Goal: Task Accomplishment & Management: Manage account settings

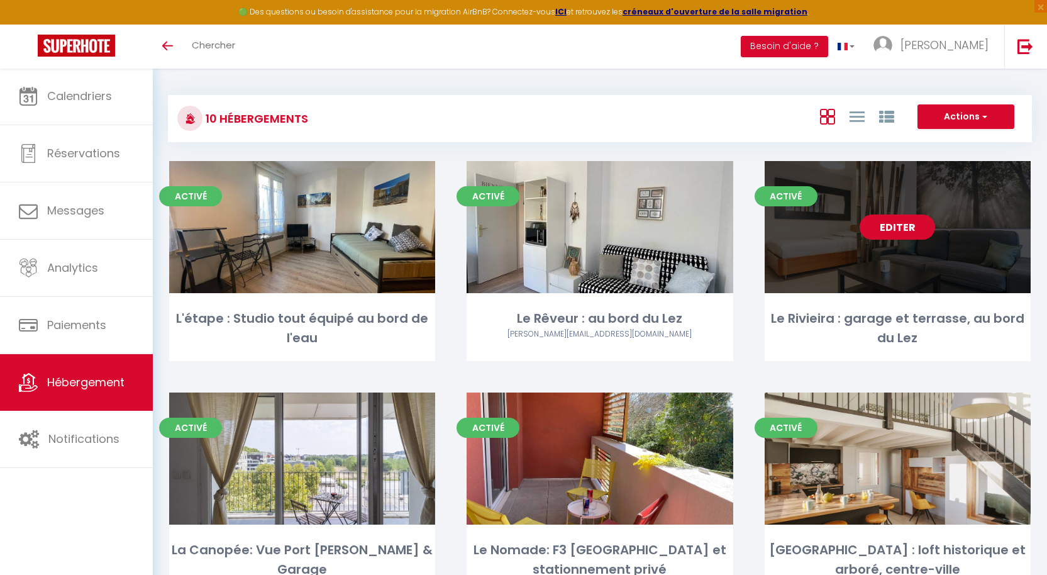
click at [918, 227] on link "Editer" at bounding box center [896, 226] width 75 height 25
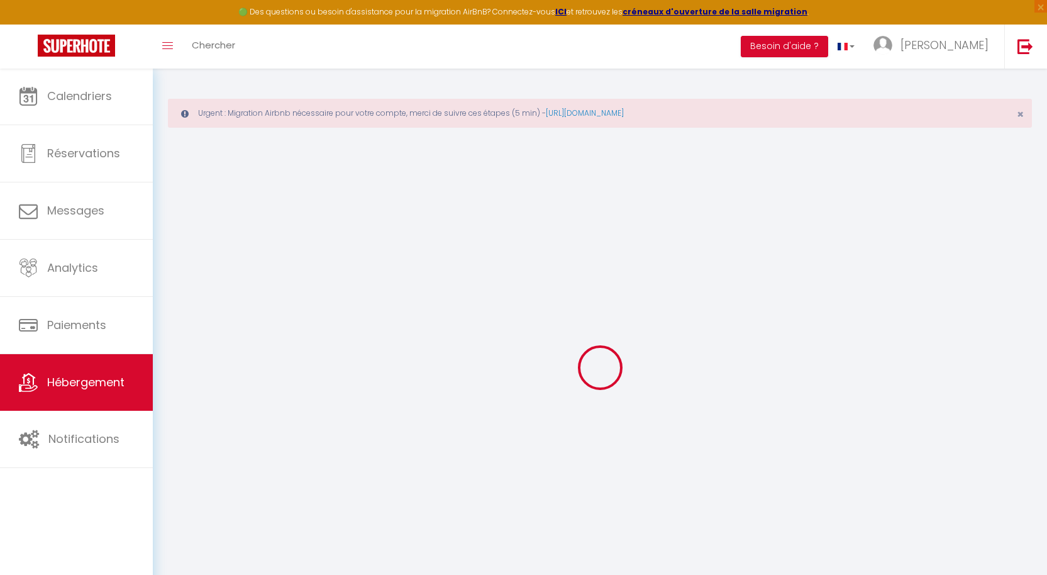
type input "Le Rivieira : garage et terrasse, au bord du Lez"
type input "[PERSON_NAME]"
select select "2"
select select "0"
type input "50"
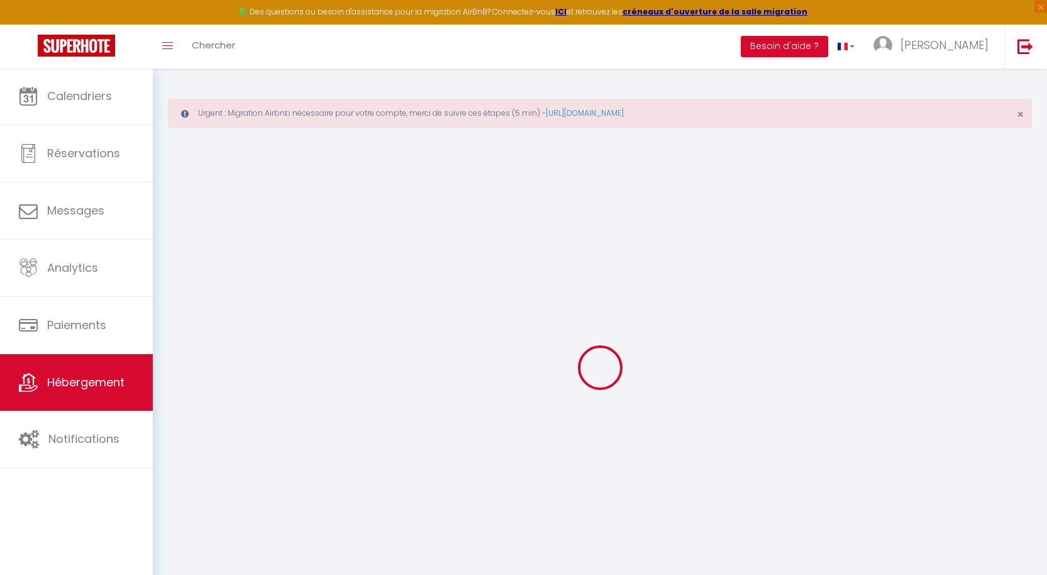
type input "45"
type input "3.96"
type input "300"
select select
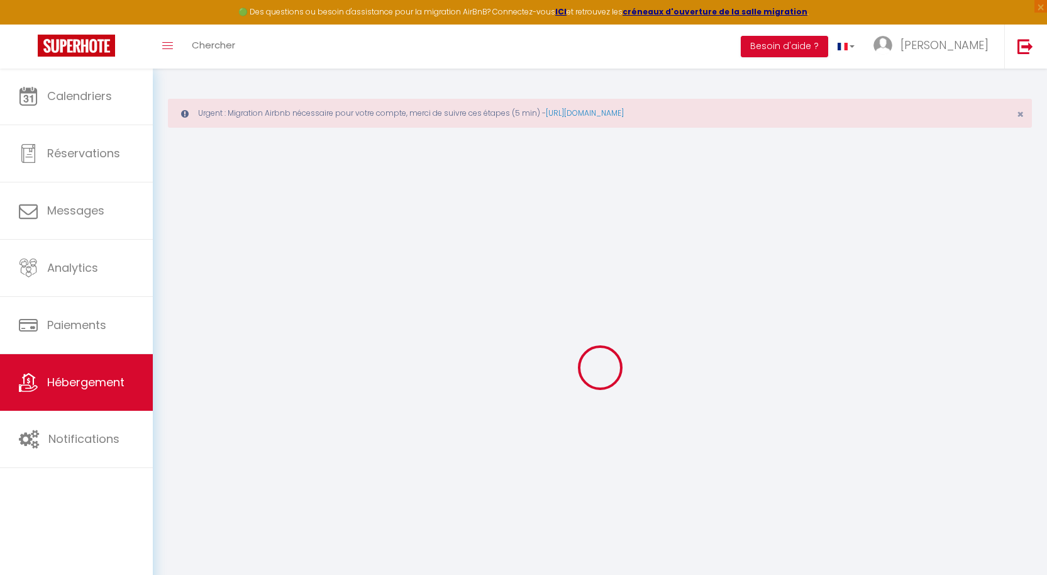
select select
type input "[STREET_ADDRESS]"
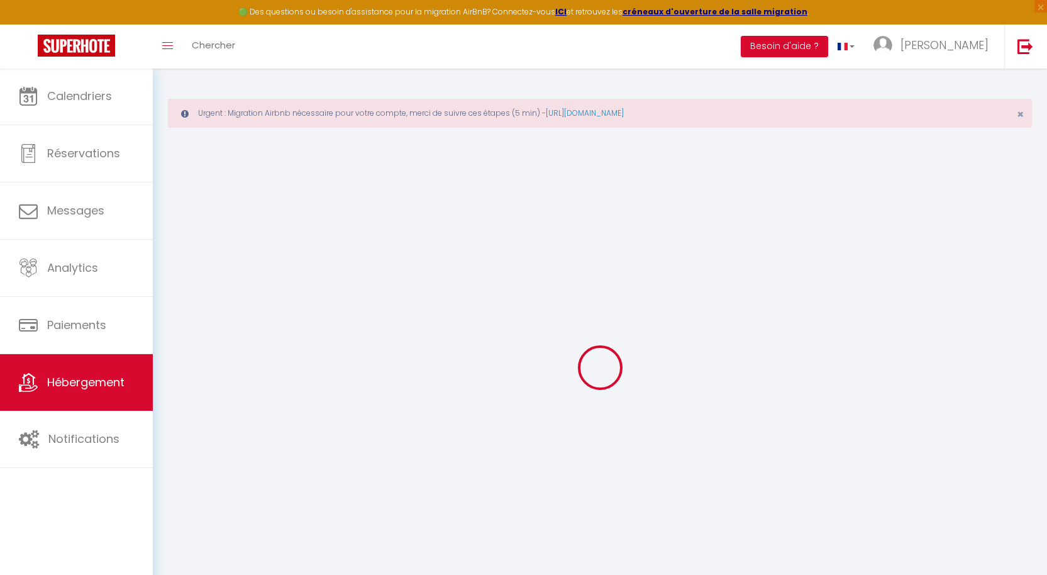
type input "34000"
type input "[GEOGRAPHIC_DATA]"
type input "[EMAIL_ADDRESS][DOMAIN_NAME]"
select select "12468"
checkbox input "false"
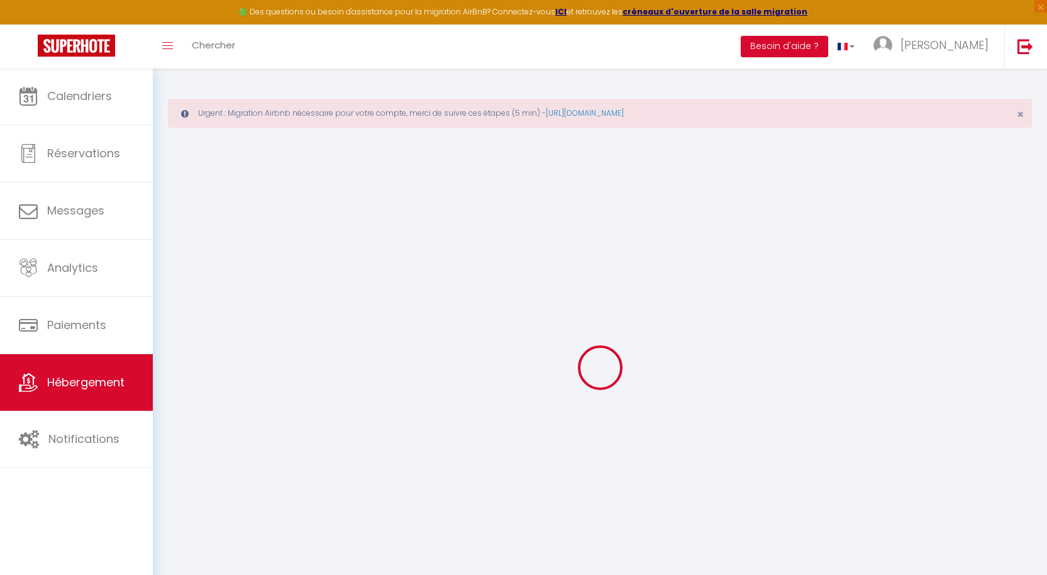
checkbox input "false"
type input "0"
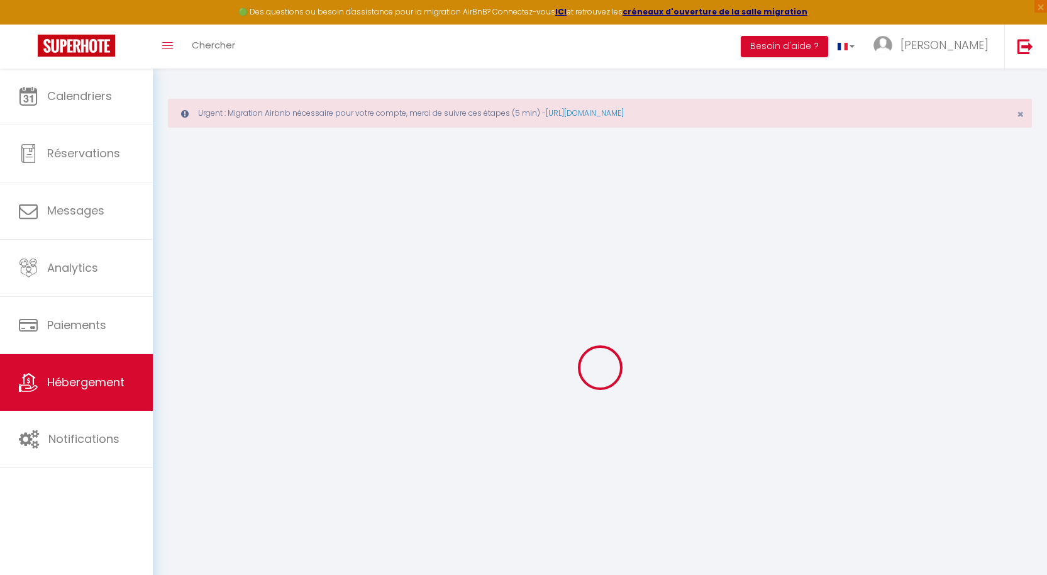
type input "0"
select select "+ 20 %"
select select "+ 17 %"
select select "+ 7 %"
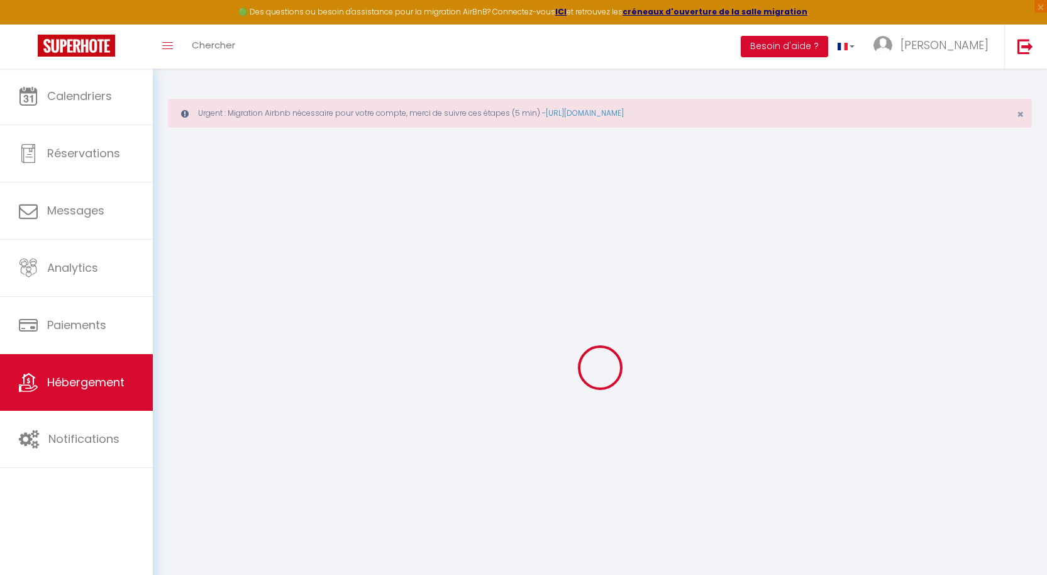
checkbox input "false"
select select "15:00"
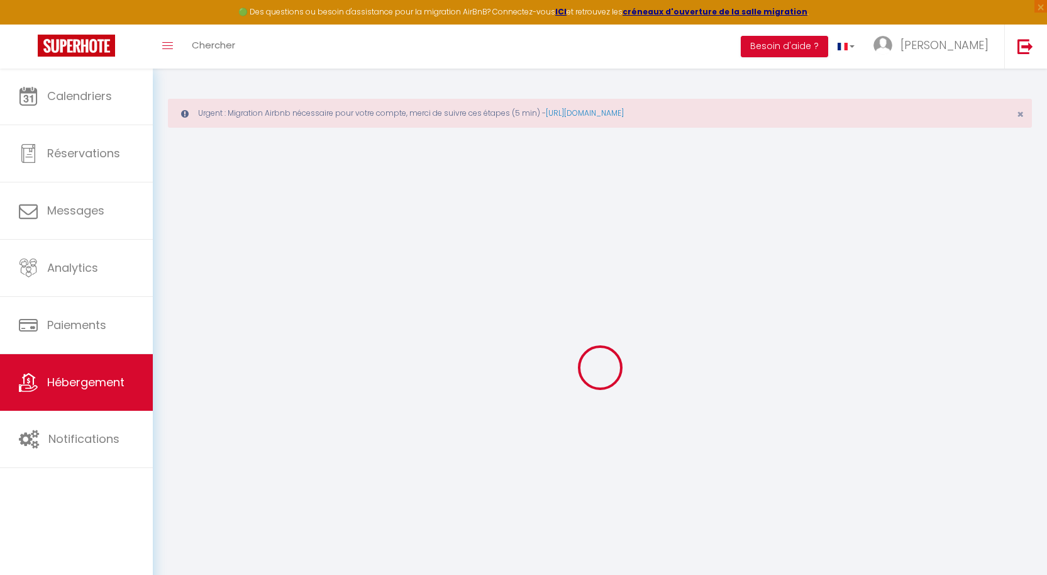
select select "21:00"
select select "10:00"
select select "30"
select select "120"
select select "12:00"
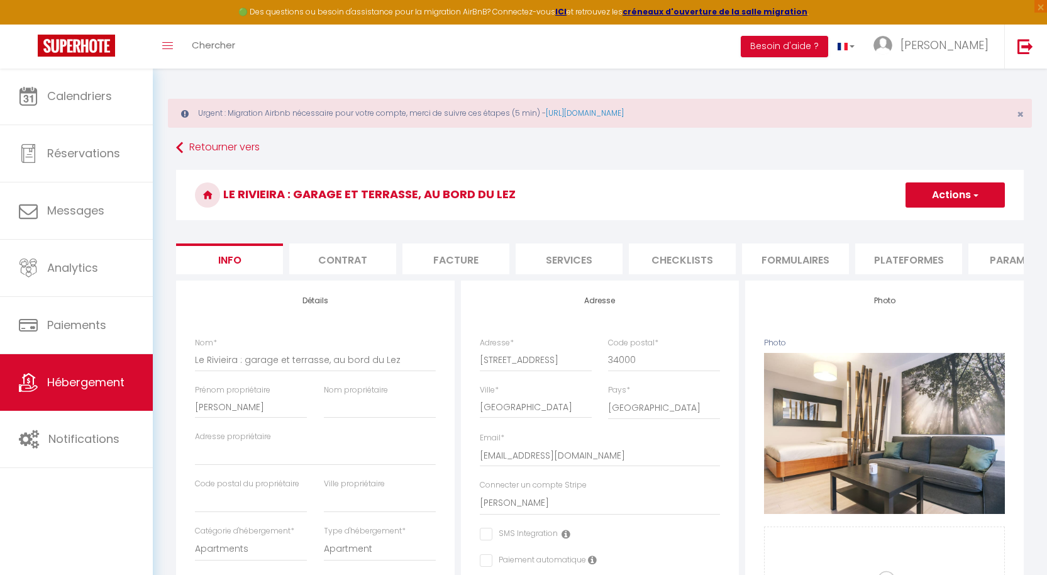
checkbox input "false"
click at [783, 258] on li "Formulaires" at bounding box center [795, 258] width 107 height 31
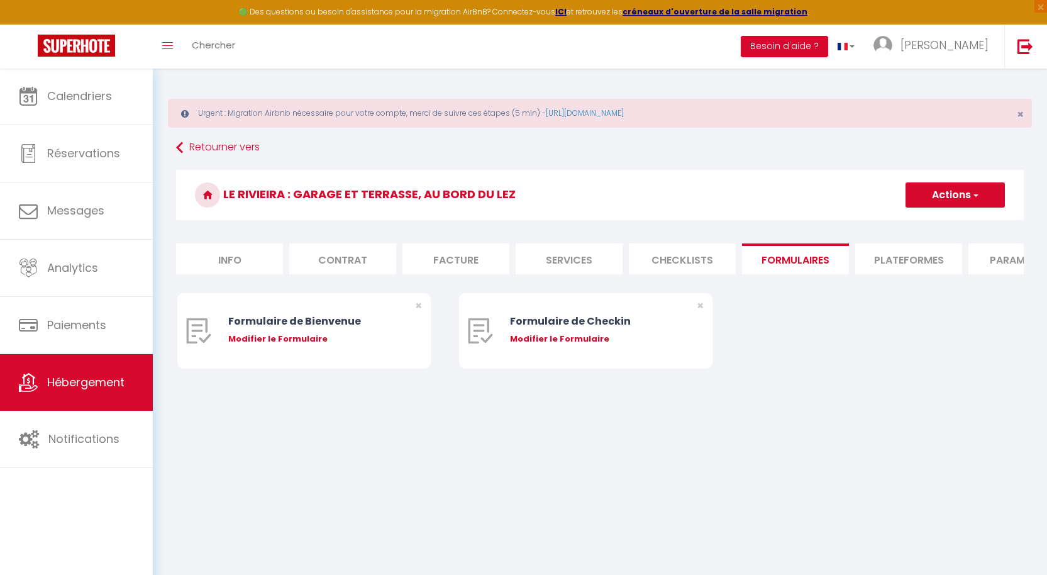
click at [892, 256] on li "Plateformes" at bounding box center [908, 258] width 107 height 31
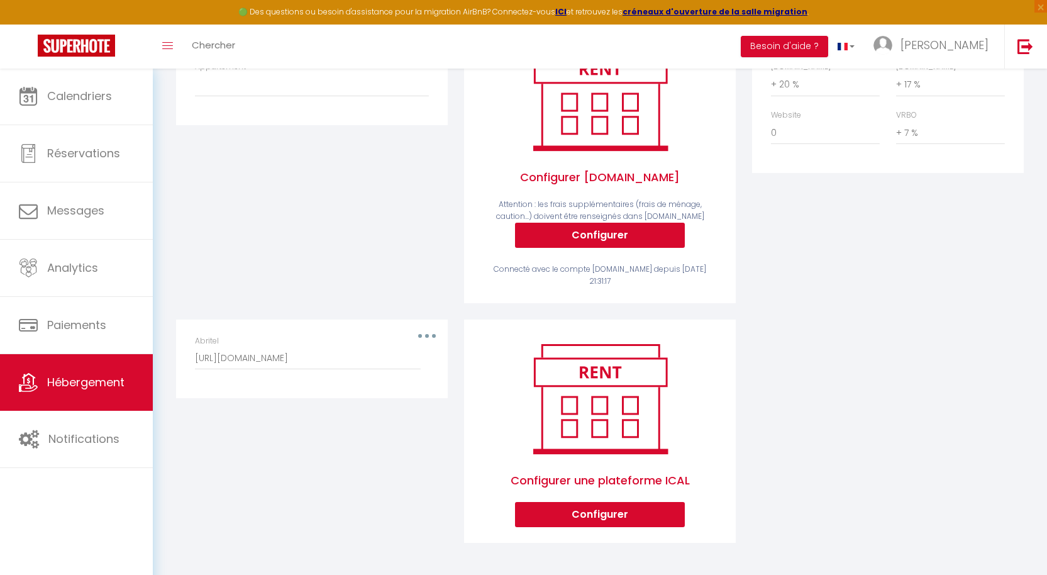
scroll to position [38, 0]
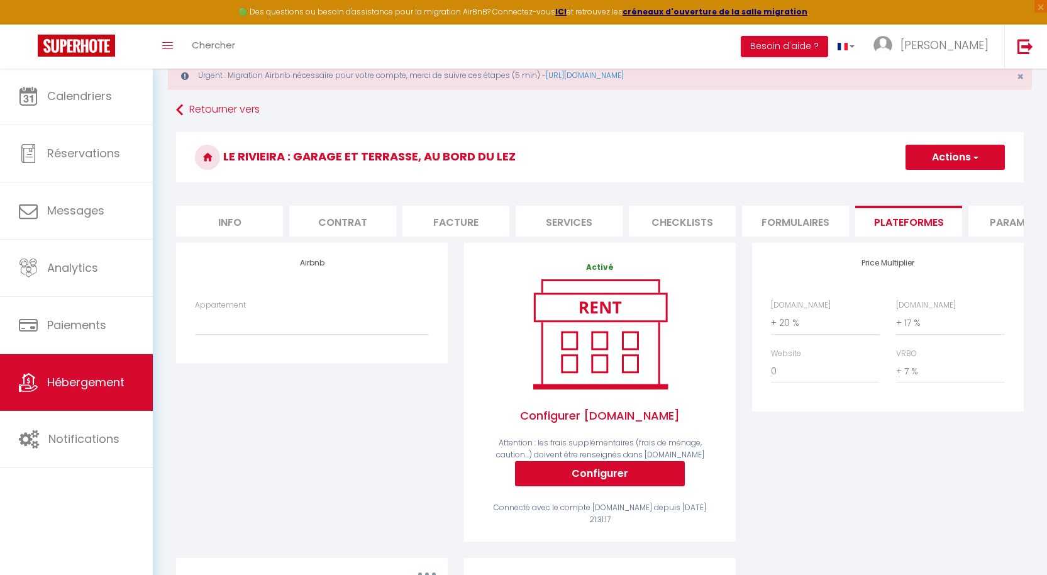
click at [793, 59] on div "Toggle menubar Chercher BUTTON Besoin d'aide ? [PERSON_NAME] Paramètres Équipe" at bounding box center [564, 47] width 946 height 44
click at [199, 109] on link "Retourner vers" at bounding box center [599, 110] width 847 height 23
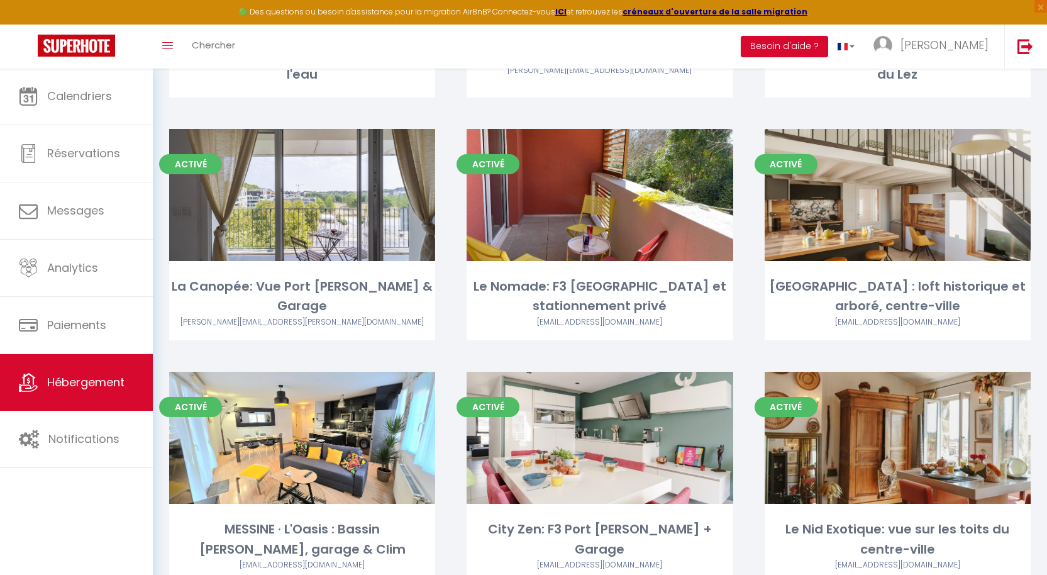
scroll to position [447, 0]
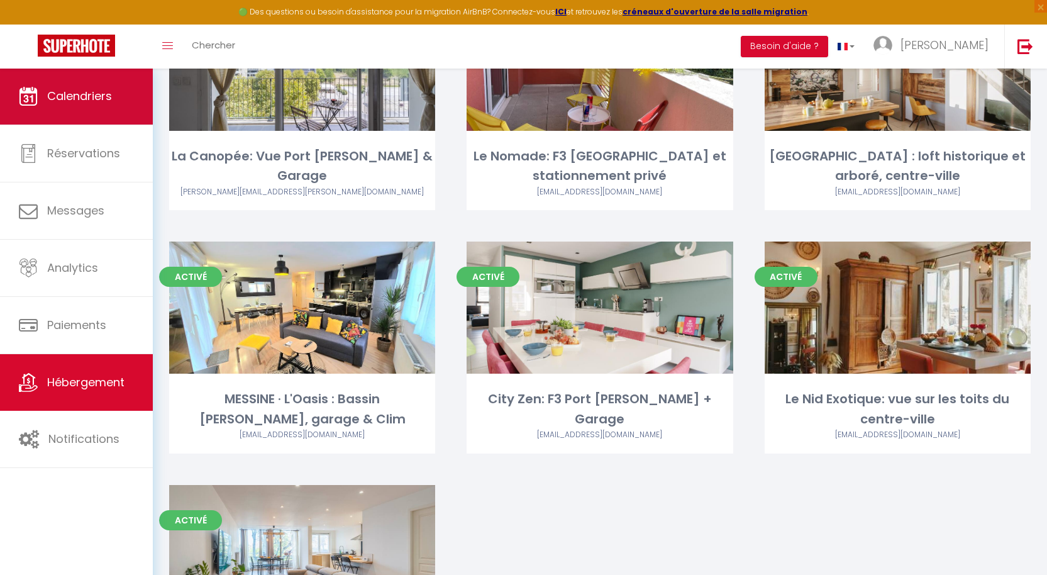
click at [102, 112] on link "Calendriers" at bounding box center [76, 96] width 153 height 57
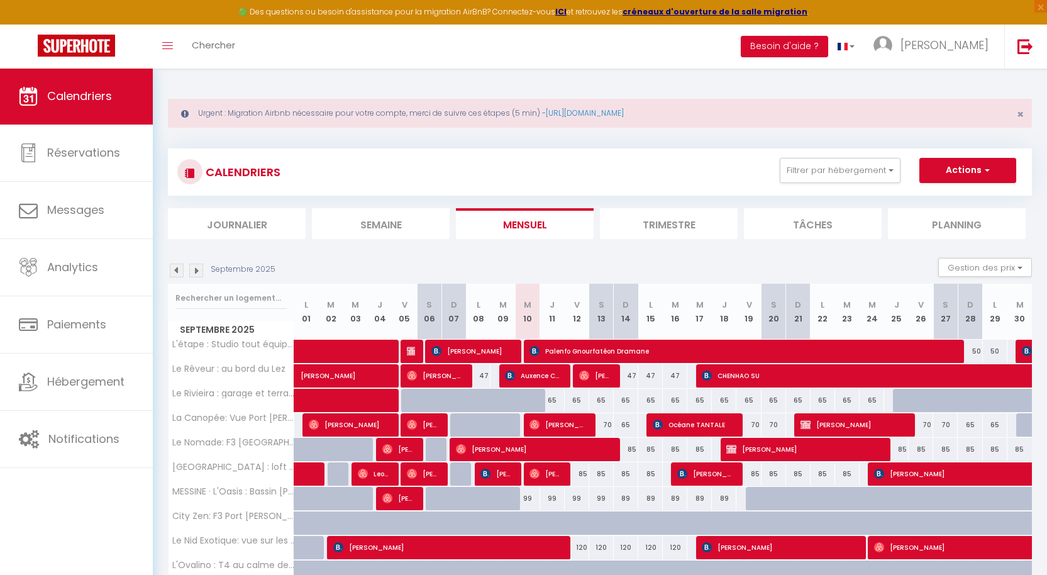
click at [197, 272] on img at bounding box center [196, 270] width 14 height 14
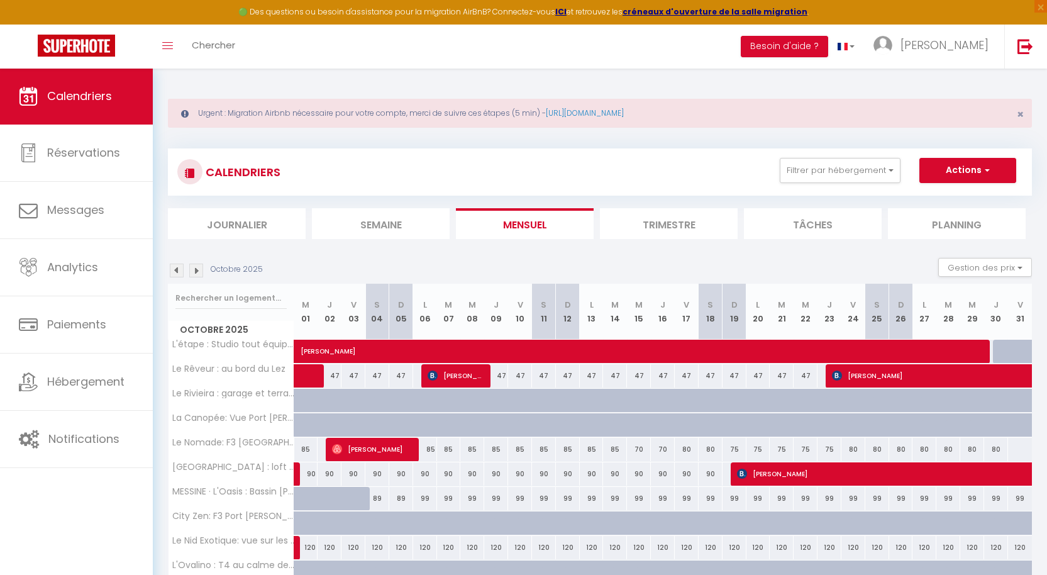
click at [197, 271] on img at bounding box center [196, 270] width 14 height 14
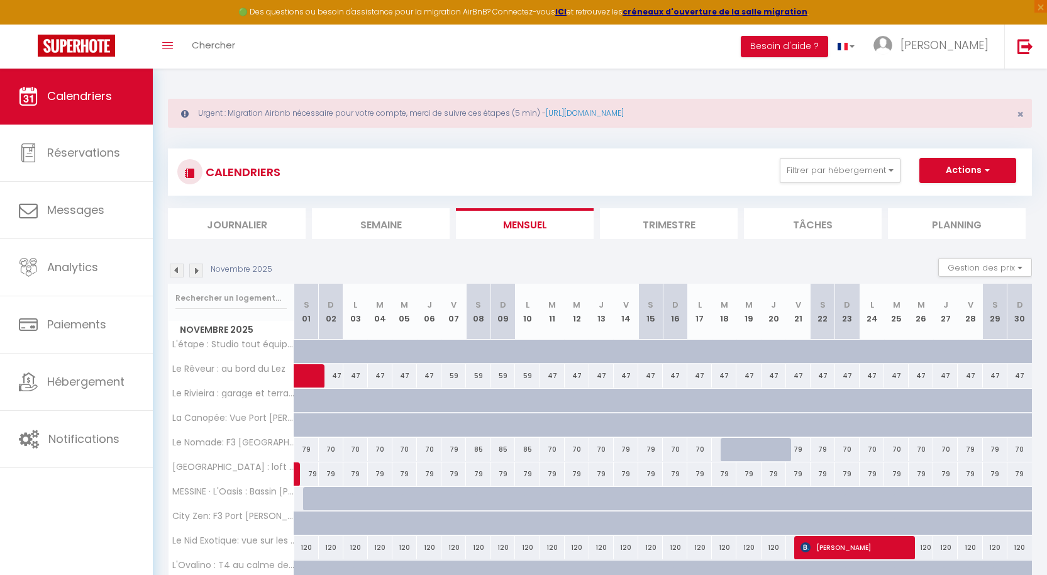
click at [197, 271] on img at bounding box center [196, 270] width 14 height 14
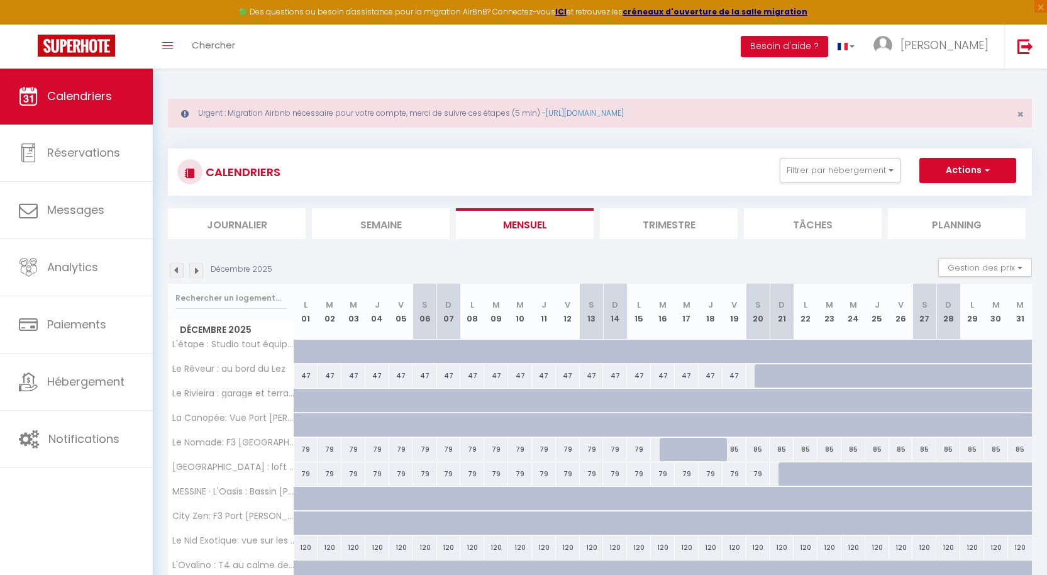
click at [197, 271] on img at bounding box center [196, 270] width 14 height 14
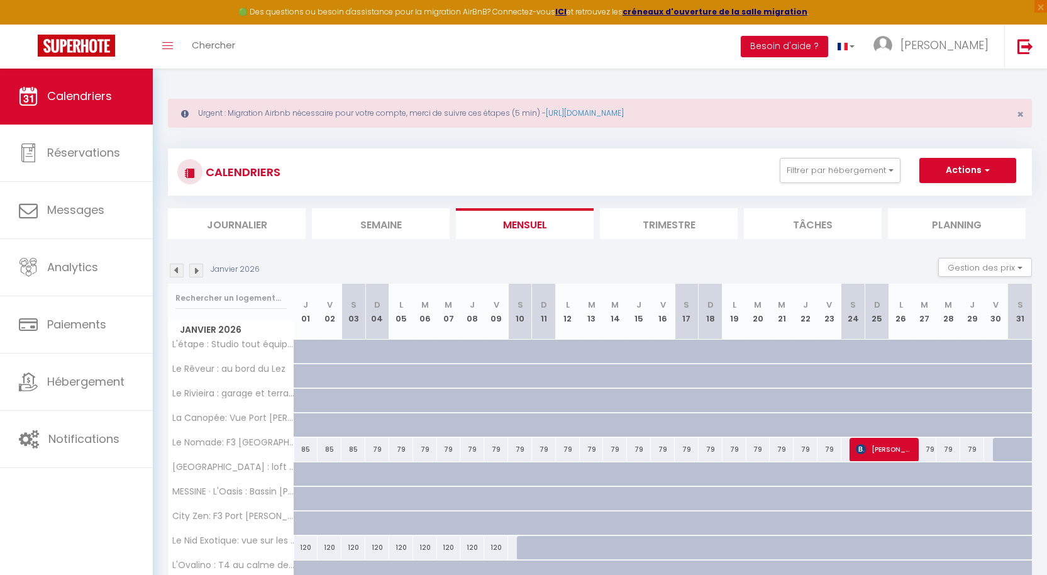
click at [179, 271] on img at bounding box center [177, 270] width 14 height 14
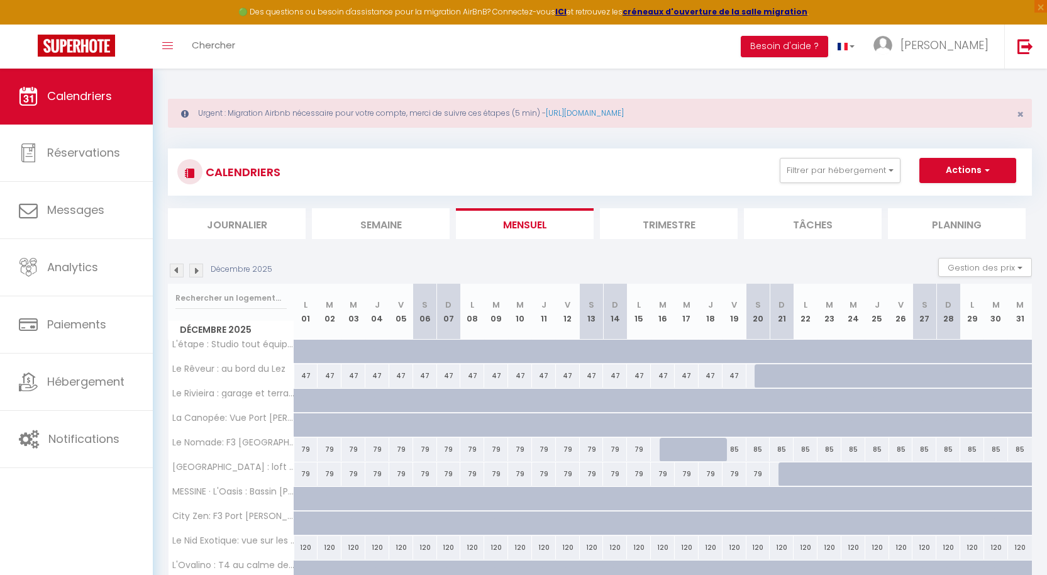
click at [179, 271] on img at bounding box center [177, 270] width 14 height 14
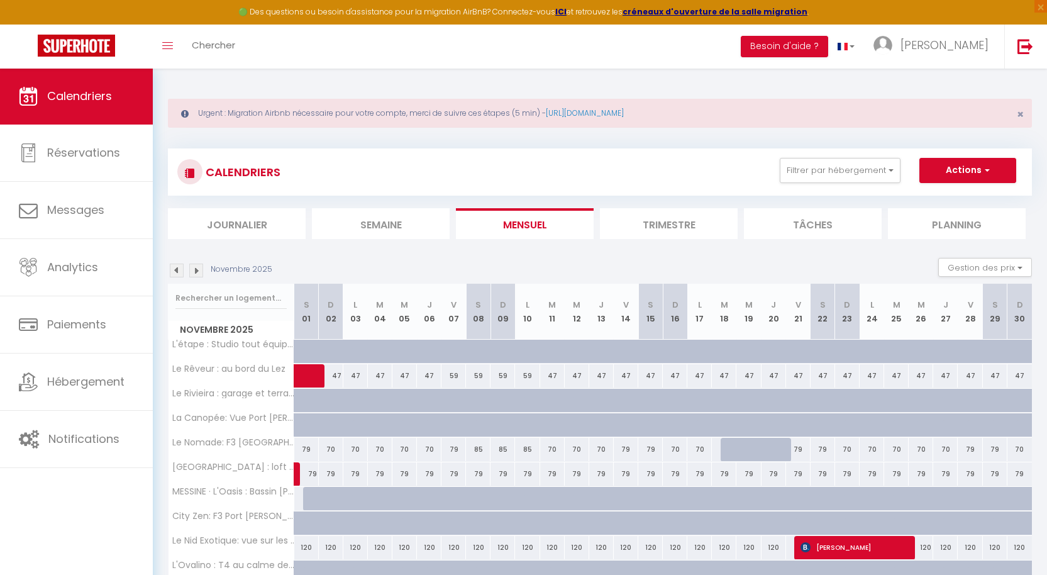
click at [179, 271] on img at bounding box center [177, 270] width 14 height 14
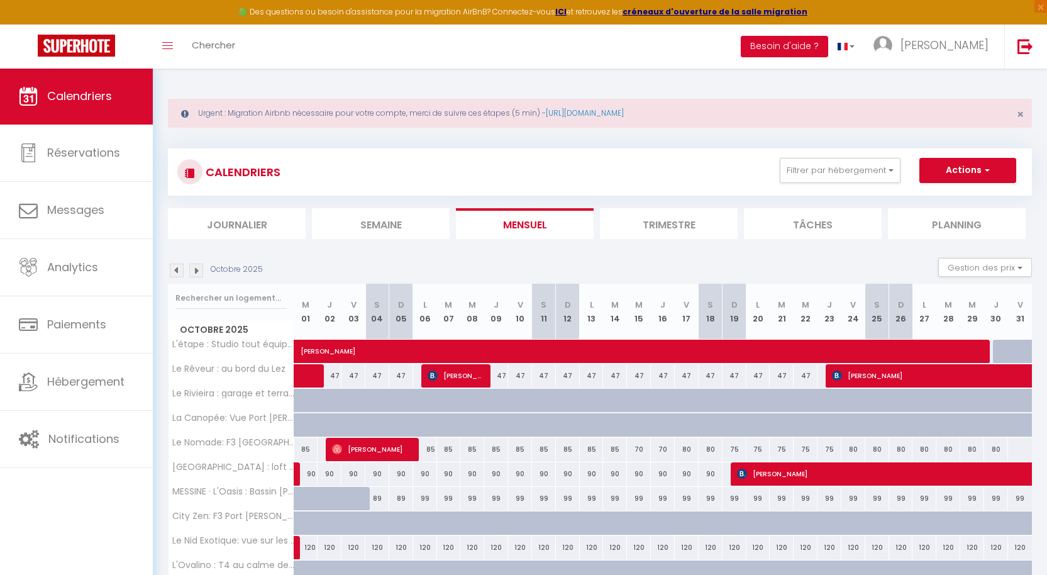
click at [179, 271] on img at bounding box center [177, 270] width 14 height 14
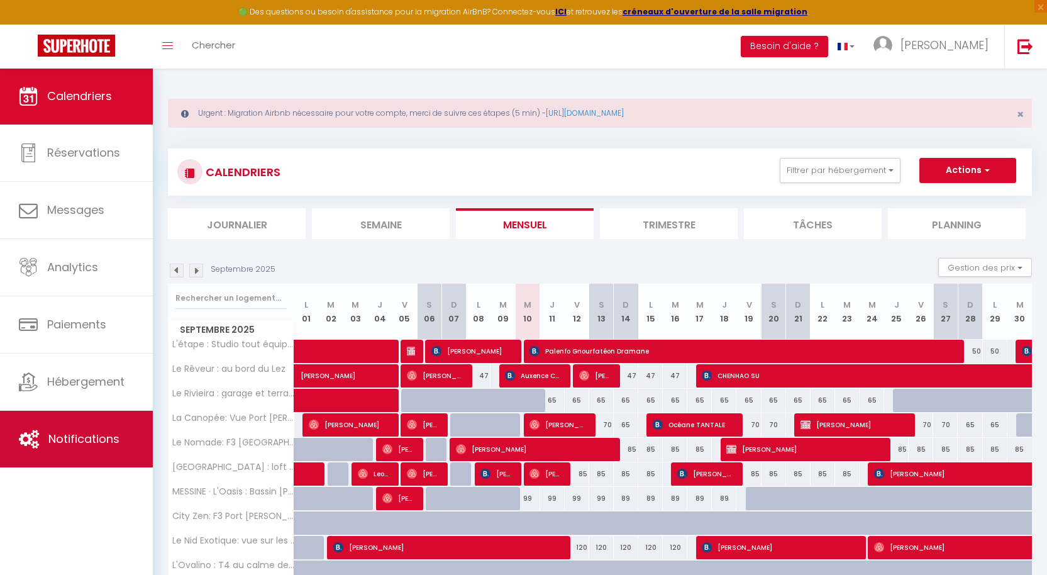
click at [70, 434] on span "Notifications" at bounding box center [83, 439] width 71 height 16
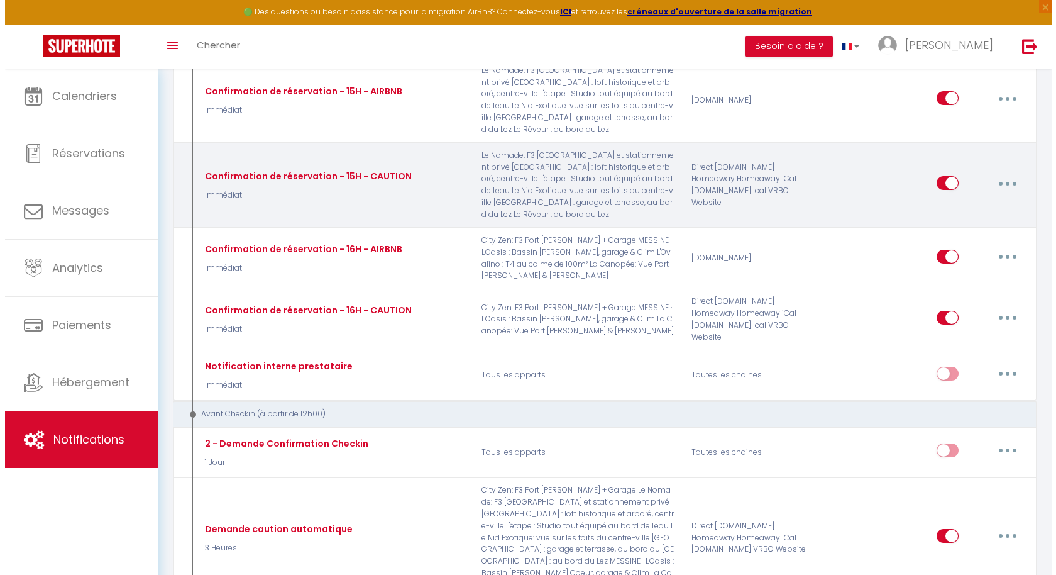
scroll to position [493, 0]
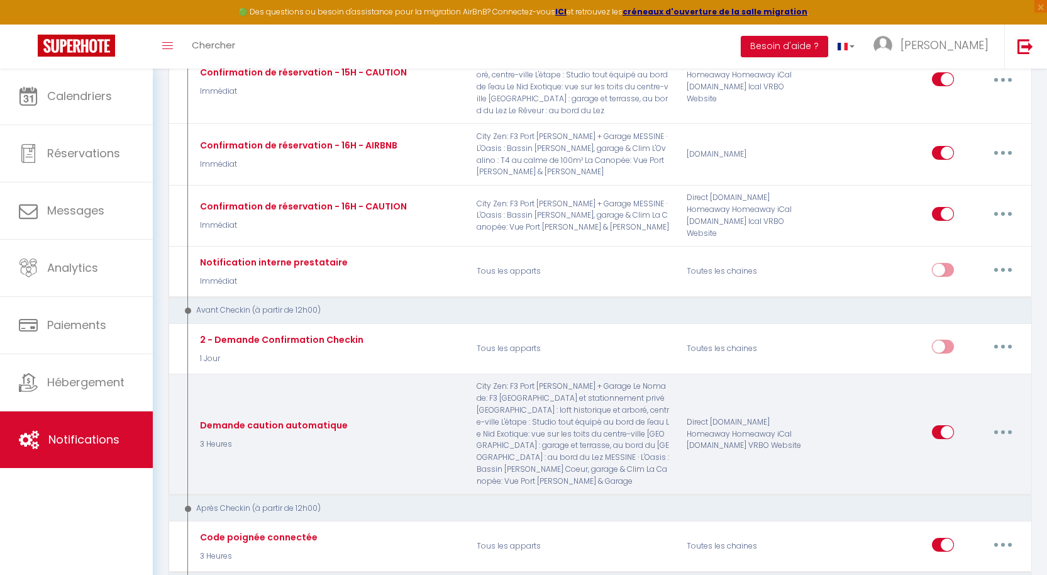
click at [999, 422] on button "button" at bounding box center [1002, 432] width 35 height 20
click at [972, 450] on link "Editer" at bounding box center [969, 460] width 93 height 21
type input "Demande caution automatique"
select select "3 Heures"
select select "if_deposit_not_paid"
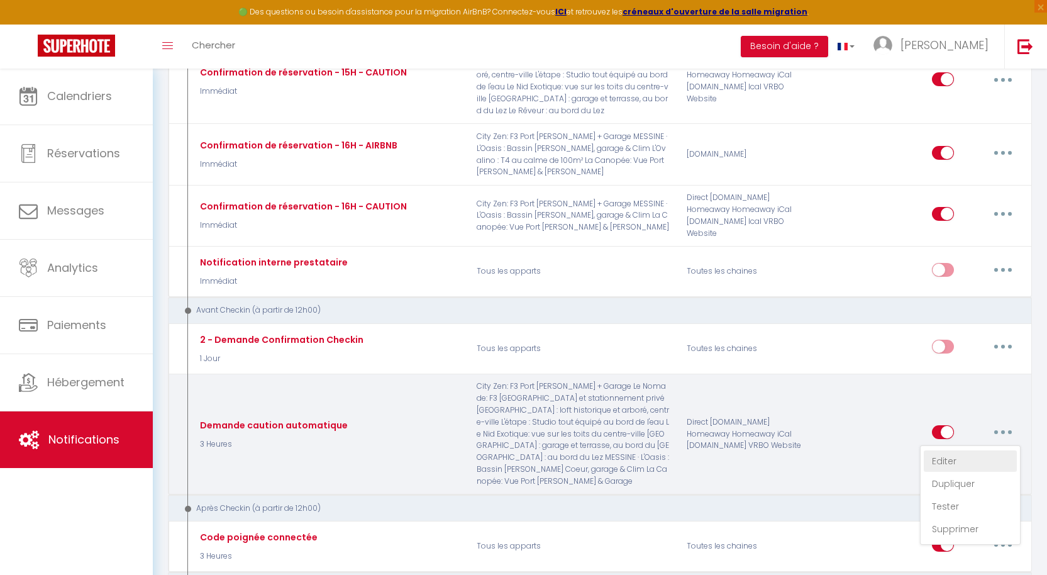
checkbox input "true"
checkbox input "false"
radio input "true"
type input "Dépôt de garantie requis"
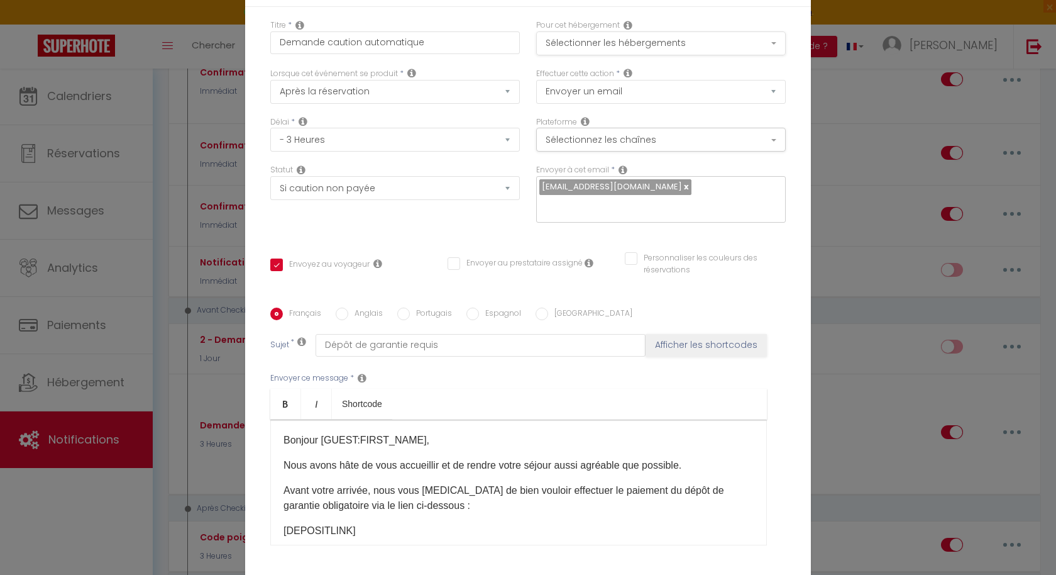
click at [667, 48] on button "Sélectionner les hébergements" at bounding box center [661, 43] width 250 height 24
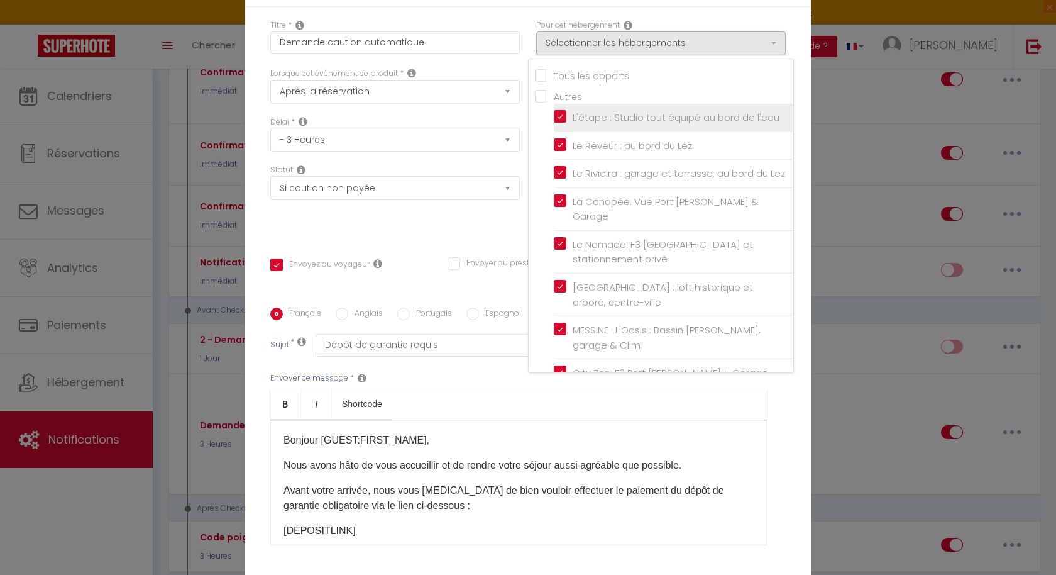
click at [555, 118] on input "L'étape : Studio tout équipé au bord de l'eau" at bounding box center [673, 117] width 239 height 13
checkbox input "true"
checkbox input "false"
checkbox input "true"
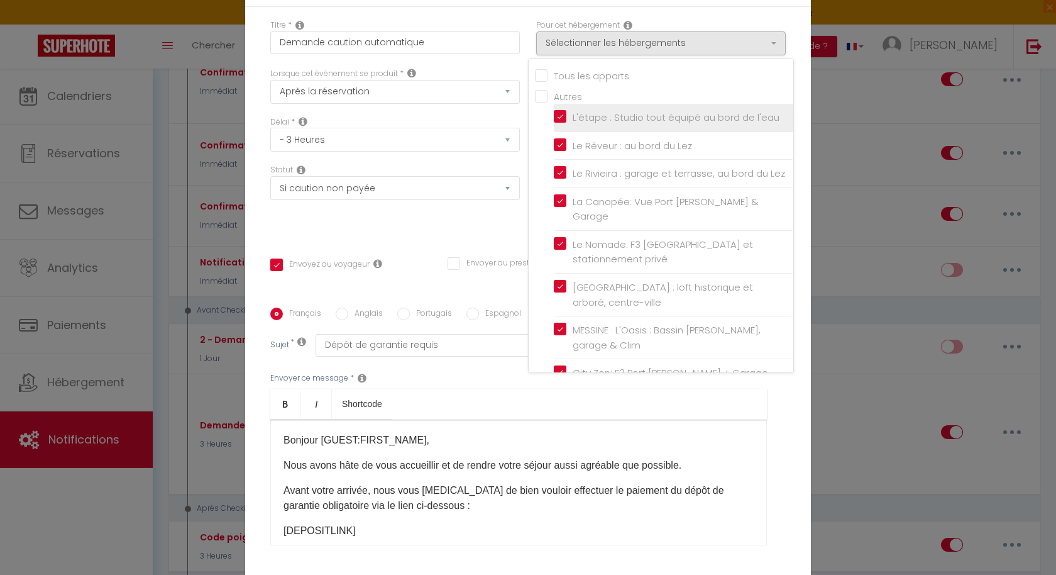
checkbox input "false"
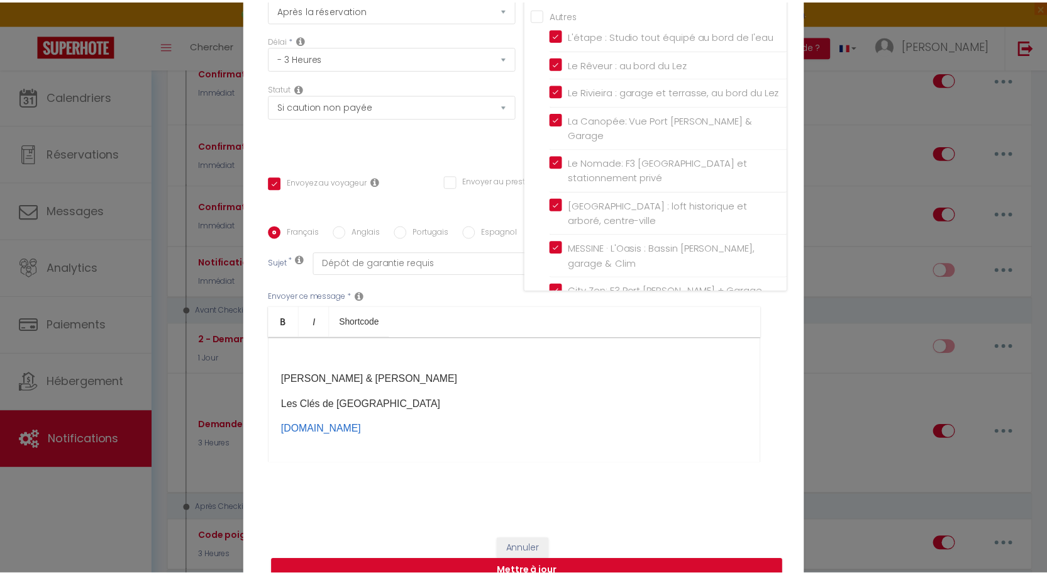
scroll to position [103, 0]
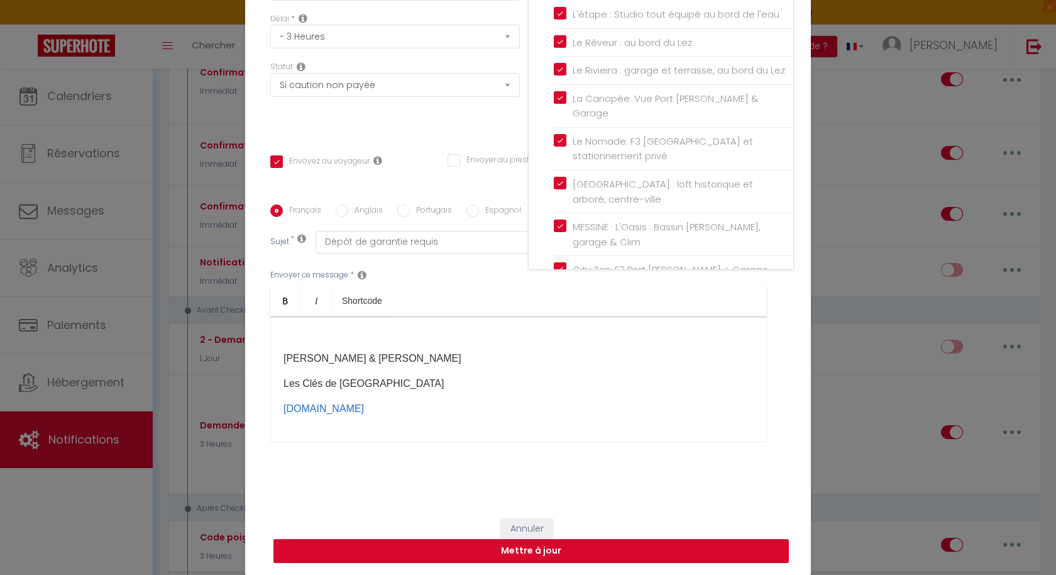
click at [529, 553] on button "Mettre à jour" at bounding box center [530, 551] width 515 height 24
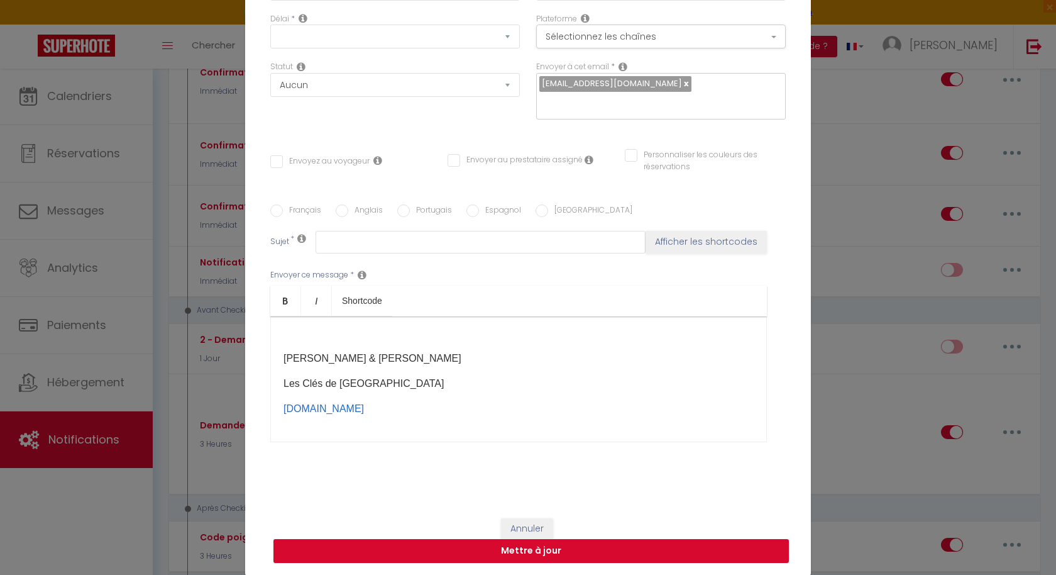
scroll to position [0, 0]
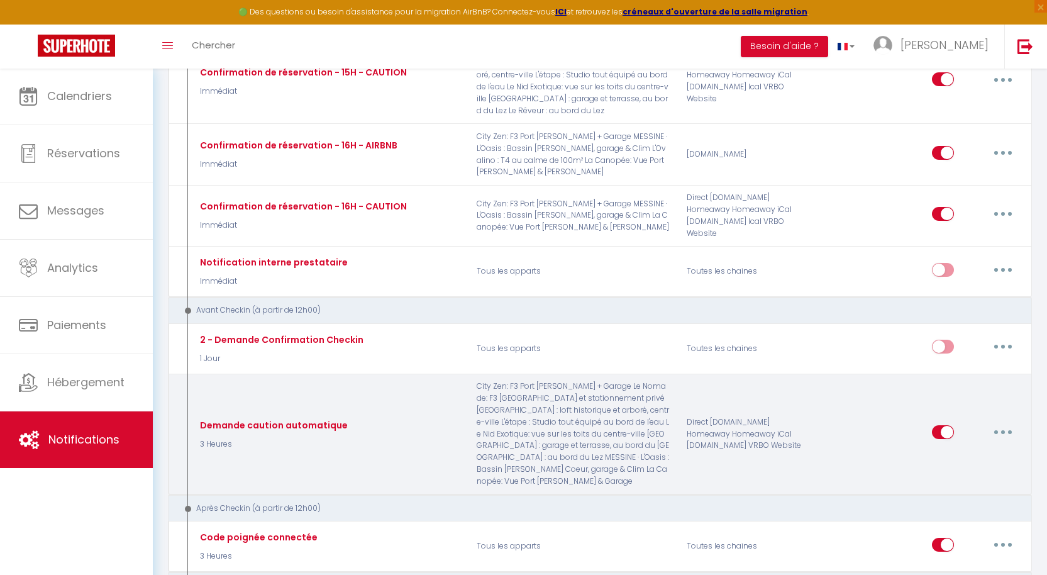
click at [1004, 422] on button "button" at bounding box center [1002, 432] width 35 height 20
click at [964, 450] on link "Editer" at bounding box center [969, 460] width 93 height 21
type input "Demande caution automatique"
select select "3 Heures"
select select "if_deposit_not_paid"
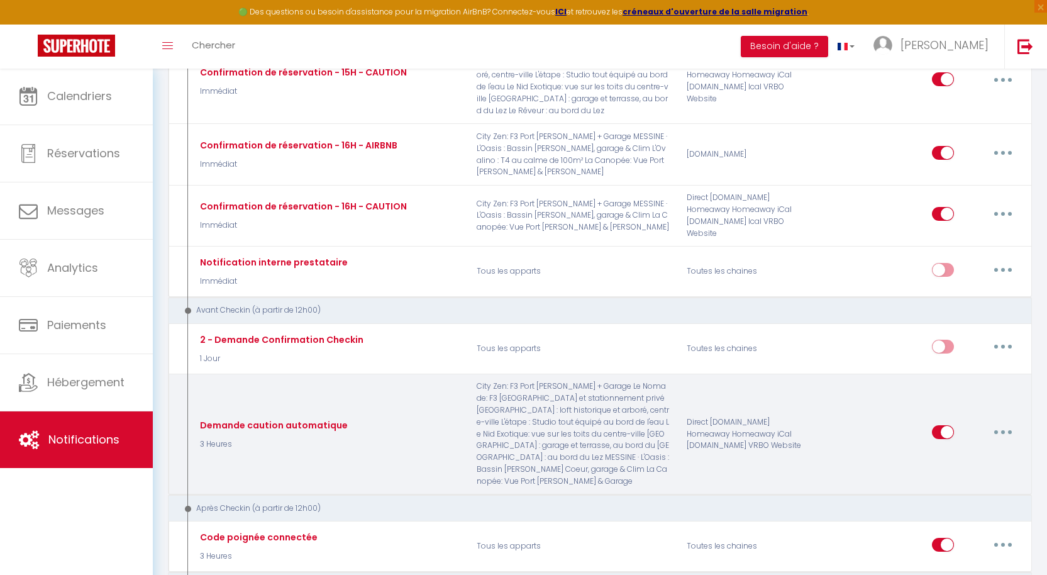
checkbox input "true"
checkbox input "false"
radio input "true"
type input "Dépôt de garantie requis"
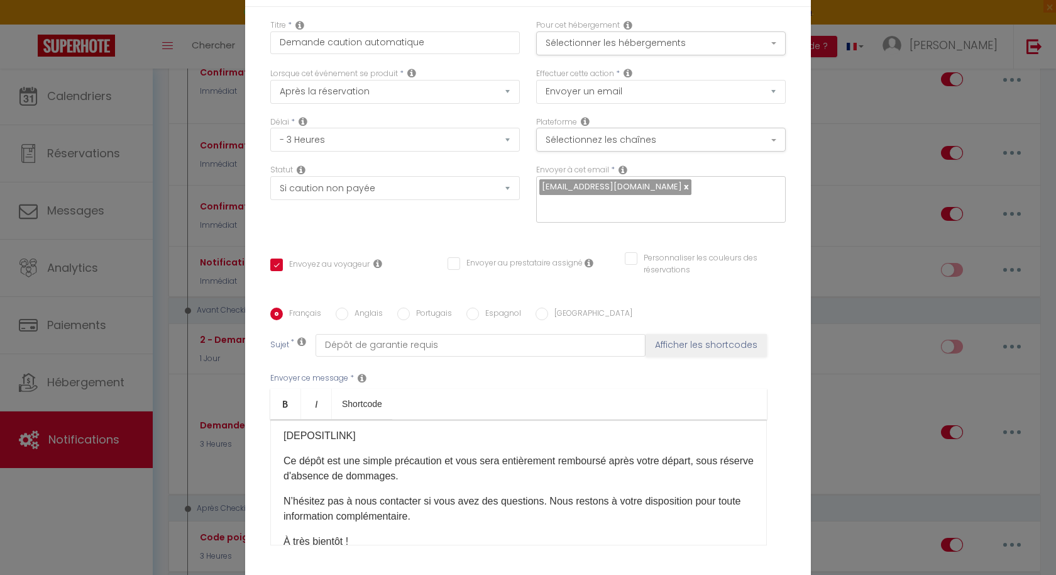
scroll to position [156, 0]
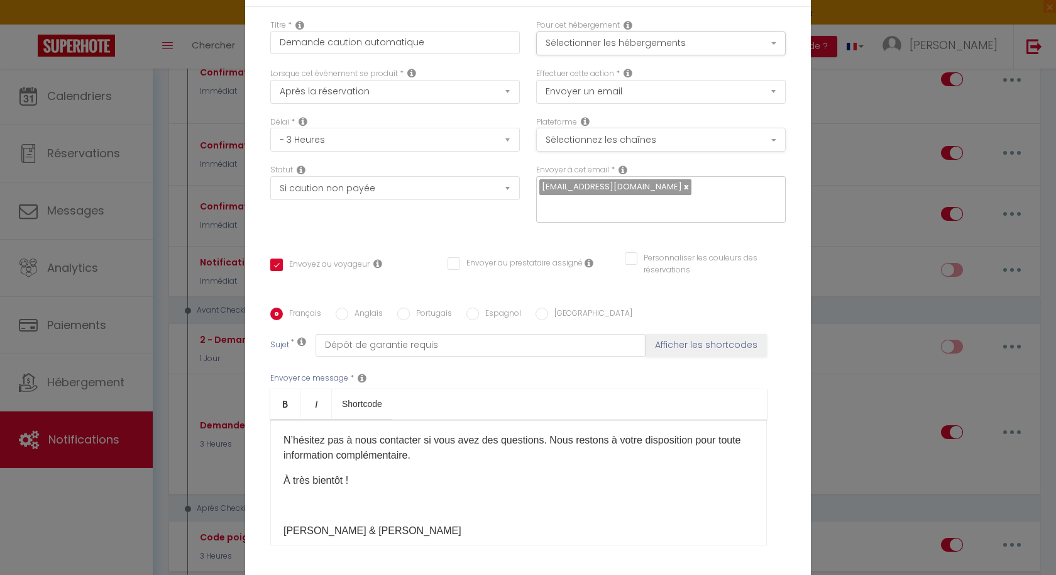
click at [763, 135] on button "Sélectionnez les chaînes" at bounding box center [661, 140] width 250 height 24
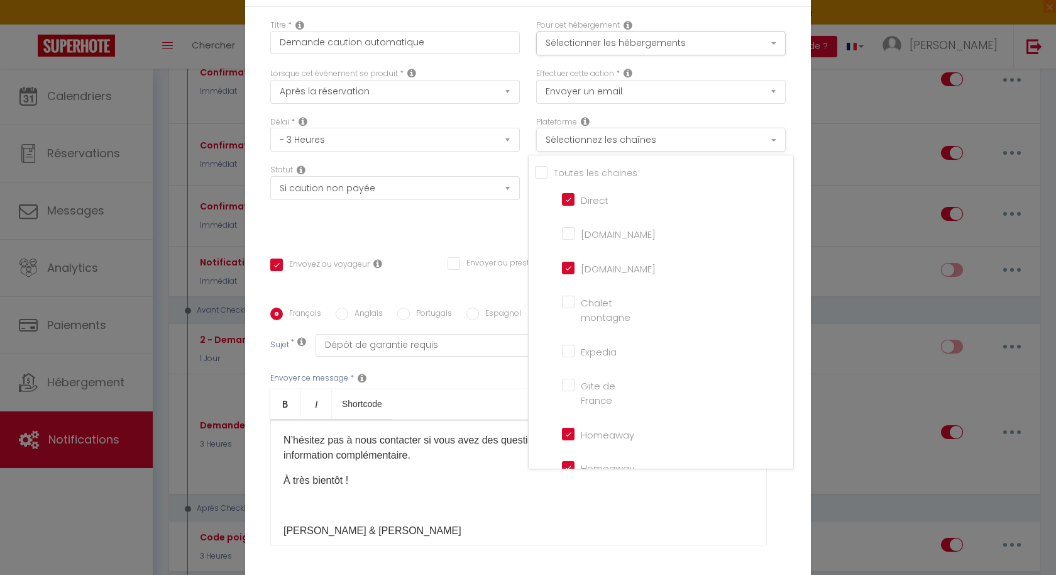
click at [763, 135] on button "Sélectionnez les chaînes" at bounding box center [661, 140] width 250 height 24
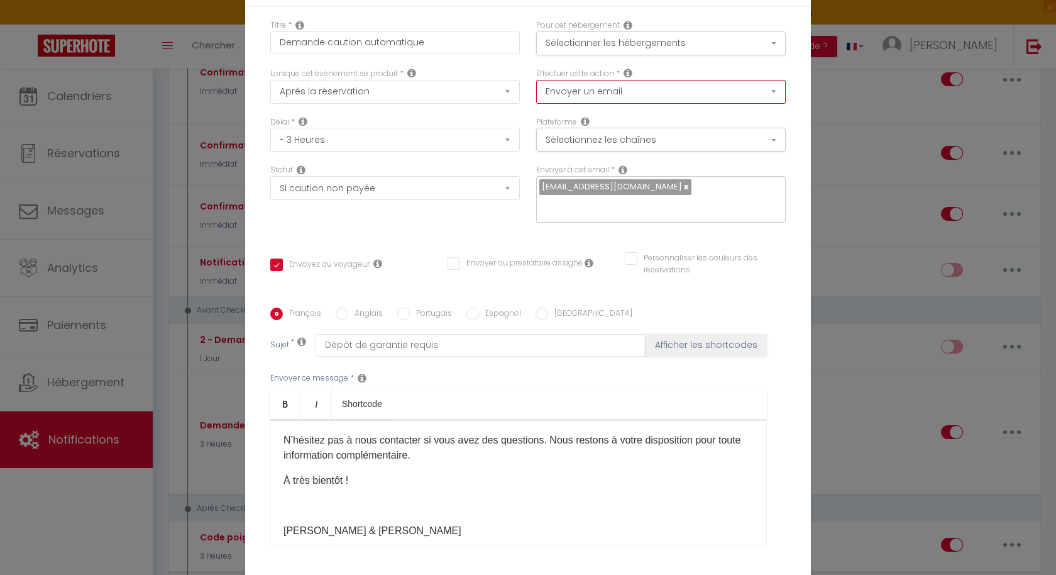
select select "sms"
checkbox input "true"
checkbox input "false"
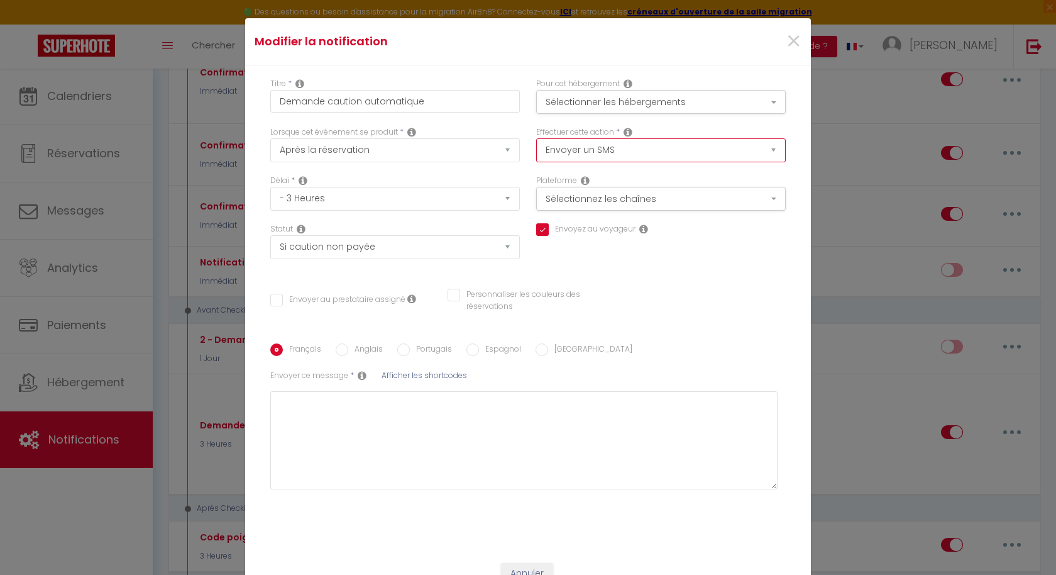
select select "email"
checkbox input "true"
checkbox input "false"
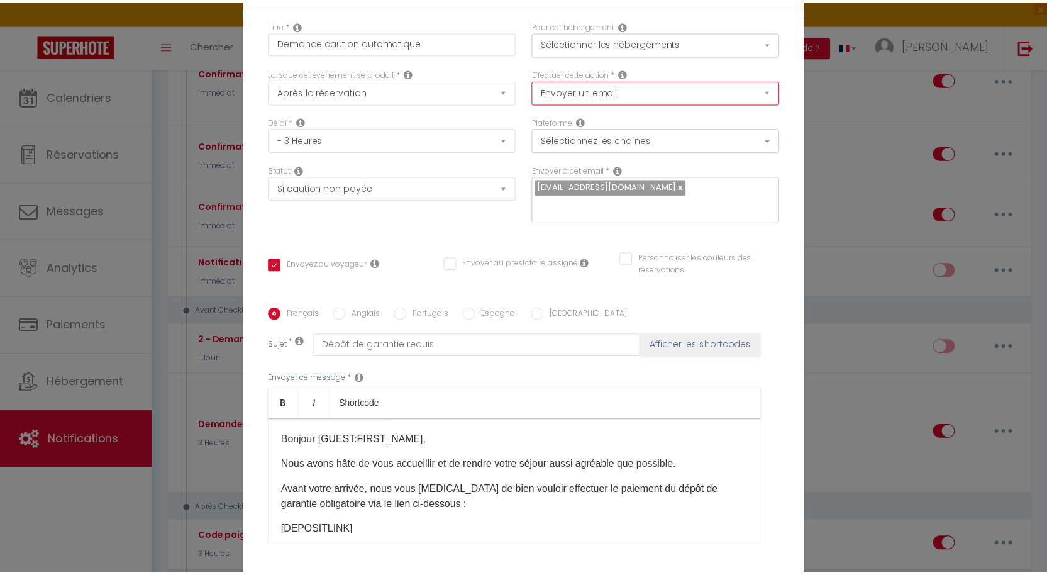
scroll to position [103, 0]
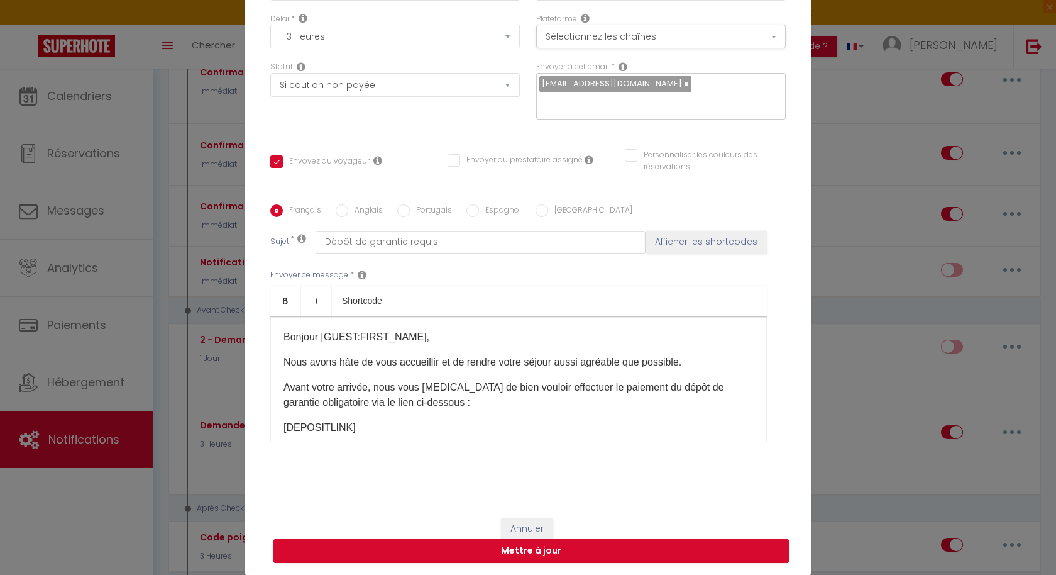
click at [531, 529] on button "Annuler" at bounding box center [527, 528] width 52 height 21
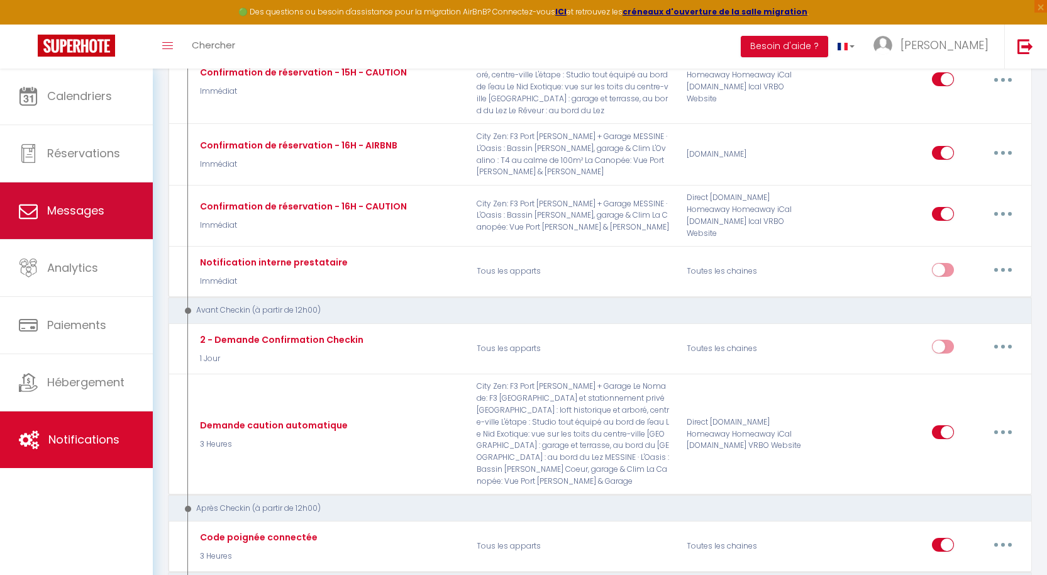
click at [59, 209] on span "Messages" at bounding box center [75, 210] width 57 height 16
select select "message"
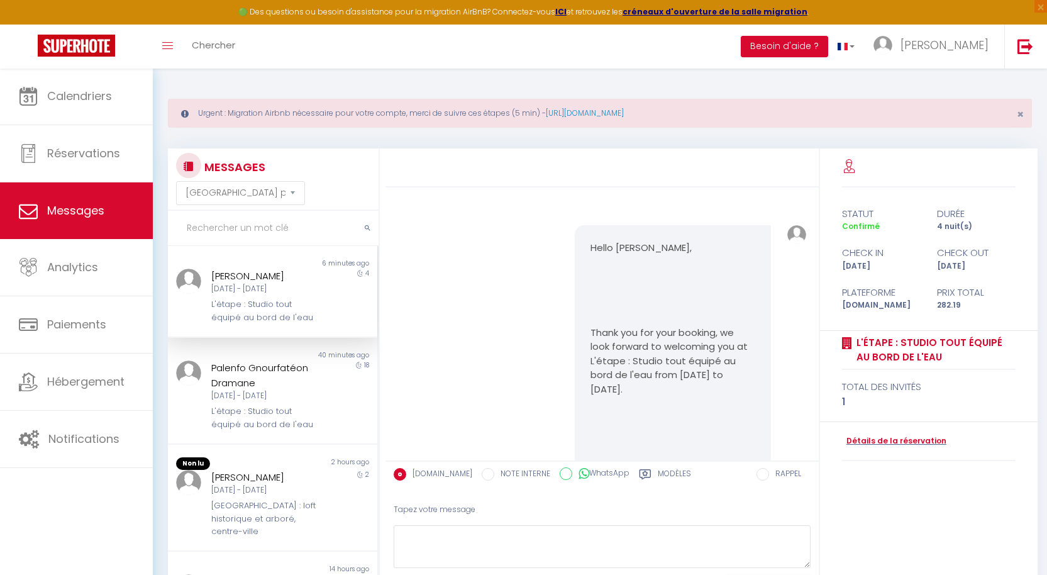
scroll to position [3836, 0]
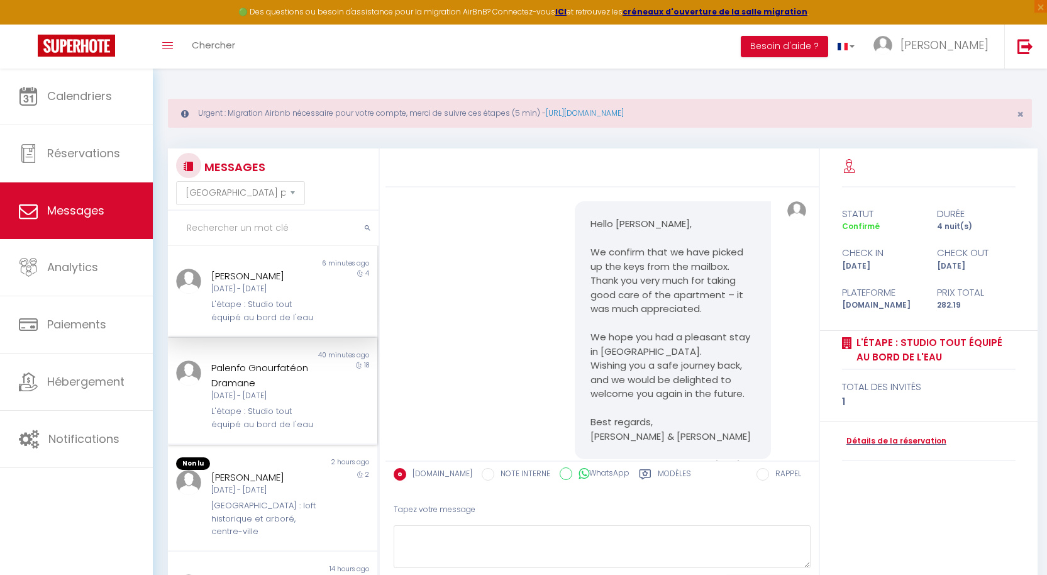
click at [269, 394] on div "[DATE] - [DATE]" at bounding box center [264, 396] width 106 height 12
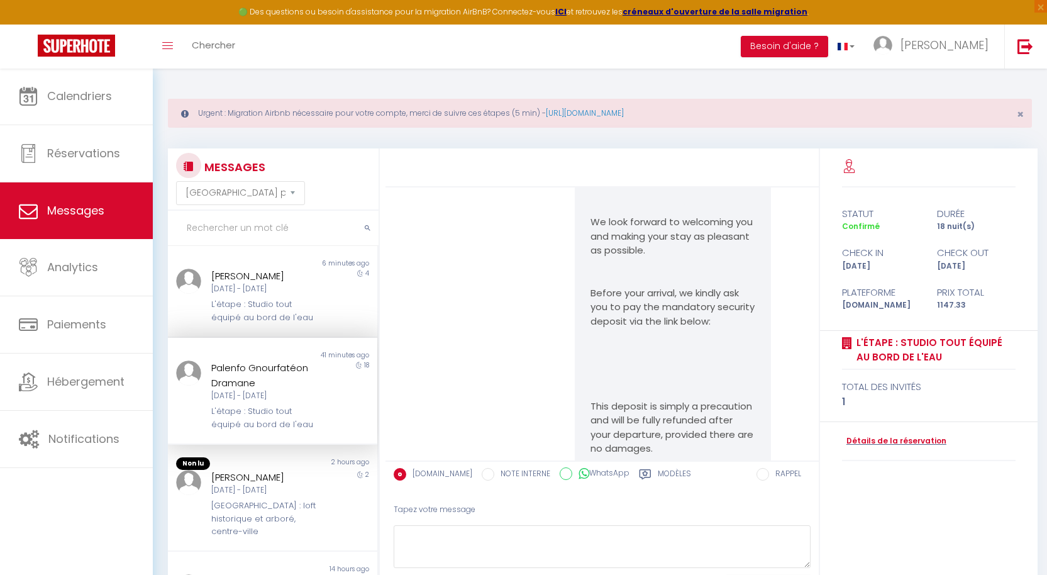
scroll to position [1387, 0]
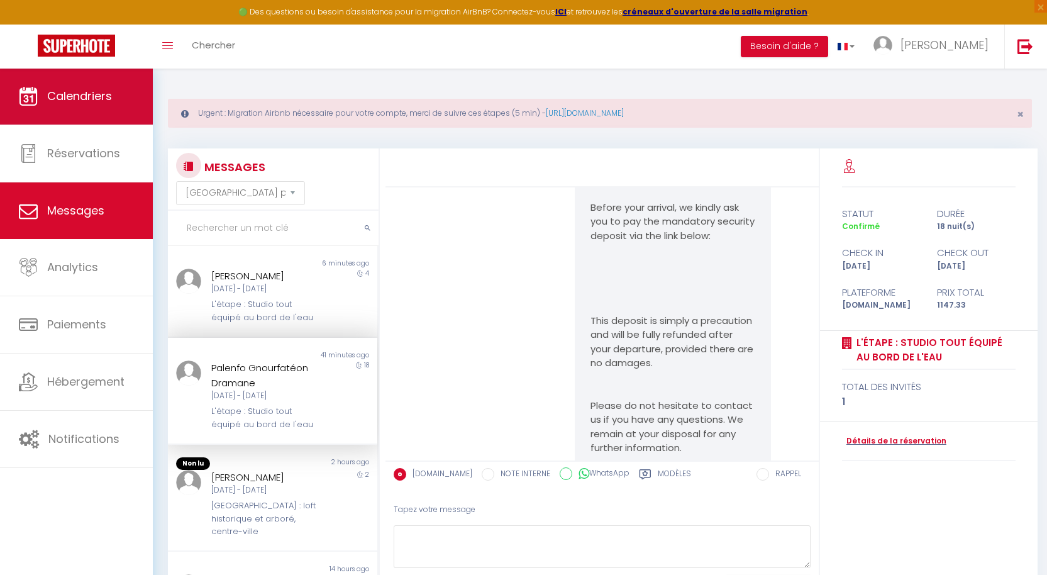
click at [53, 91] on span "Calendriers" at bounding box center [79, 96] width 65 height 16
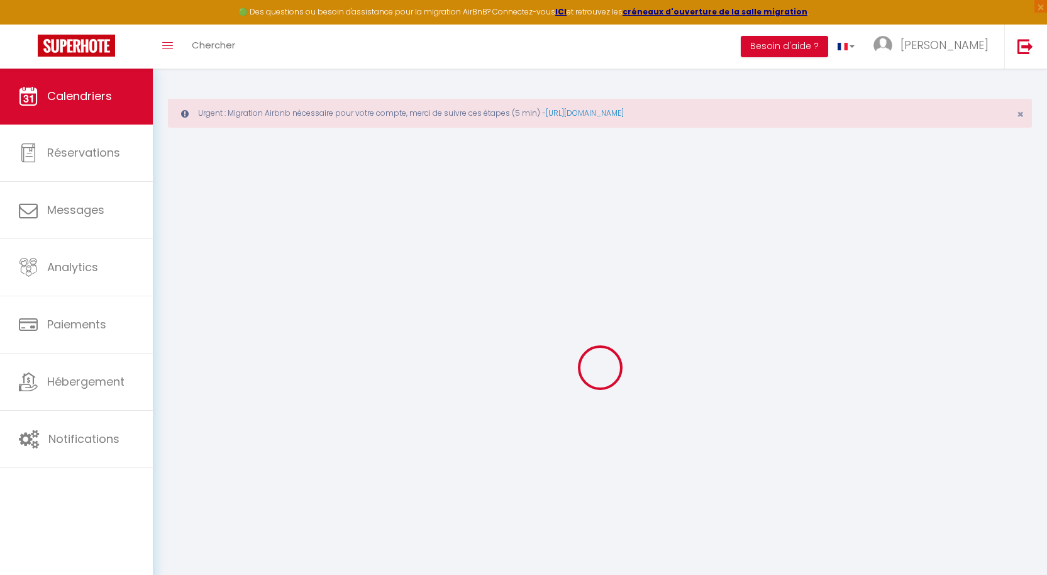
select select
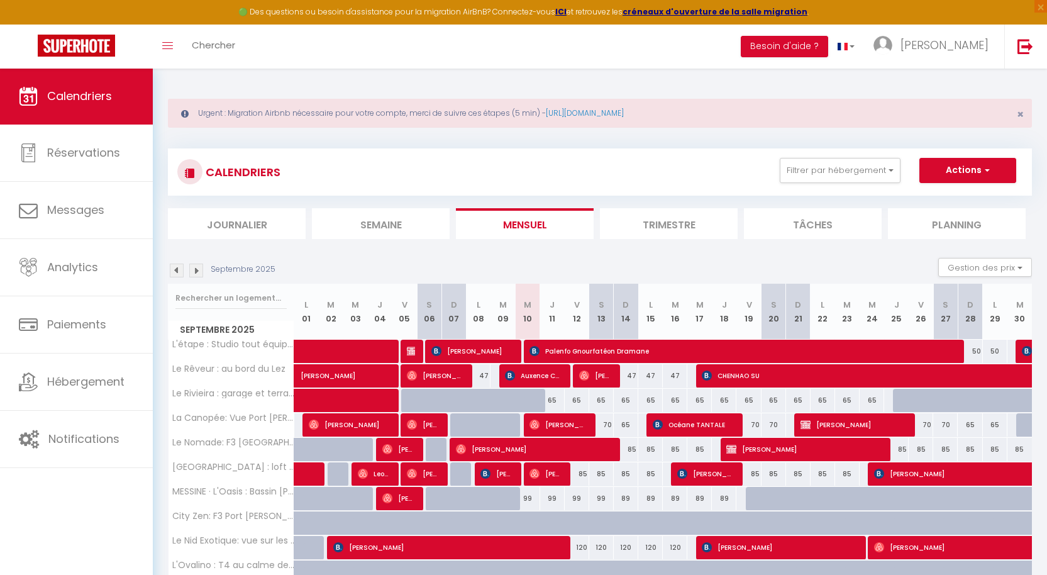
click at [688, 352] on span "Palenfo Gnourfatéon Dramane" at bounding box center [741, 351] width 425 height 24
select select "OK"
select select "KO"
select select "0"
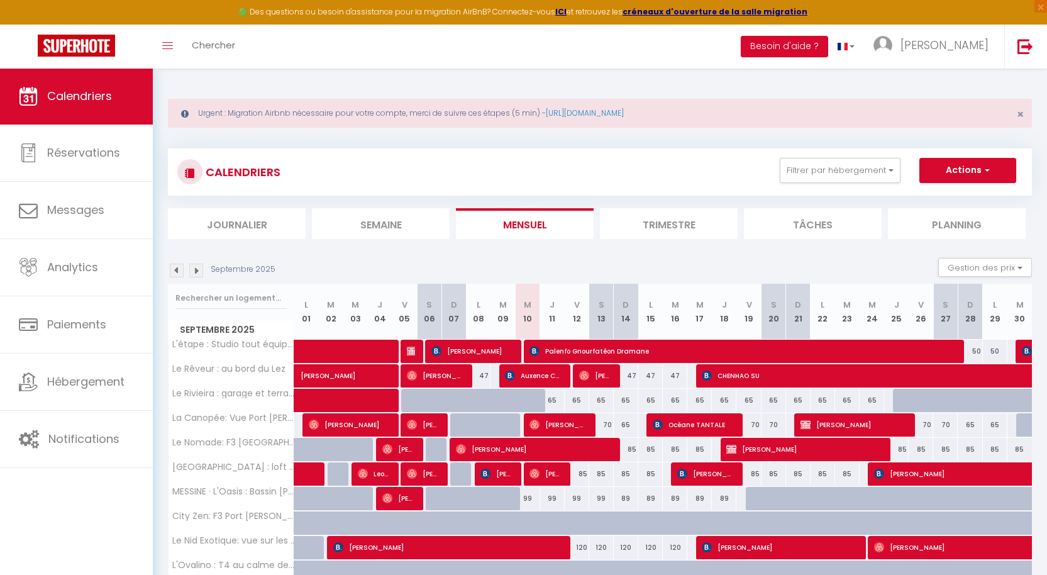
select select "1"
select select
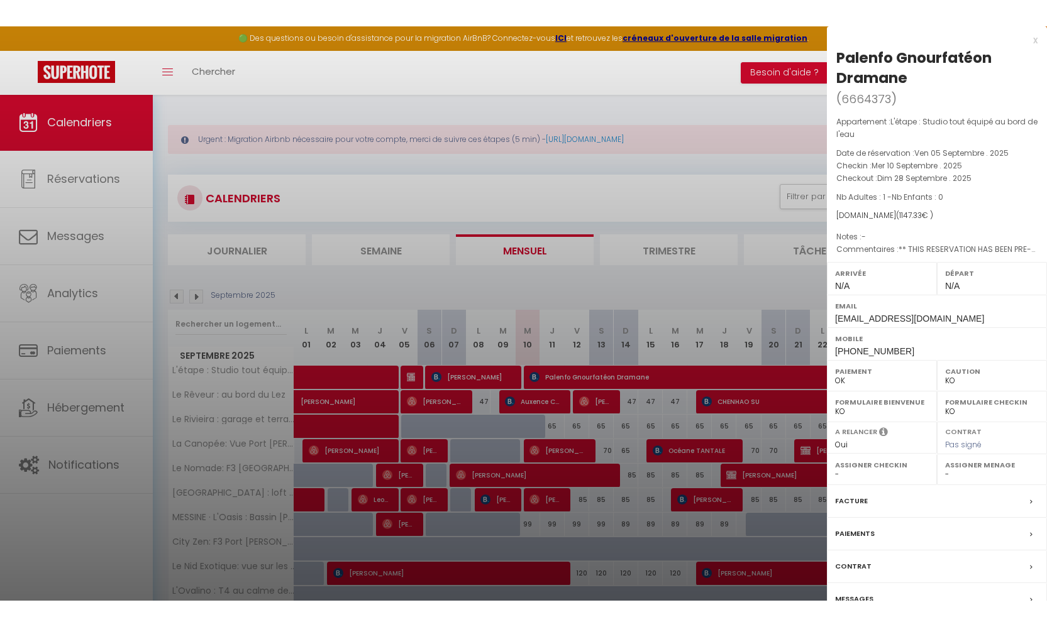
scroll to position [68, 0]
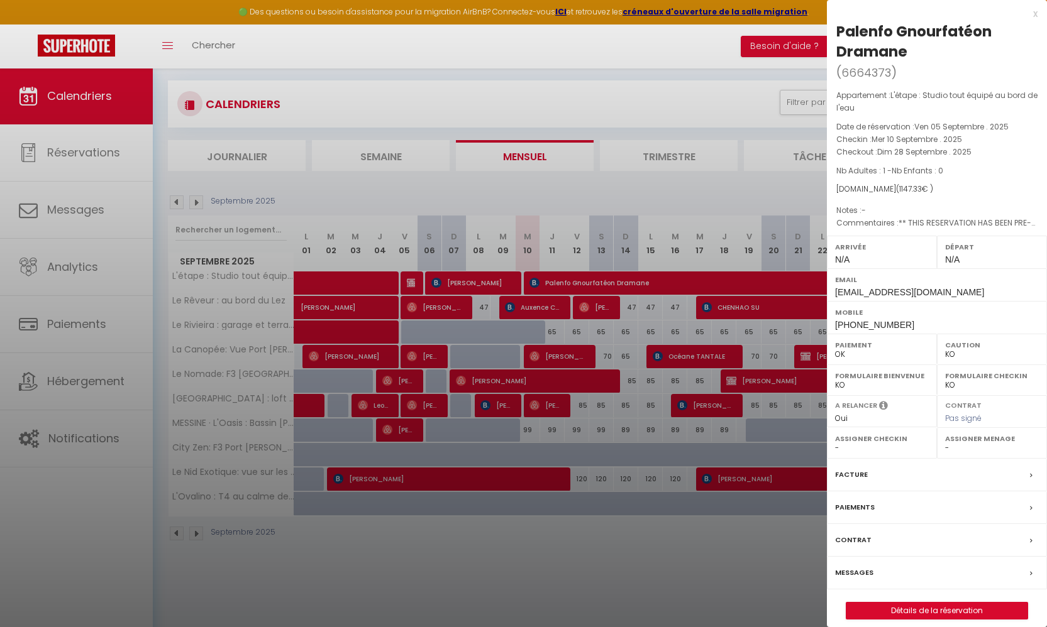
click at [947, 574] on link "Détails de la réservation" at bounding box center [936, 611] width 181 height 16
select select
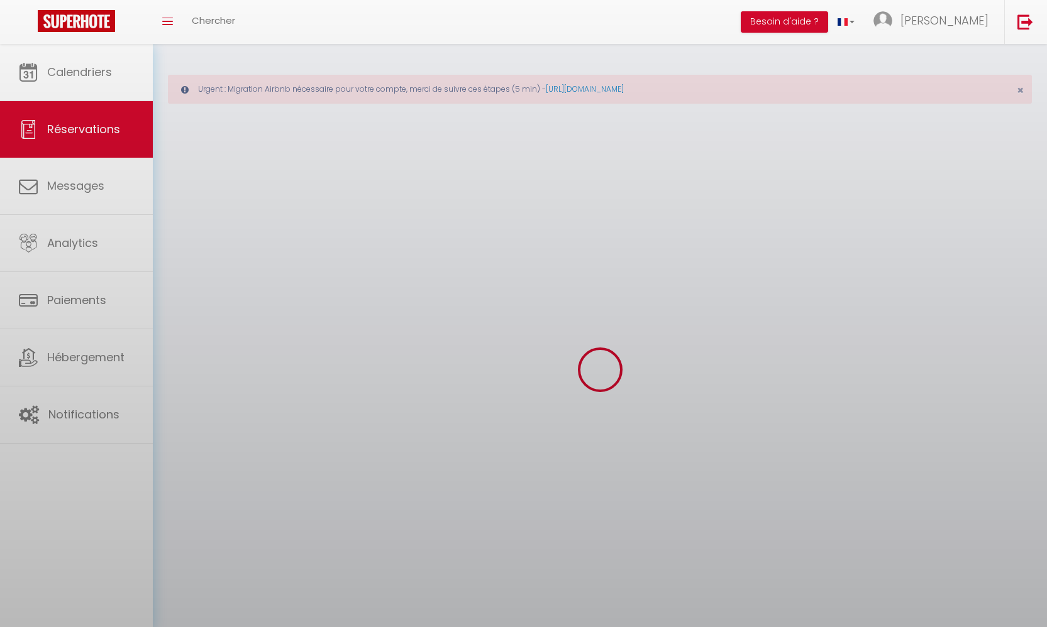
select select
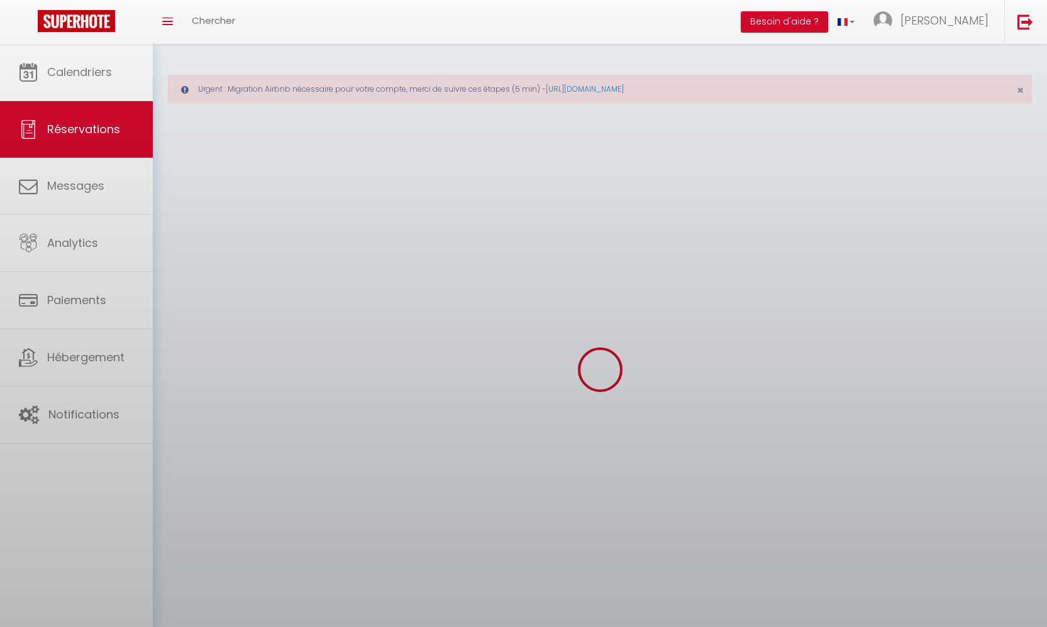
select select
checkbox input "false"
select select
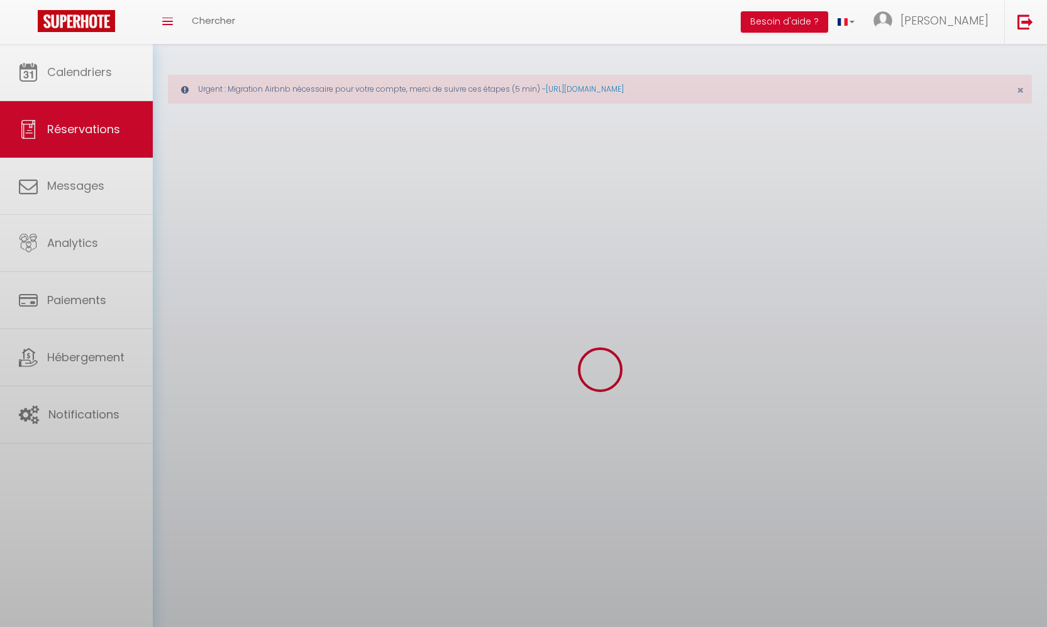
select select
checkbox input "false"
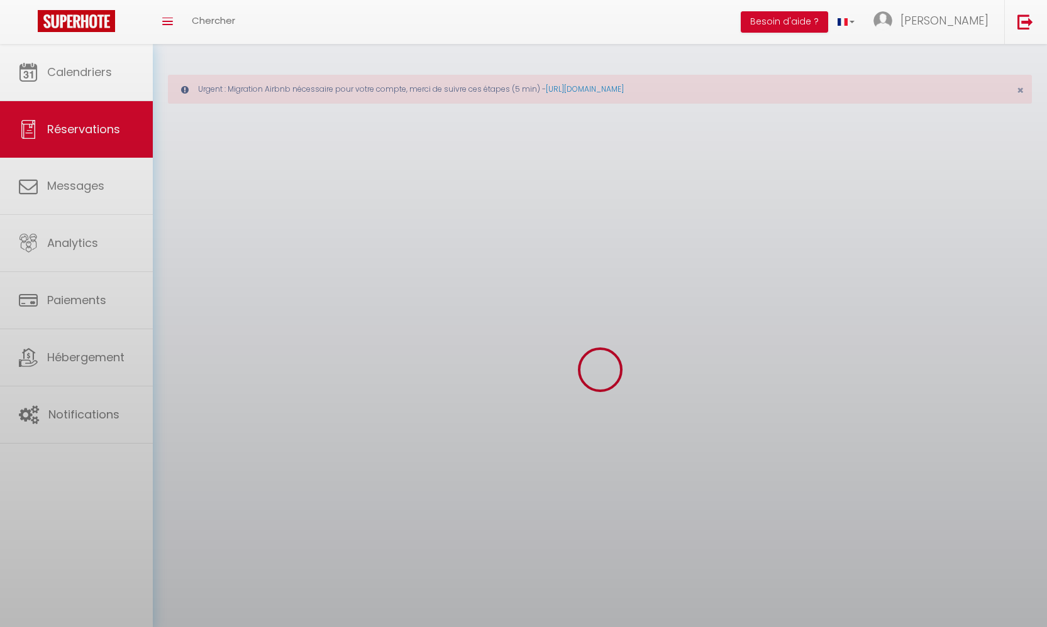
select select
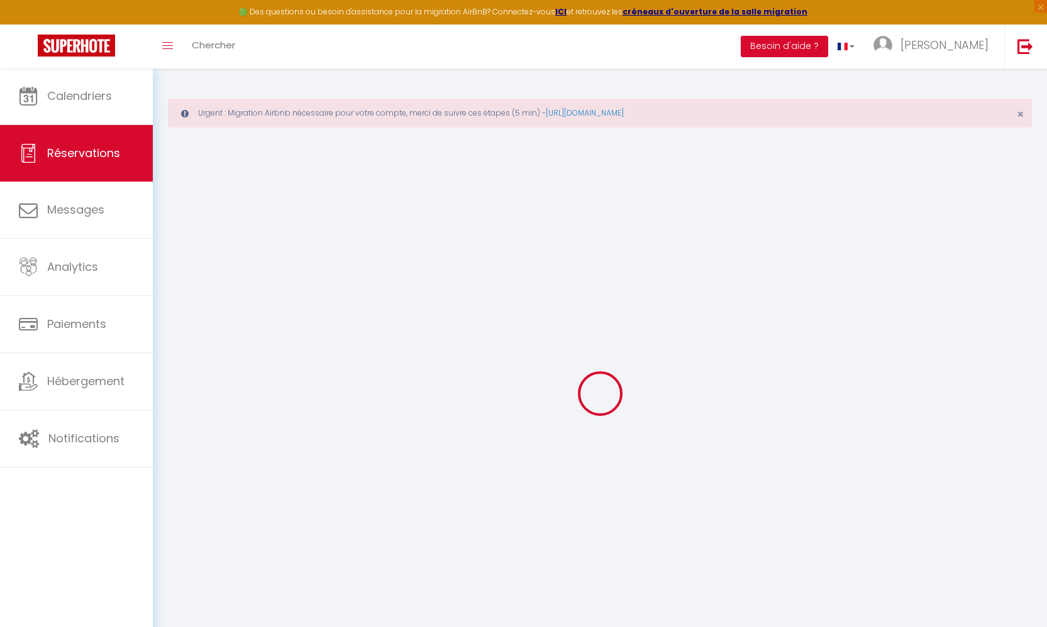
select select
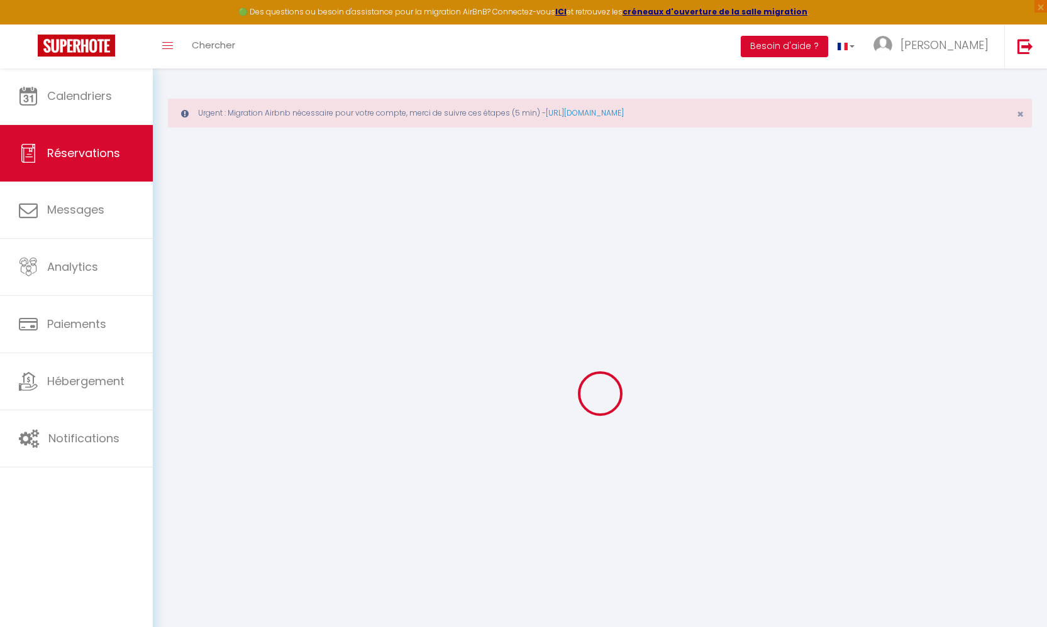
select select
checkbox input "false"
type input "Palenfo"
type input "Gnourfatéon Dramane"
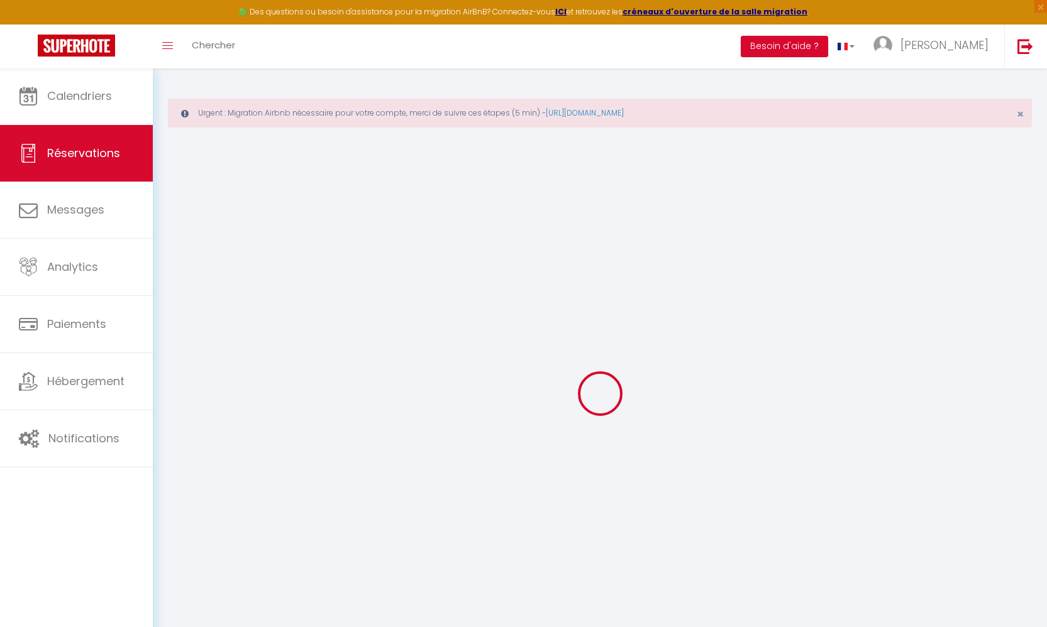
type input "[EMAIL_ADDRESS][DOMAIN_NAME]"
type input "[PHONE_NUMBER]"
select select "BF"
type input "183.43"
type input "16.06"
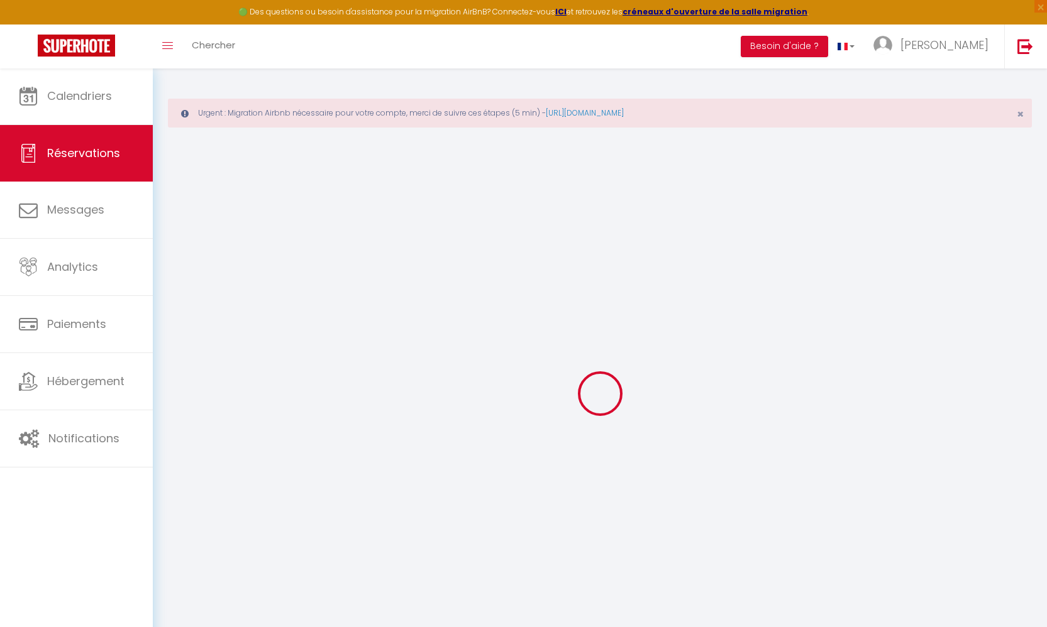
select select "34719"
select select "1"
select select
type input "1"
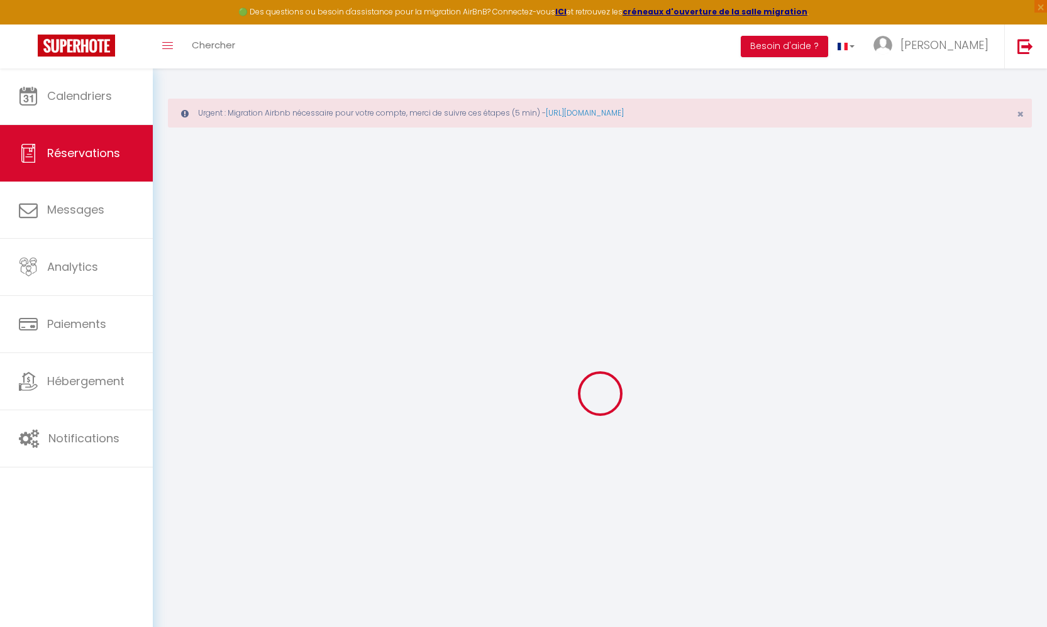
select select "12"
select select
type input "1044"
checkbox input "false"
type input "0"
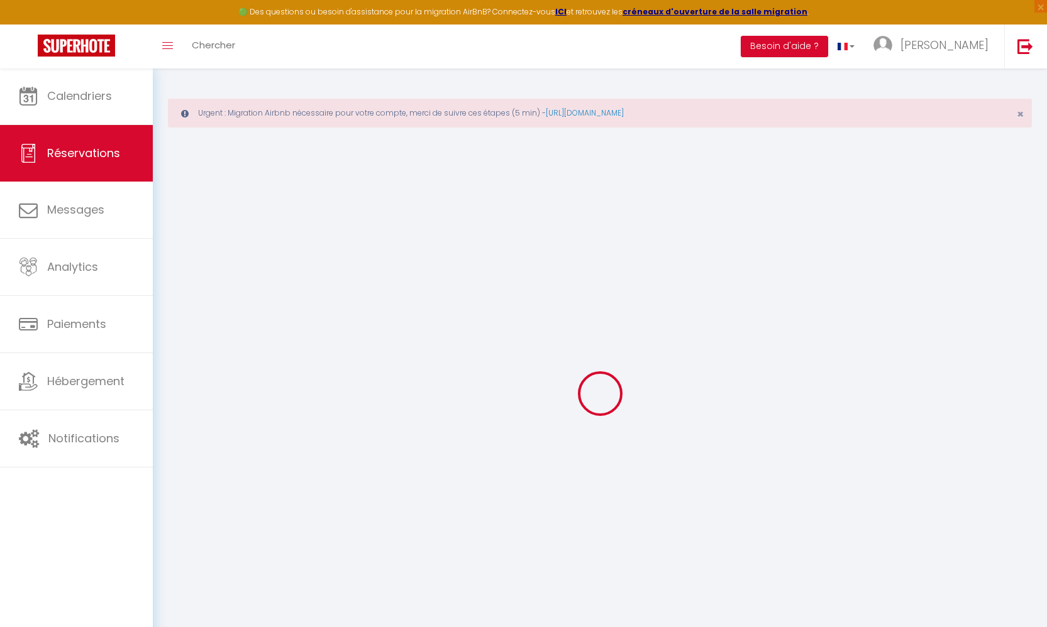
select select "2"
type input "0"
select select
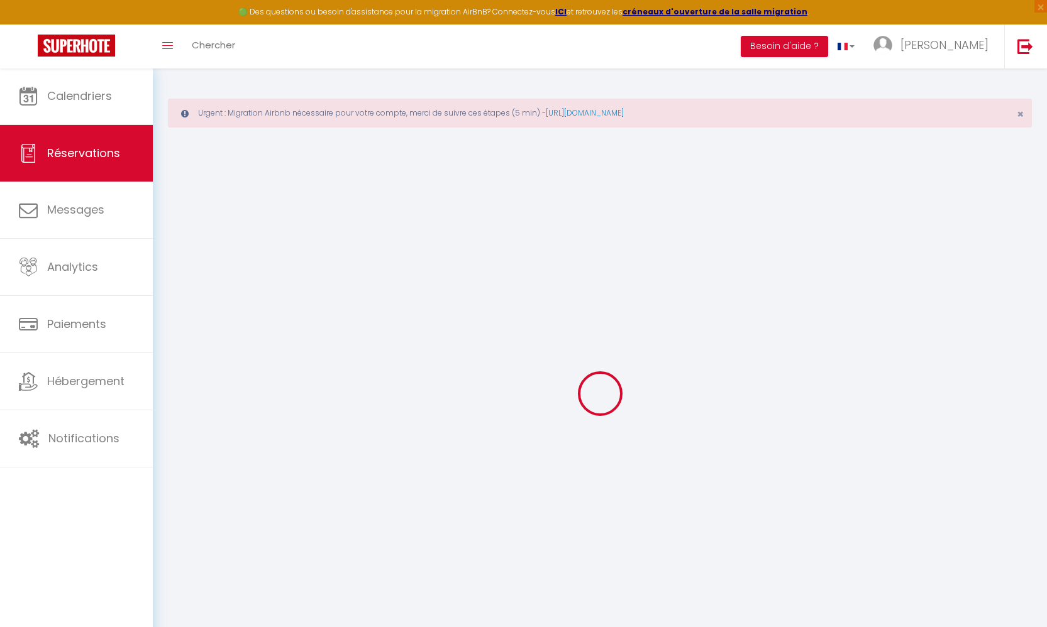
select select
select select "14"
checkbox input "false"
select select
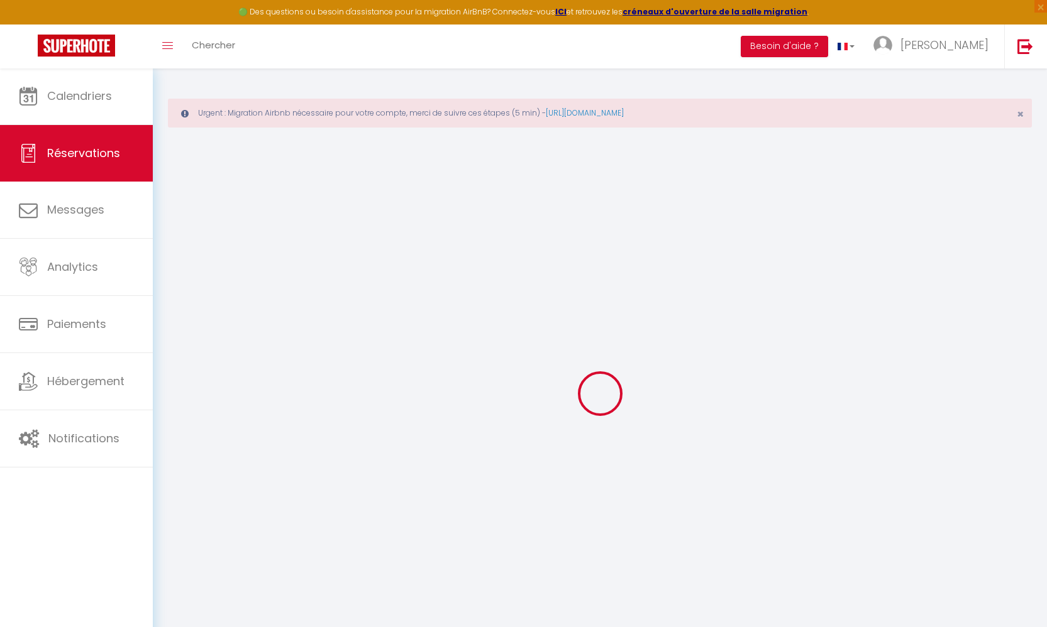
checkbox input "false"
select select
checkbox input "false"
type textarea "** THIS RESERVATION HAS BEEN PRE-PAID ** BOOKING NOTE : Payment charge is EUR 1…"
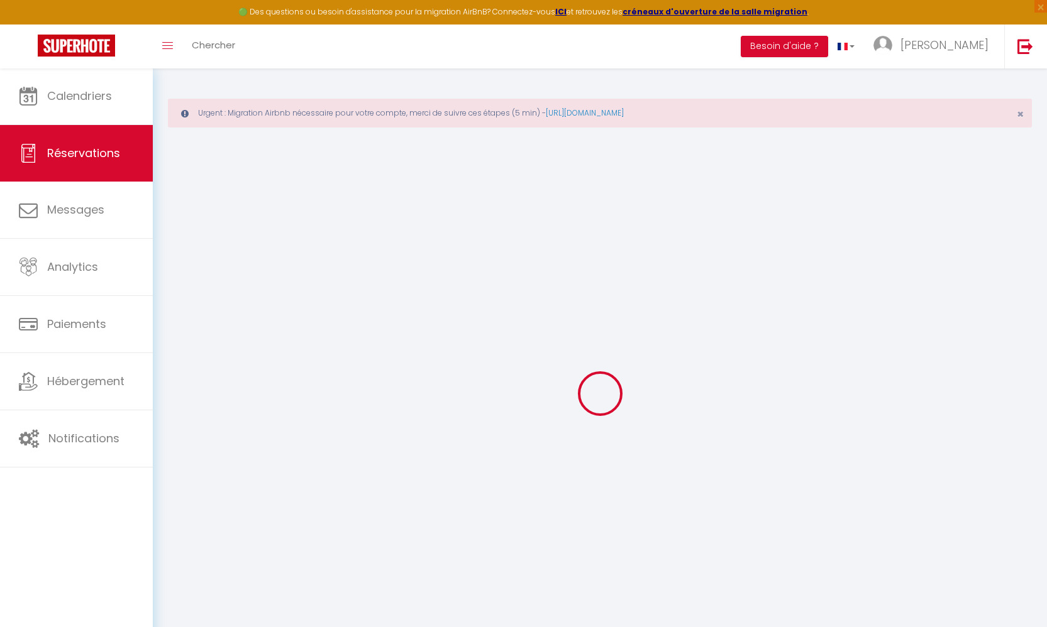
type input "35"
type input "68.33"
select select
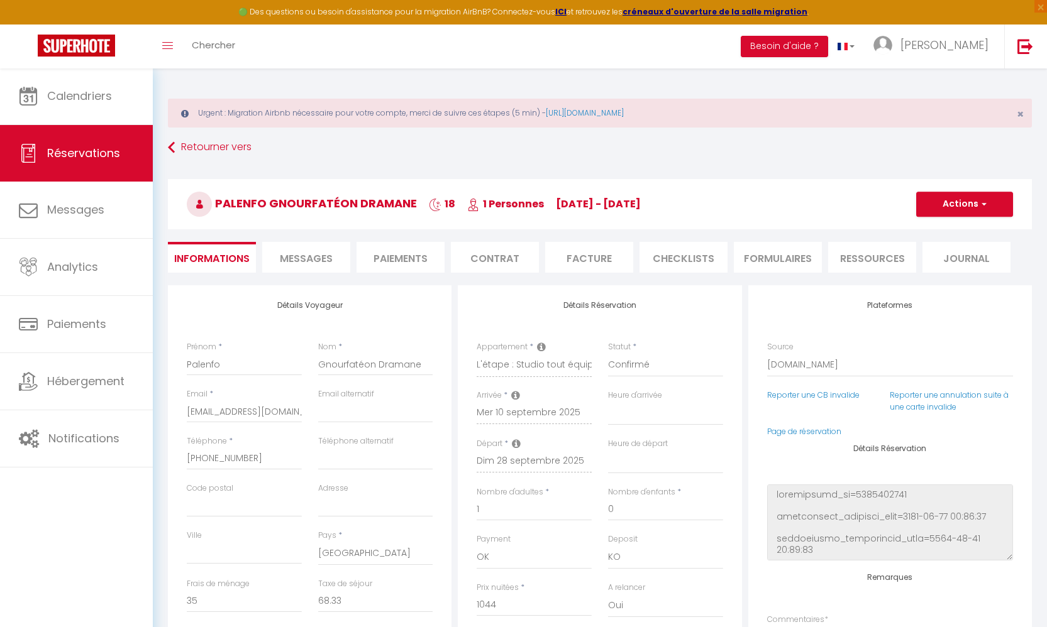
checkbox input "false"
select select
click at [959, 207] on button "Actions" at bounding box center [964, 204] width 97 height 25
click at [727, 214] on h3 "Palenfo Gnourfatéon Dramane 18 1 Personnes [DATE] - [DATE]" at bounding box center [600, 204] width 864 height 50
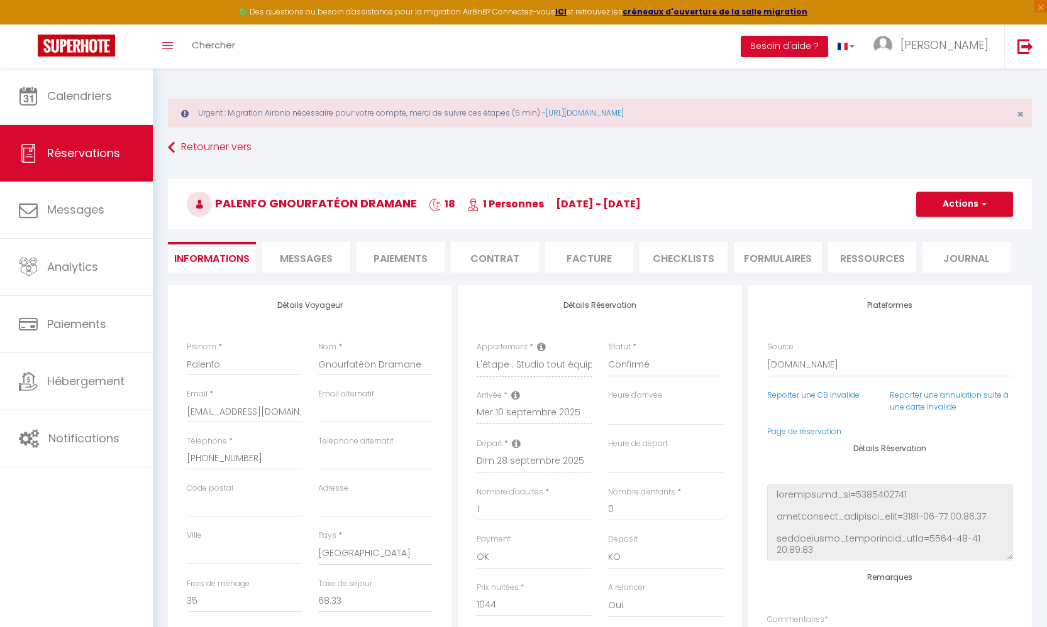
click at [382, 261] on li "Paiements" at bounding box center [400, 257] width 88 height 31
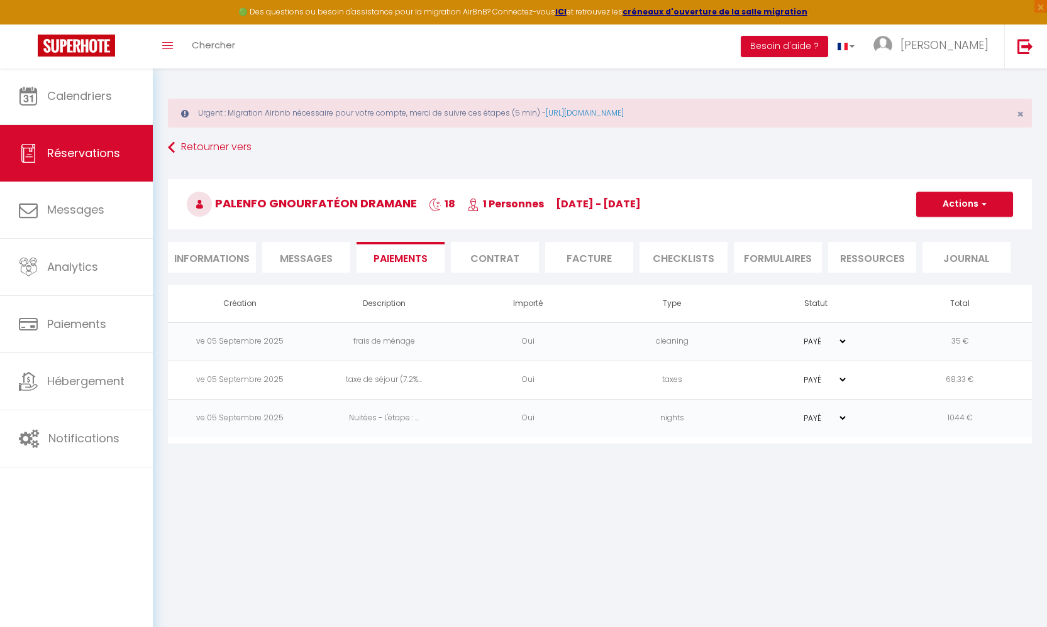
click at [478, 261] on li "Contrat" at bounding box center [495, 257] width 88 height 31
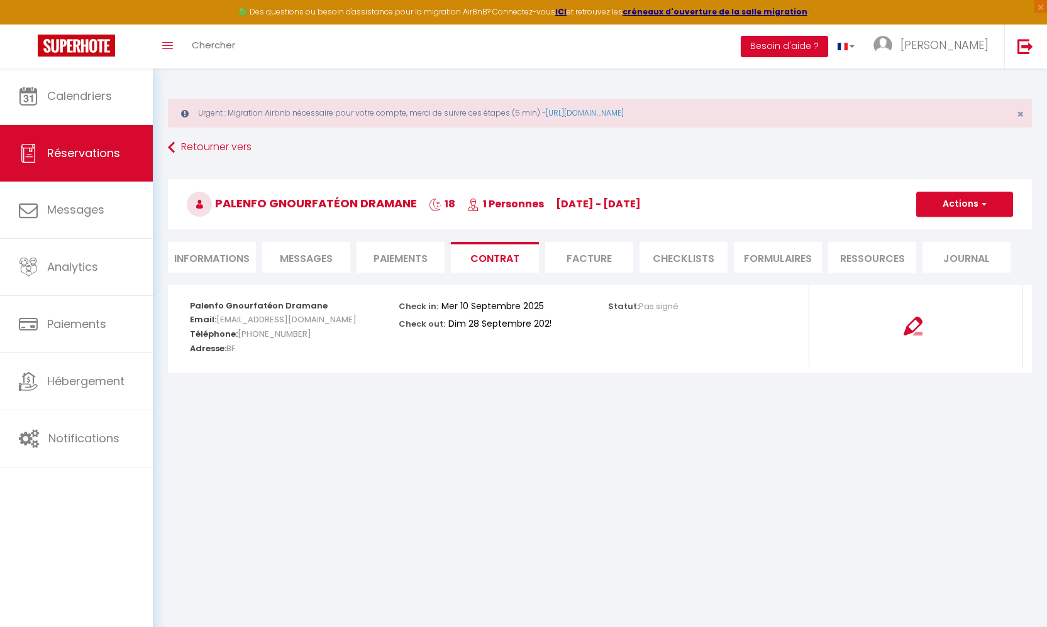
click at [581, 256] on li "Facture" at bounding box center [589, 257] width 88 height 31
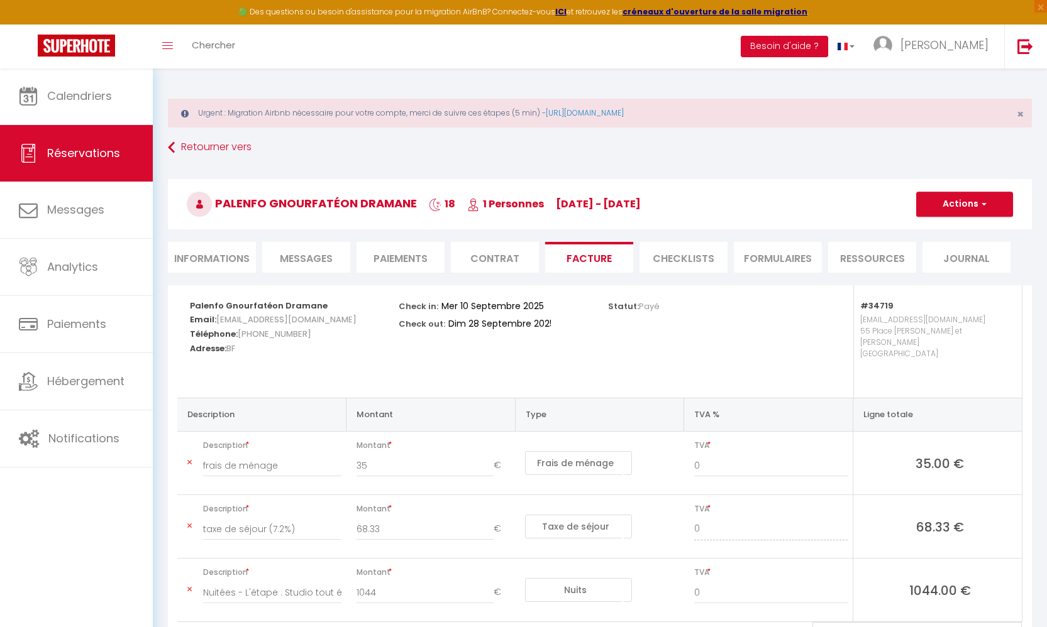
click at [718, 256] on li "CHECKLISTS" at bounding box center [683, 257] width 88 height 31
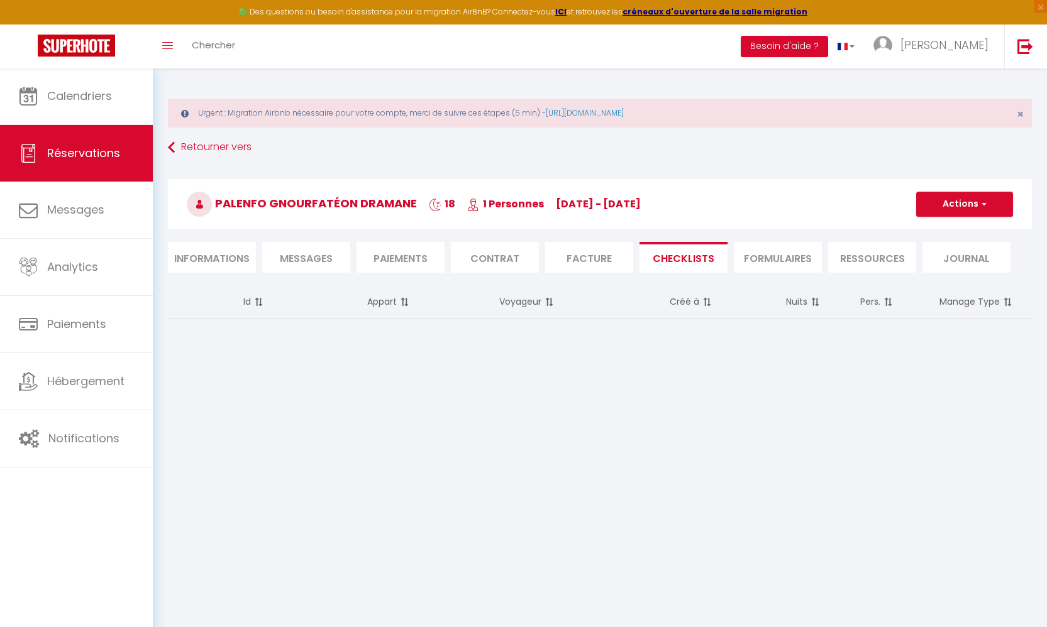
click at [766, 255] on li "FORMULAIRES" at bounding box center [778, 257] width 88 height 31
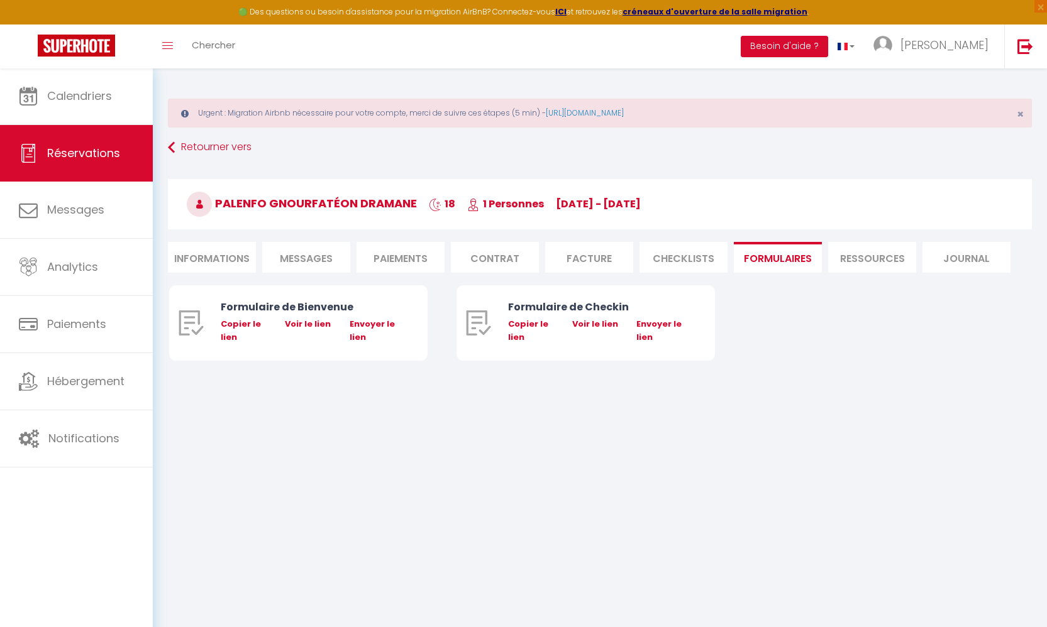
click at [860, 250] on li "Ressources" at bounding box center [872, 257] width 88 height 31
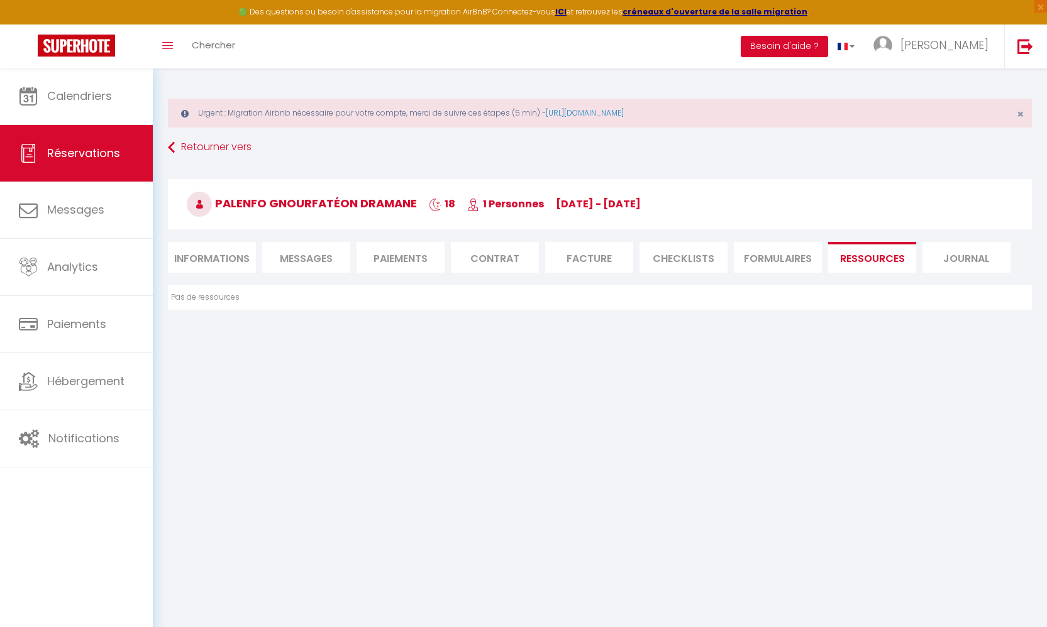
click at [571, 255] on li "Facture" at bounding box center [589, 257] width 88 height 31
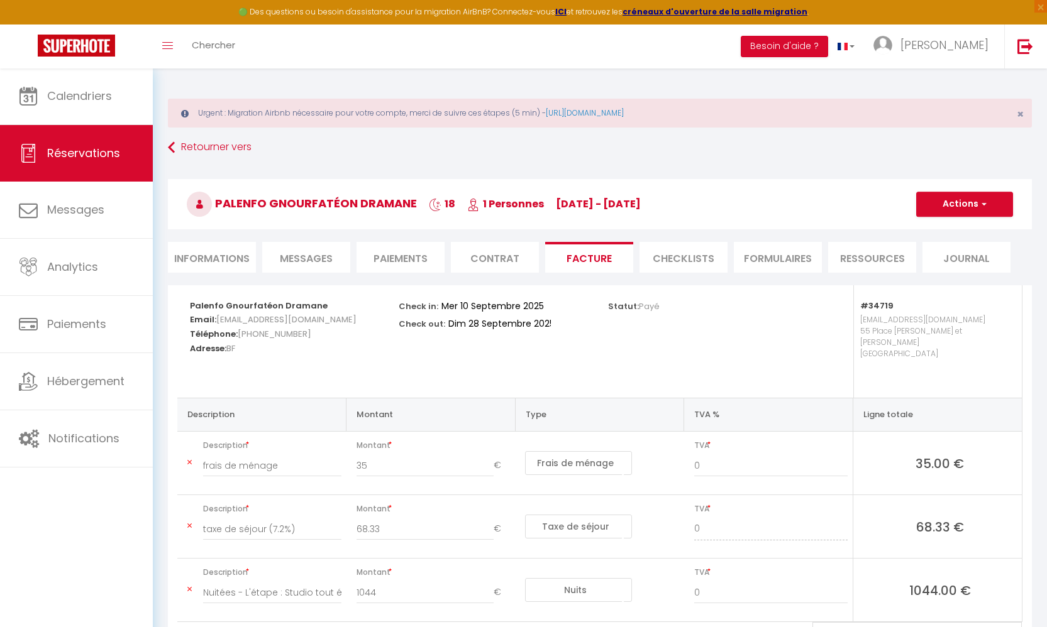
click at [477, 258] on li "Contrat" at bounding box center [495, 257] width 88 height 31
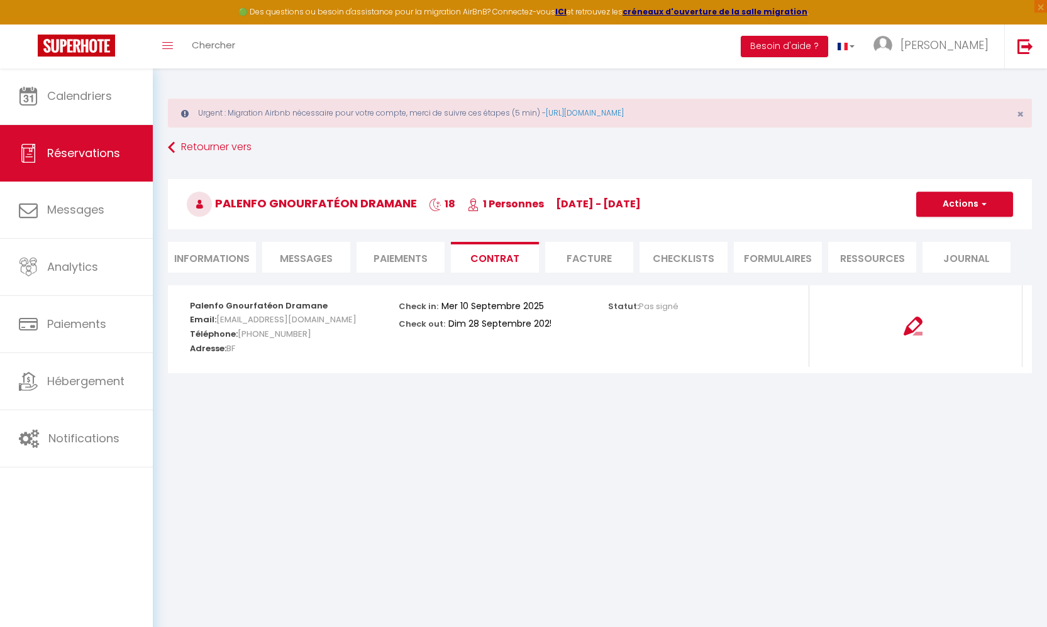
click at [419, 258] on li "Paiements" at bounding box center [400, 257] width 88 height 31
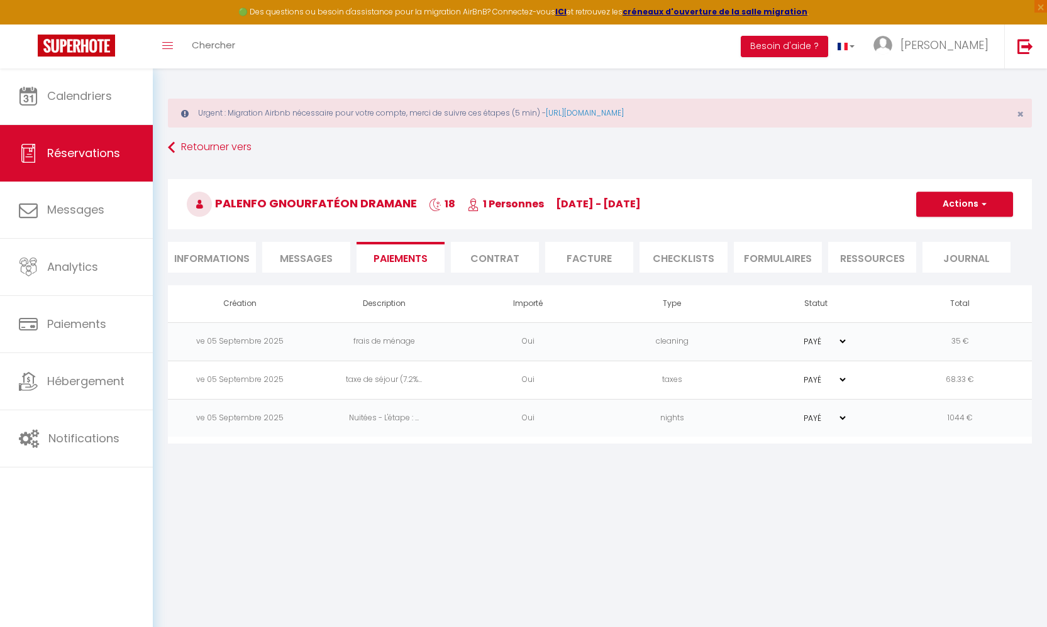
click at [307, 258] on span "Messages" at bounding box center [306, 258] width 53 height 14
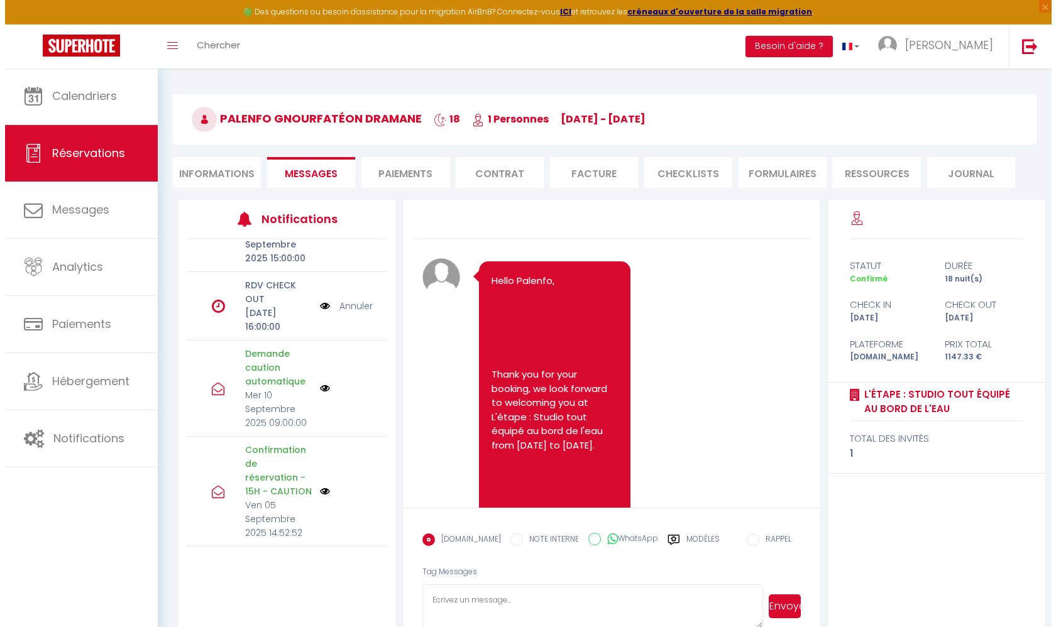
scroll to position [110, 0]
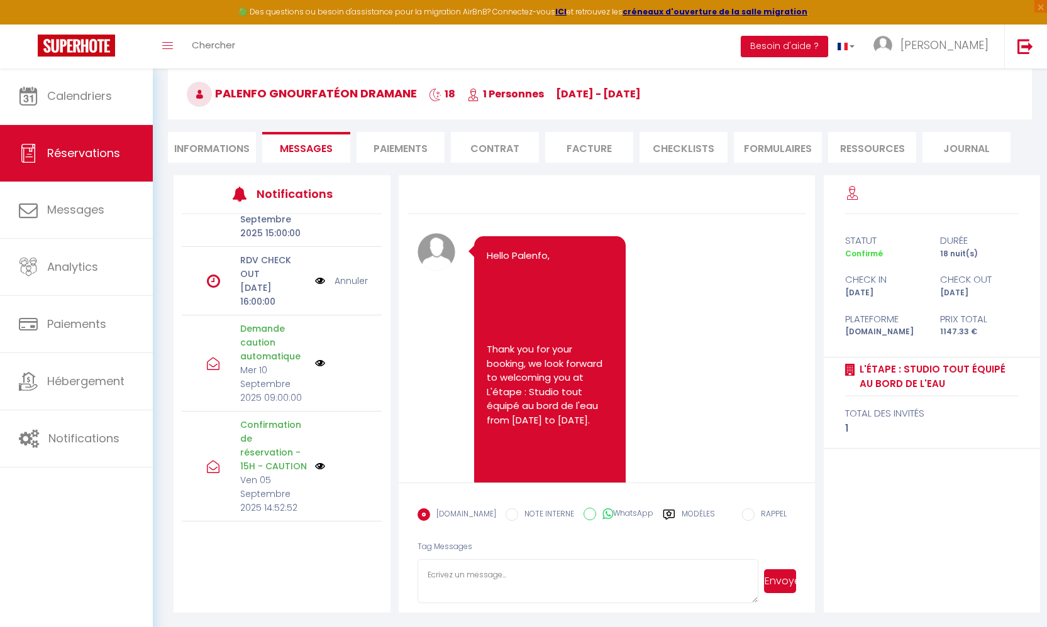
click at [315, 358] on img at bounding box center [320, 363] width 10 height 10
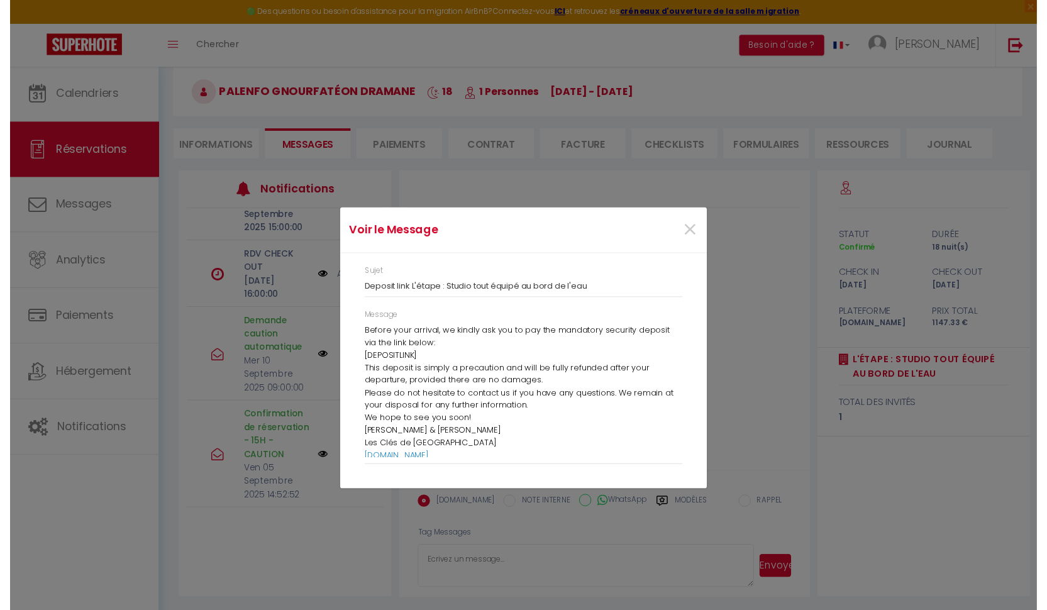
scroll to position [0, 0]
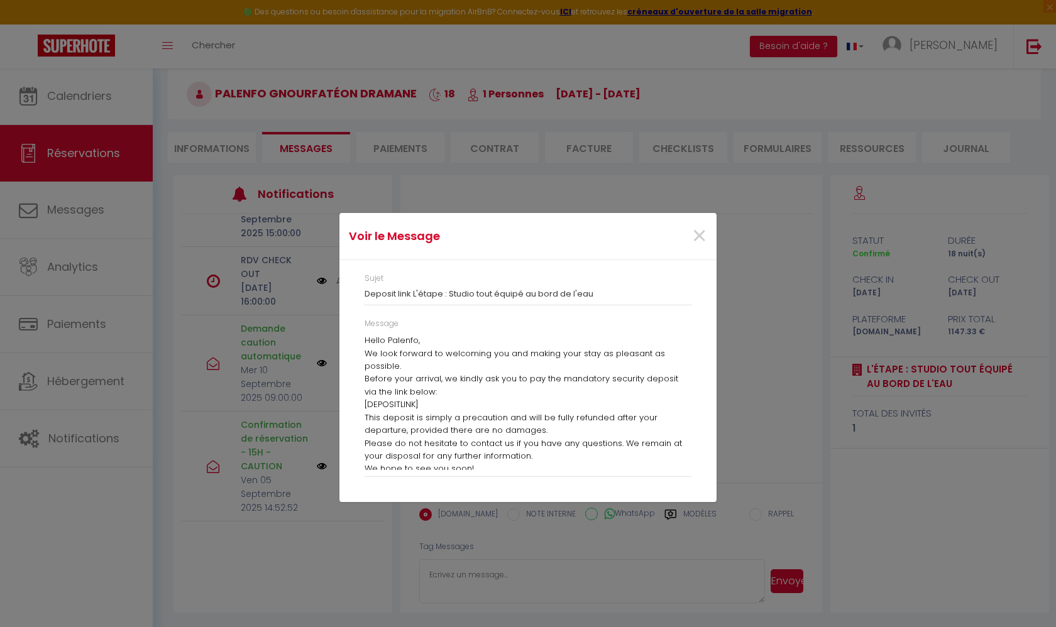
click at [698, 237] on span "×" at bounding box center [699, 236] width 16 height 38
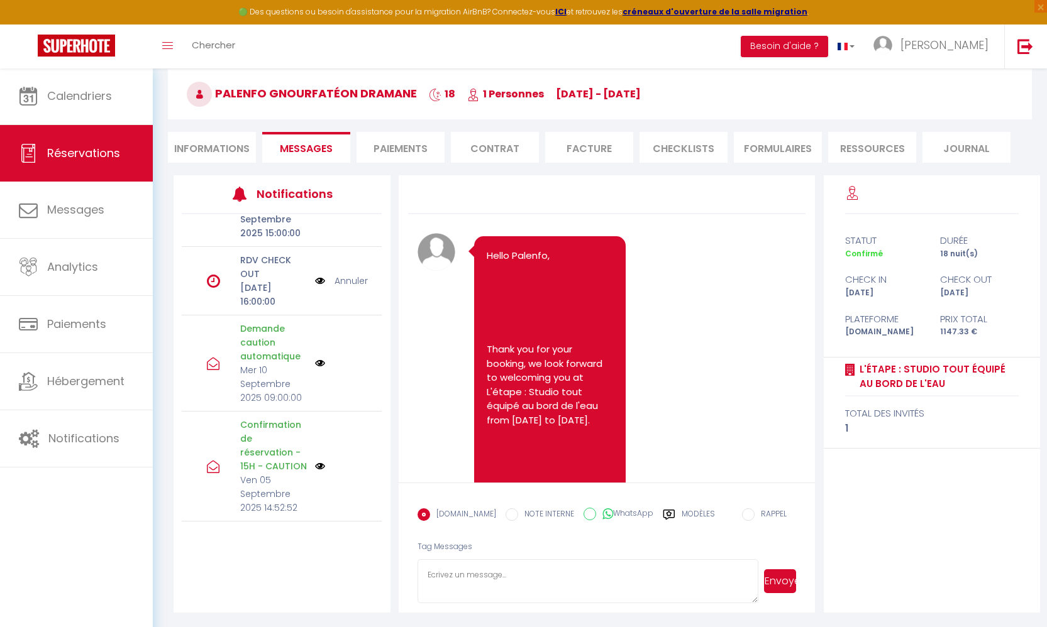
click at [212, 358] on icon at bounding box center [213, 364] width 13 height 13
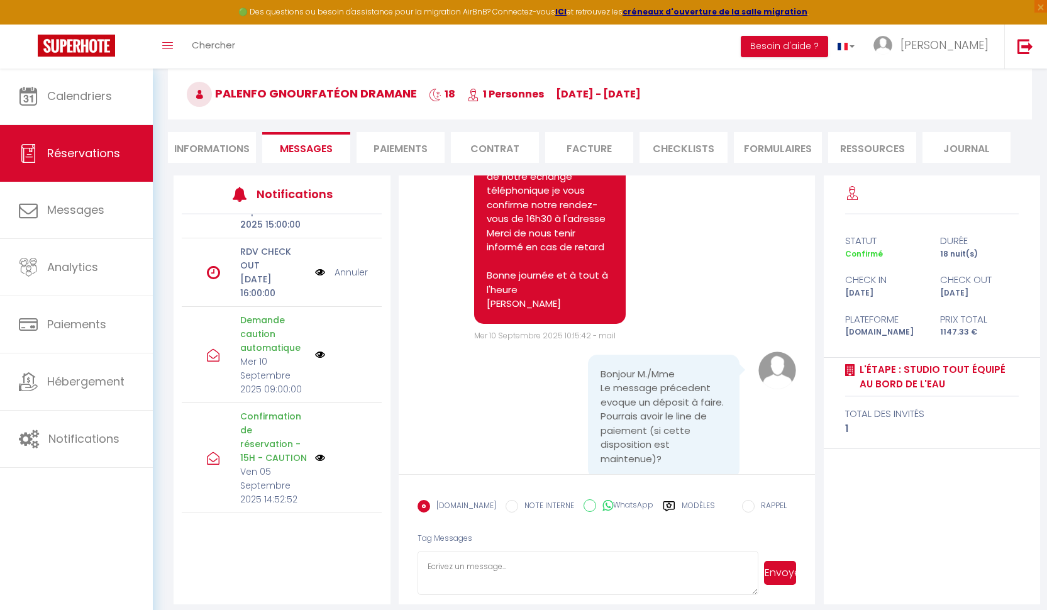
scroll to position [119, 0]
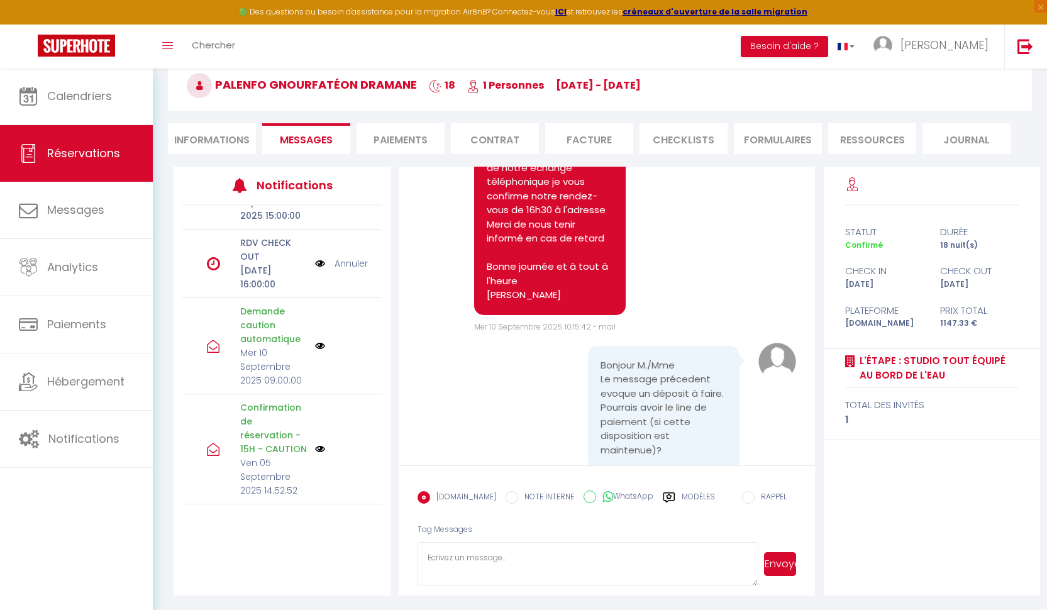
click at [393, 136] on li "Paiements" at bounding box center [400, 138] width 88 height 31
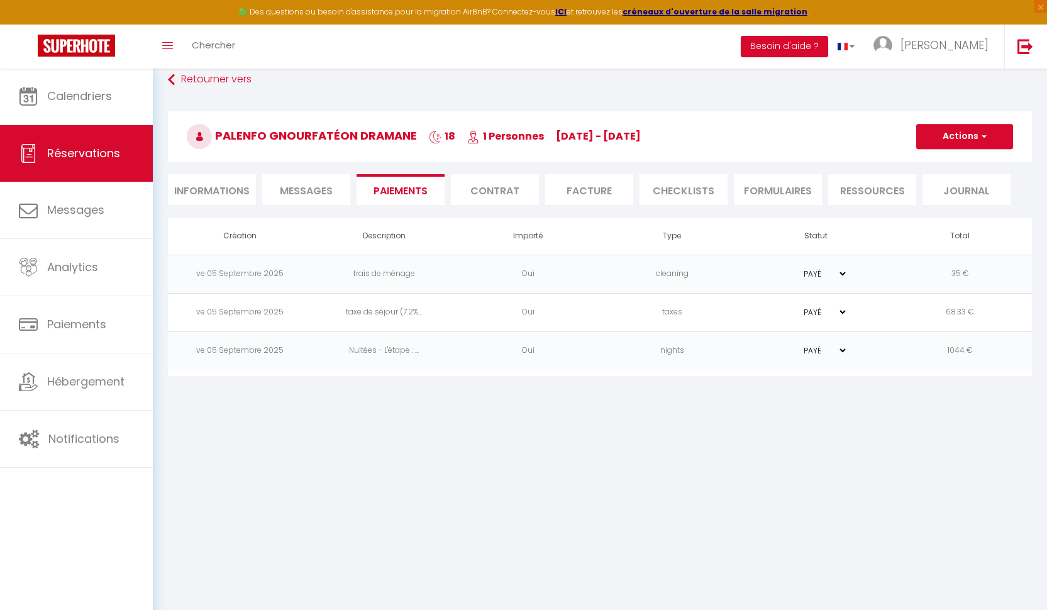
scroll to position [68, 0]
click at [990, 141] on button "Actions" at bounding box center [964, 136] width 97 height 25
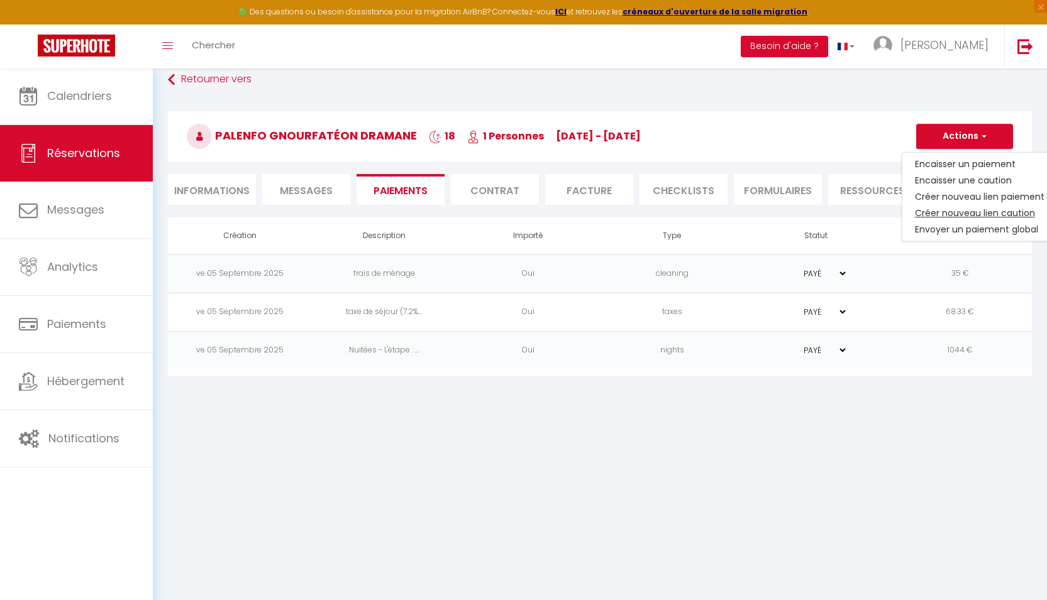
click at [975, 215] on link "Créer nouveau lien caution" at bounding box center [979, 213] width 155 height 16
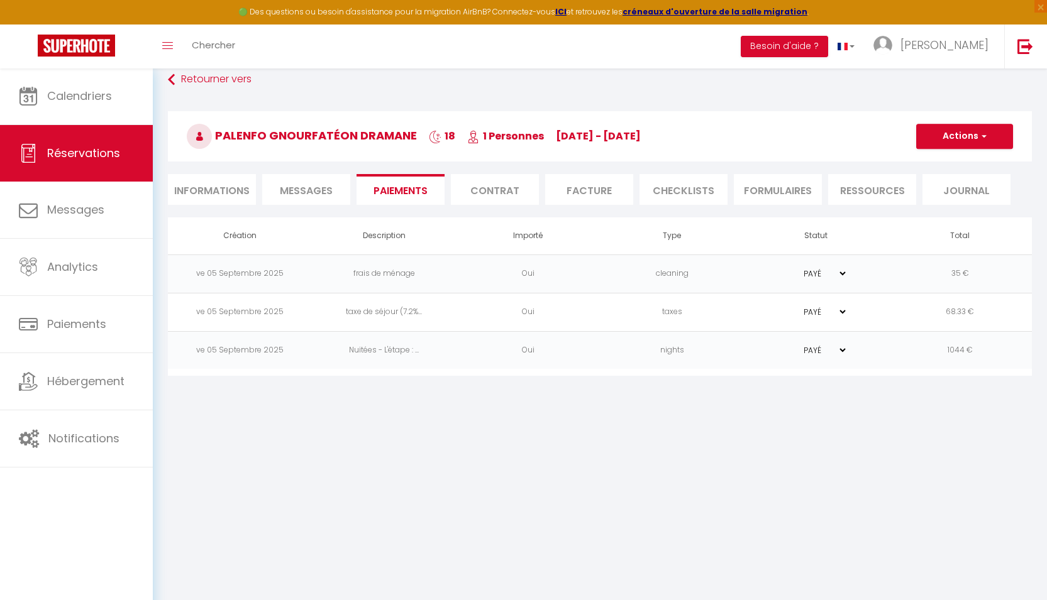
select select "nights"
type input "[EMAIL_ADDRESS][DOMAIN_NAME]"
select select "15892"
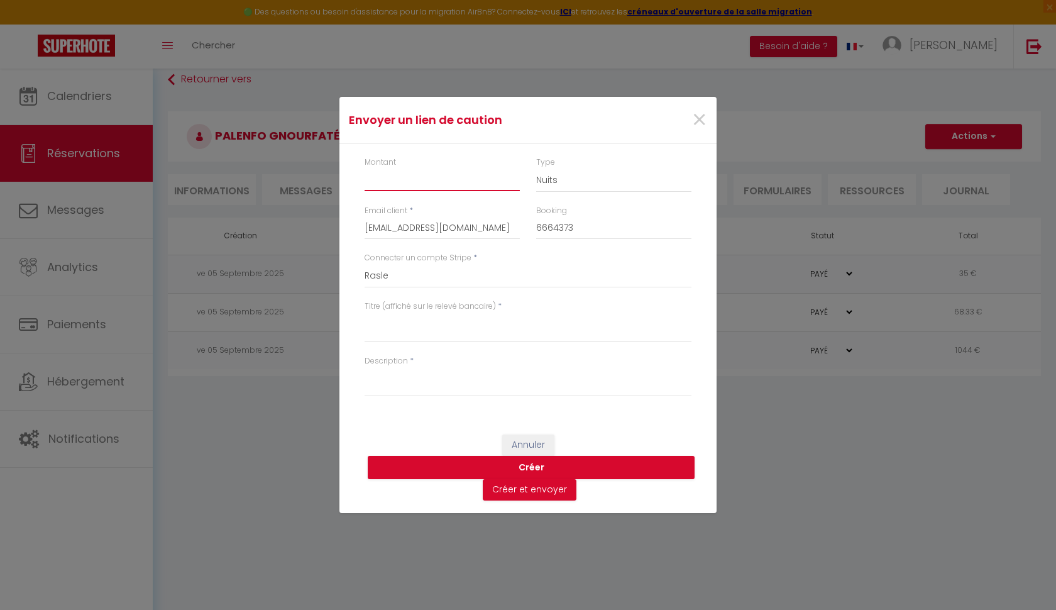
click at [439, 184] on input "Montant" at bounding box center [442, 179] width 155 height 23
type input "300"
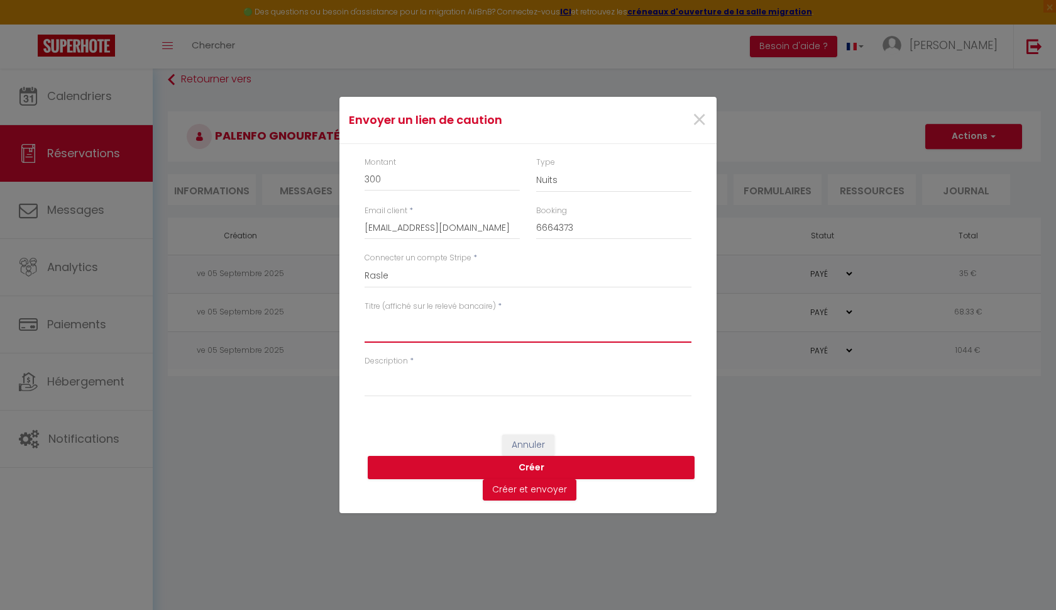
click at [397, 327] on textarea "Titre (affiché sur le relevé bancaire)" at bounding box center [528, 327] width 327 height 30
type textarea "Caution logement l'Etape"
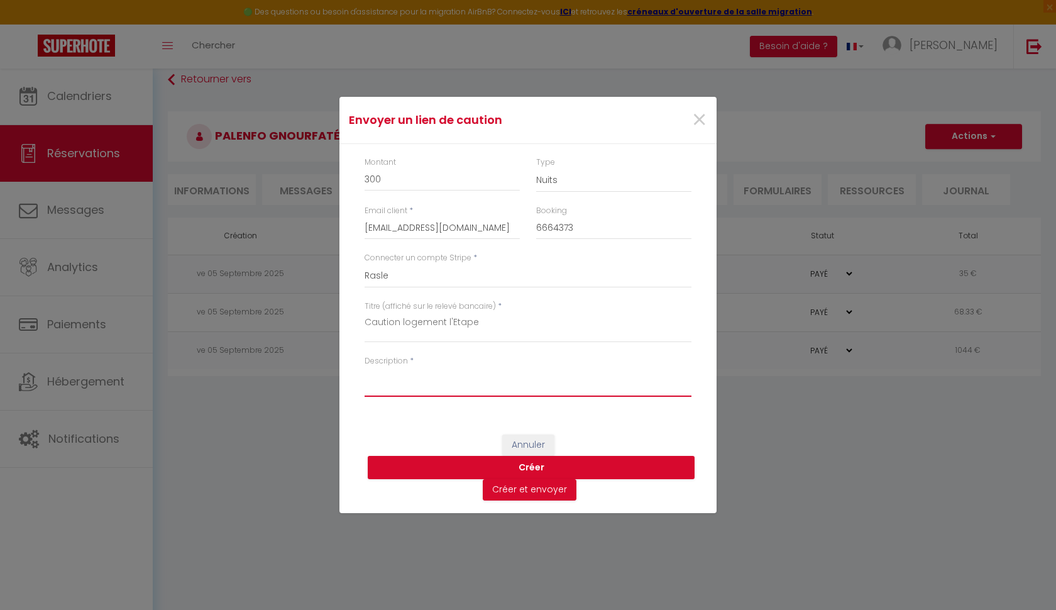
click at [406, 384] on textarea "Description" at bounding box center [528, 381] width 327 height 30
type textarea "C"
type textarea "Lien de caution séjour Etape studio du [DATE] au [DATE]"
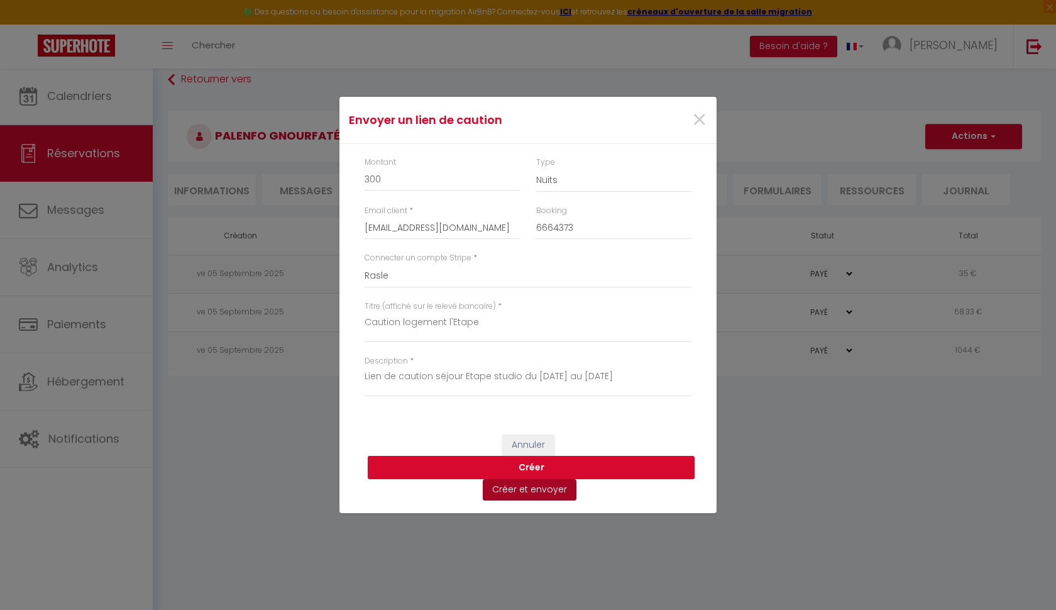
click at [542, 493] on button "Créer et envoyer" at bounding box center [530, 489] width 94 height 21
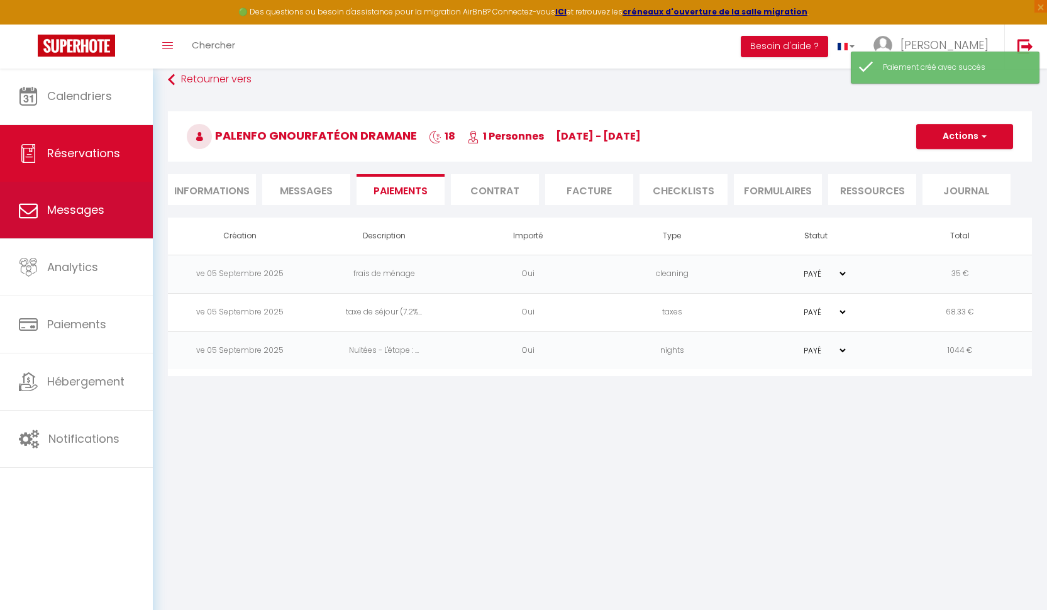
click at [99, 206] on span "Messages" at bounding box center [75, 210] width 57 height 16
select select "message"
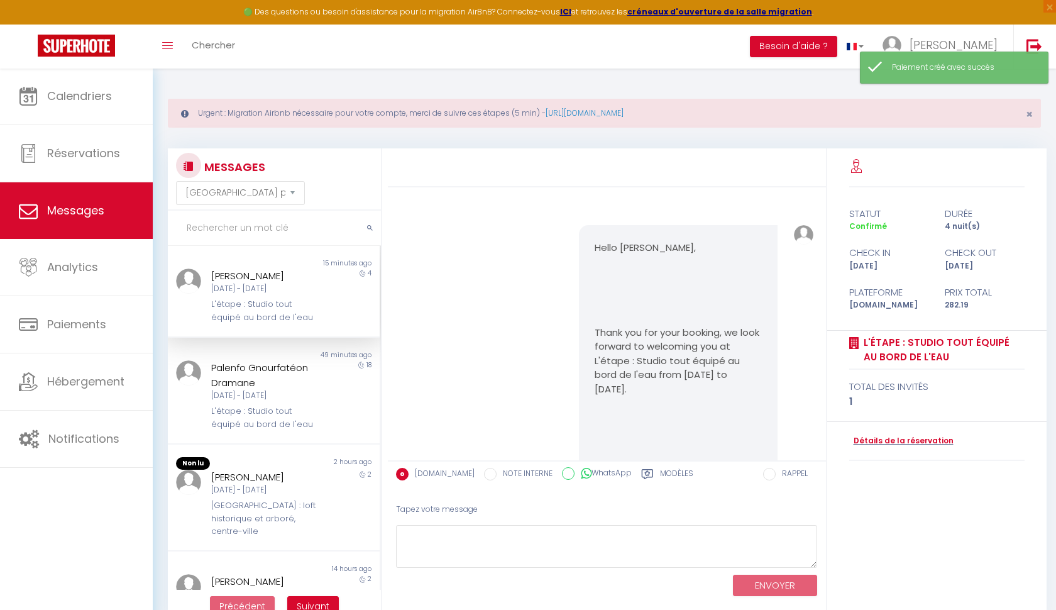
scroll to position [3822, 0]
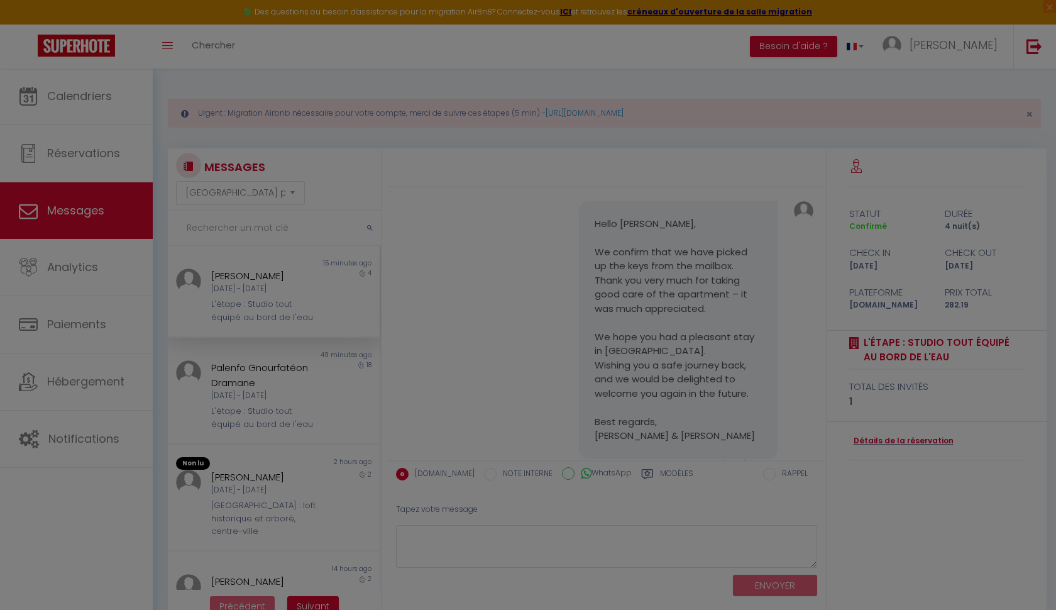
click at [298, 402] on div at bounding box center [528, 305] width 1056 height 610
click at [219, 376] on div at bounding box center [528, 305] width 1056 height 610
click at [487, 353] on div at bounding box center [528, 305] width 1056 height 610
click at [487, 359] on div at bounding box center [528, 305] width 1056 height 610
click at [46, 150] on div at bounding box center [528, 305] width 1056 height 610
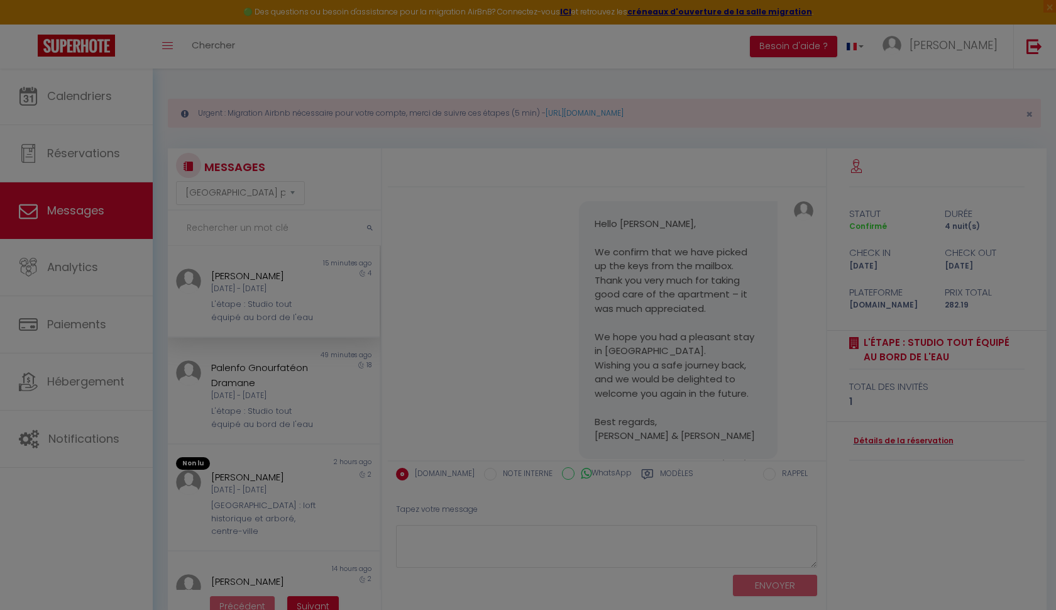
click at [46, 151] on div at bounding box center [528, 305] width 1056 height 610
click at [66, 97] on div at bounding box center [528, 305] width 1056 height 610
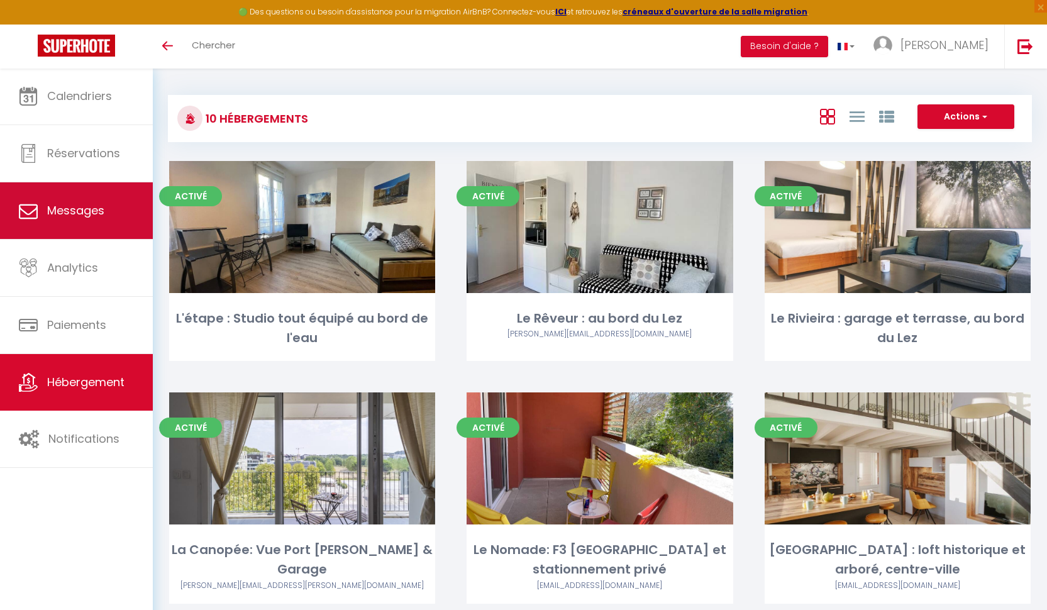
click at [73, 222] on link "Messages" at bounding box center [76, 210] width 153 height 57
select select "message"
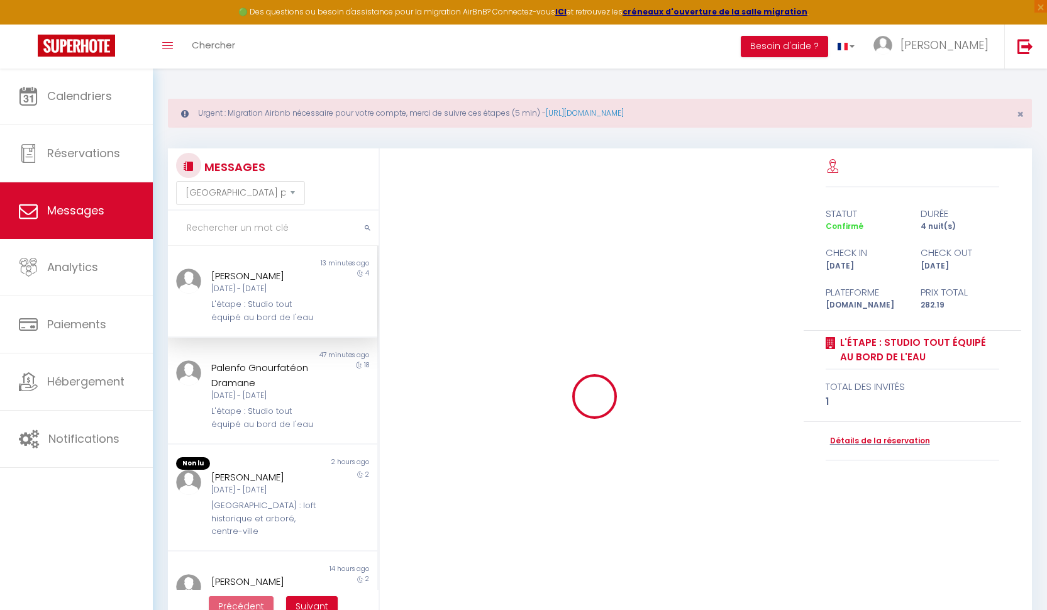
scroll to position [3836, 0]
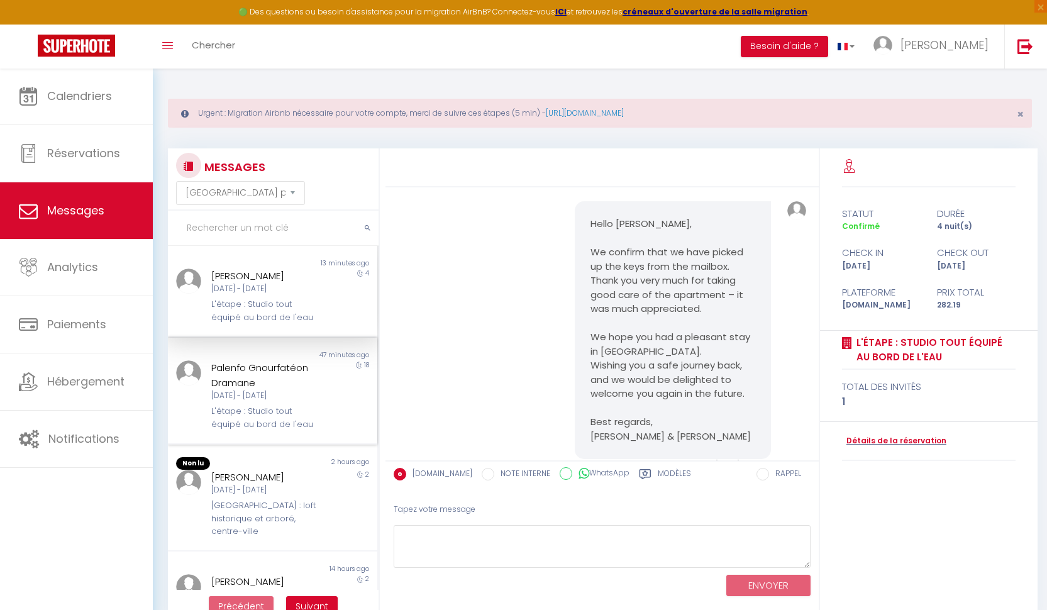
click at [275, 405] on div "L'étape : Studio tout équipé au bord de l'eau" at bounding box center [264, 418] width 106 height 26
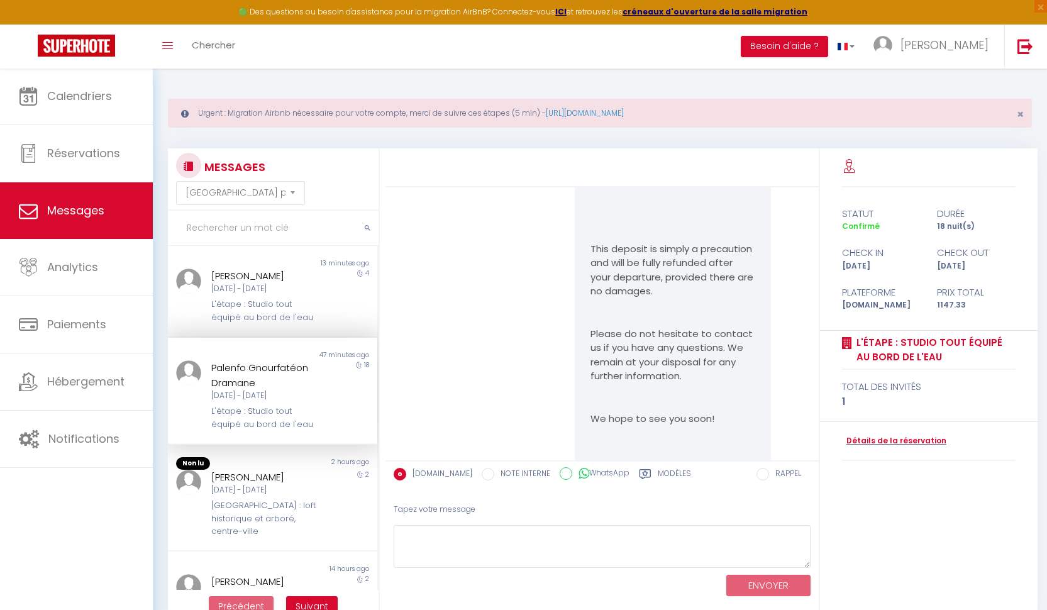
scroll to position [1245, 0]
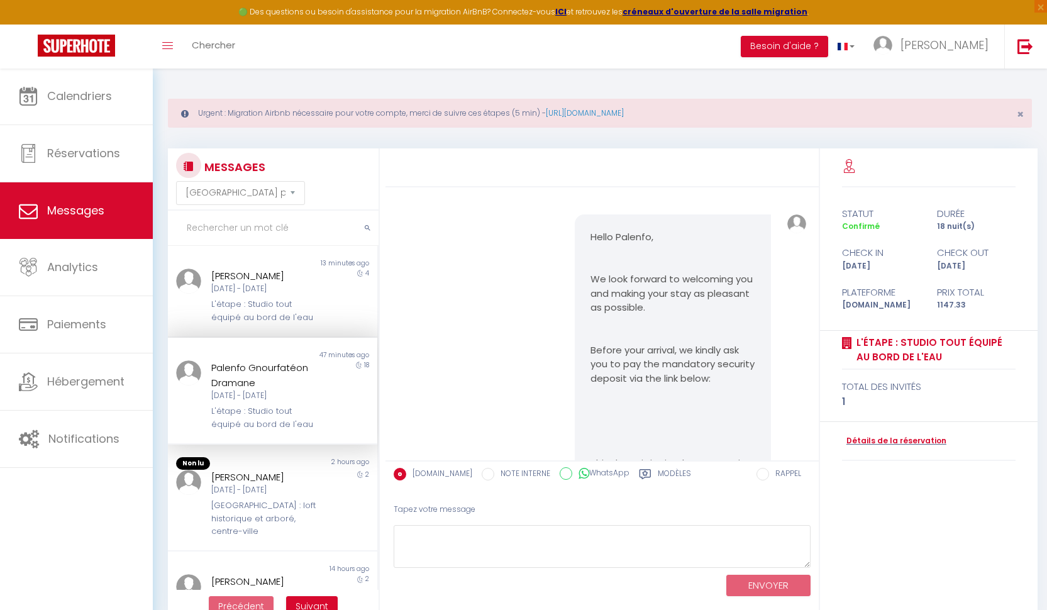
drag, startPoint x: 588, startPoint y: 226, endPoint x: 671, endPoint y: 270, distance: 94.2
click at [669, 267] on pre "Hello Palenfo, We look forward to welcoming you and making your stay as pleasan…" at bounding box center [672, 534] width 165 height 608
click at [677, 283] on p "We look forward to welcoming you and making your stay as pleasant as possible." at bounding box center [672, 293] width 165 height 43
drag, startPoint x: 585, startPoint y: 227, endPoint x: 764, endPoint y: 327, distance: 204.9
click at [766, 329] on div "Hello Palenfo, We look forward to welcoming you and making your stay as pleasan…" at bounding box center [672, 539] width 212 height 651
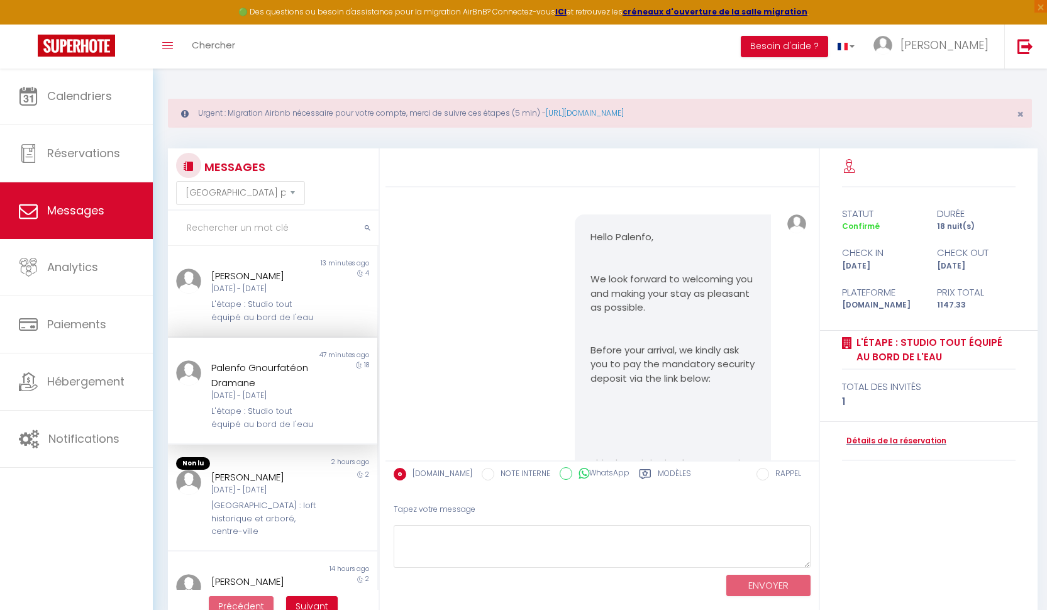
scroll to position [1660, 0]
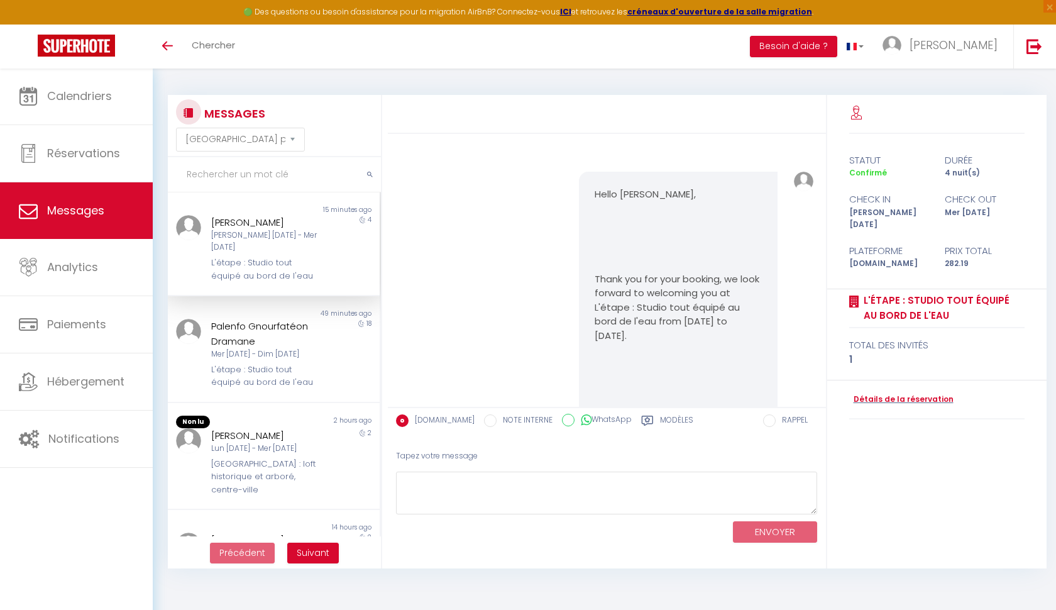
select select "message"
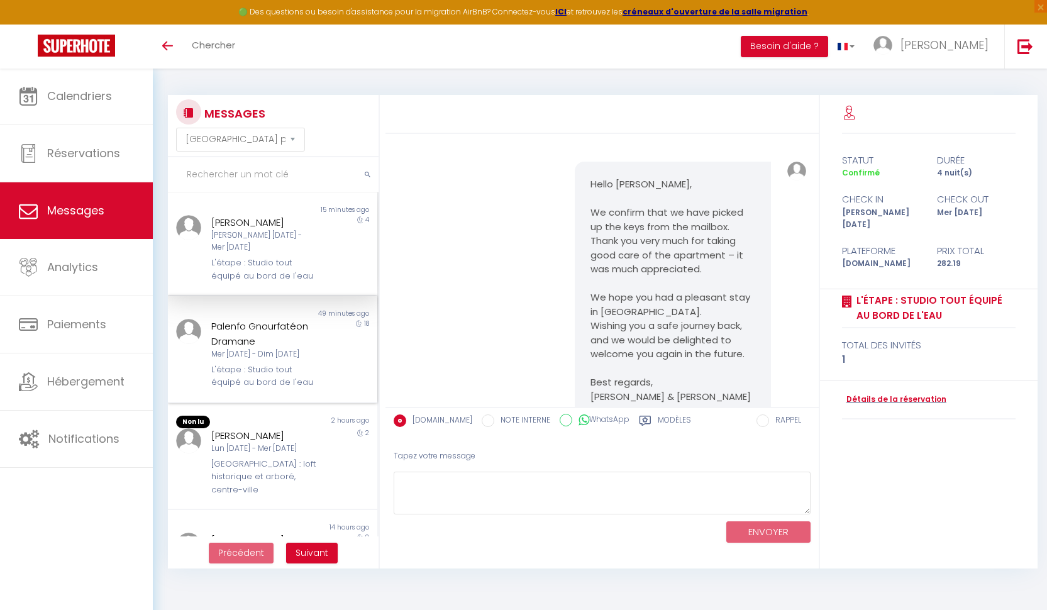
click at [266, 348] on div "[DATE] - [DATE]" at bounding box center [264, 354] width 106 height 12
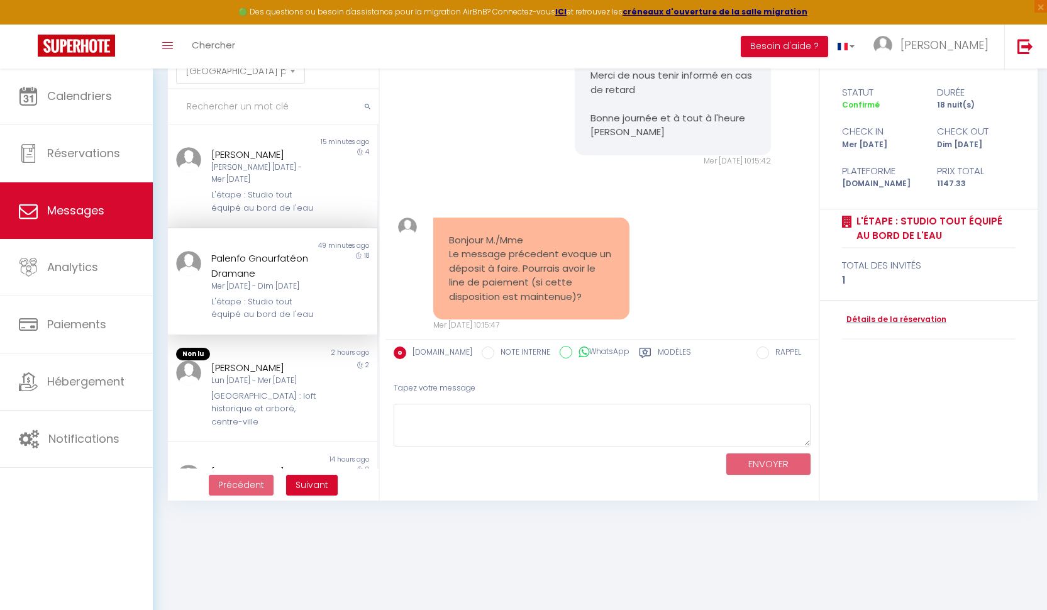
scroll to position [2191, 0]
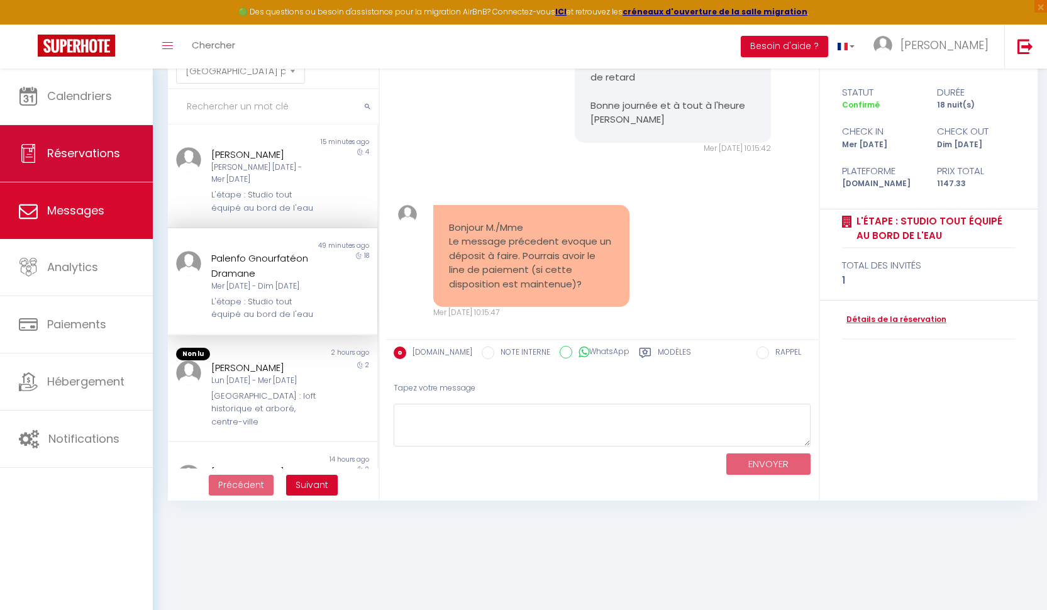
click at [113, 155] on span "Réservations" at bounding box center [83, 153] width 73 height 16
select select "not_cancelled"
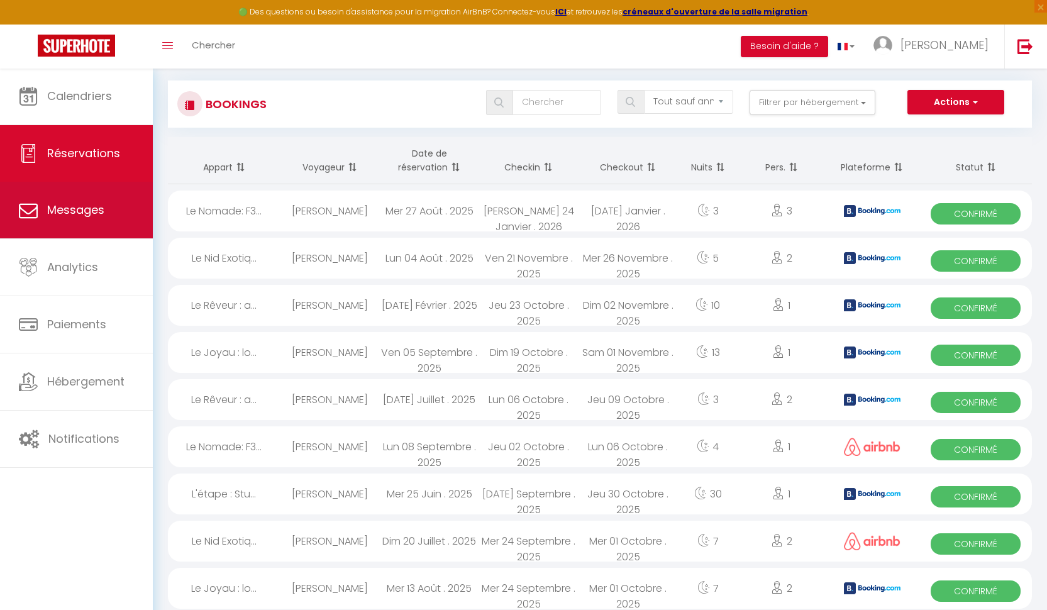
click at [66, 211] on span "Messages" at bounding box center [75, 210] width 57 height 16
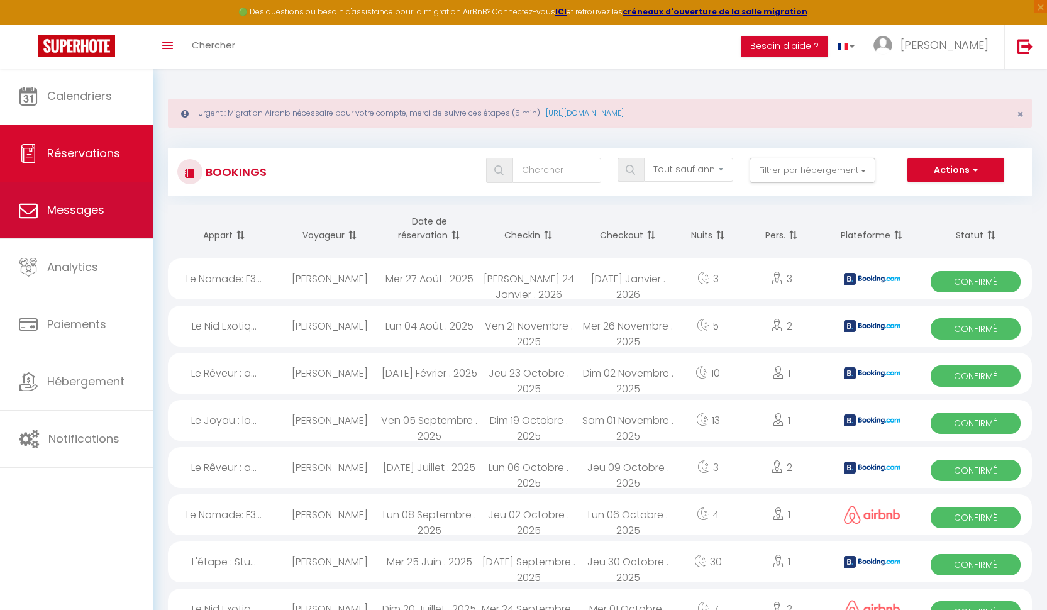
select select "message"
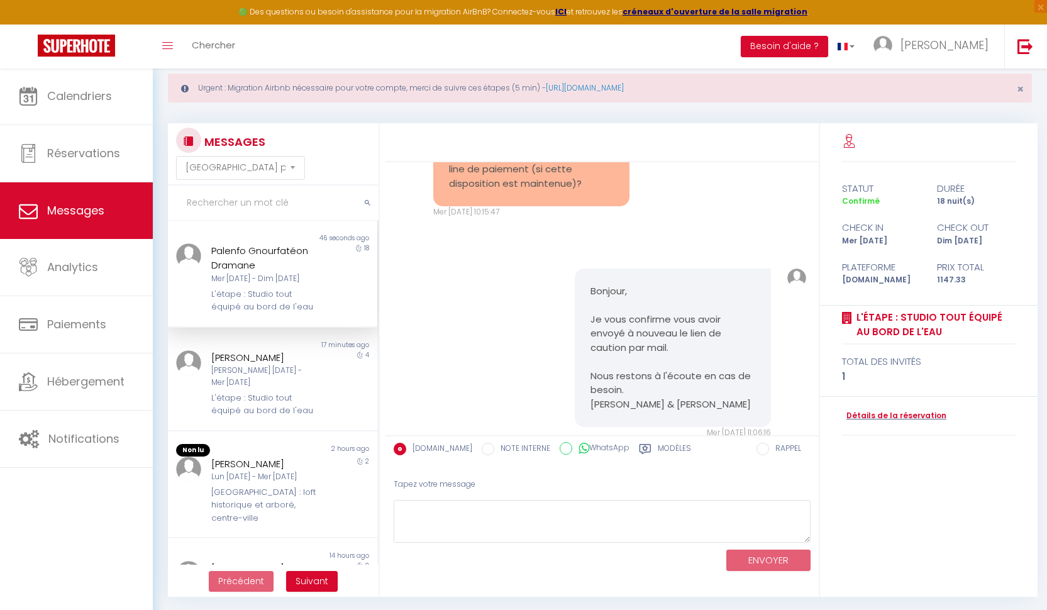
scroll to position [68, 0]
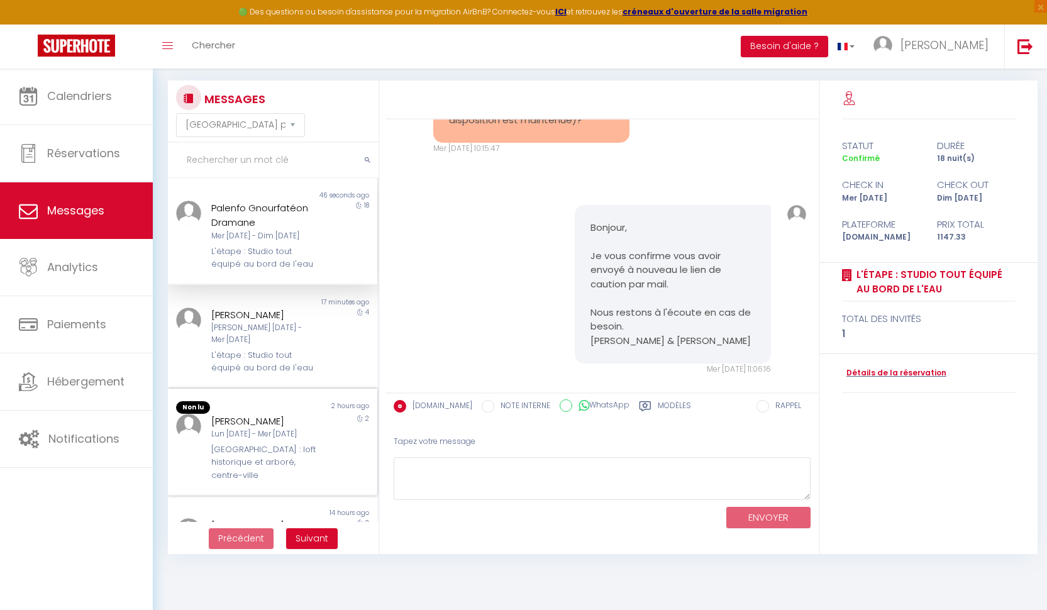
click at [277, 401] on div "2 hours ago" at bounding box center [324, 407] width 104 height 13
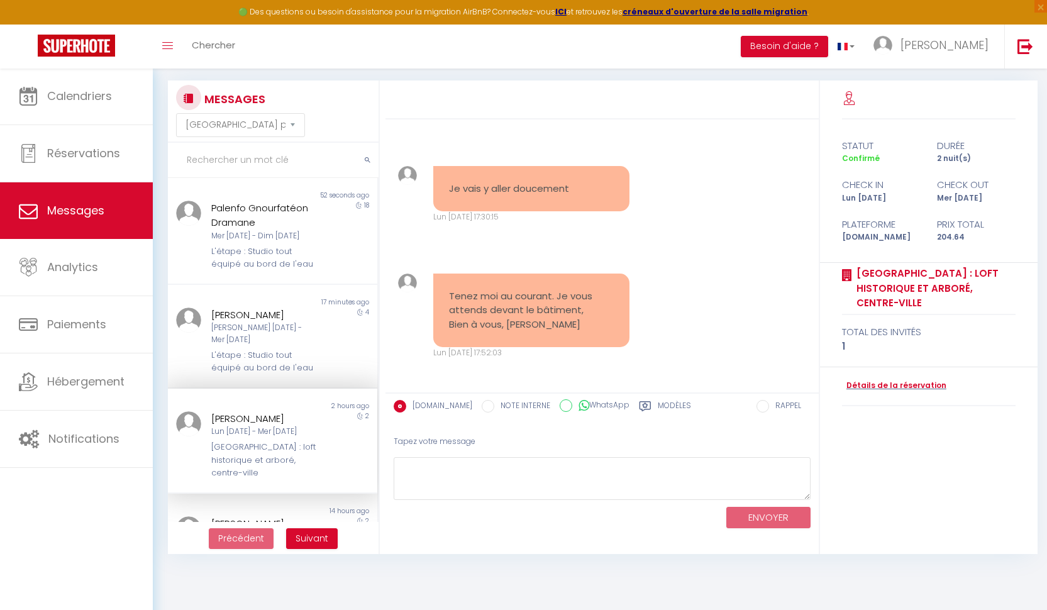
scroll to position [3536, 0]
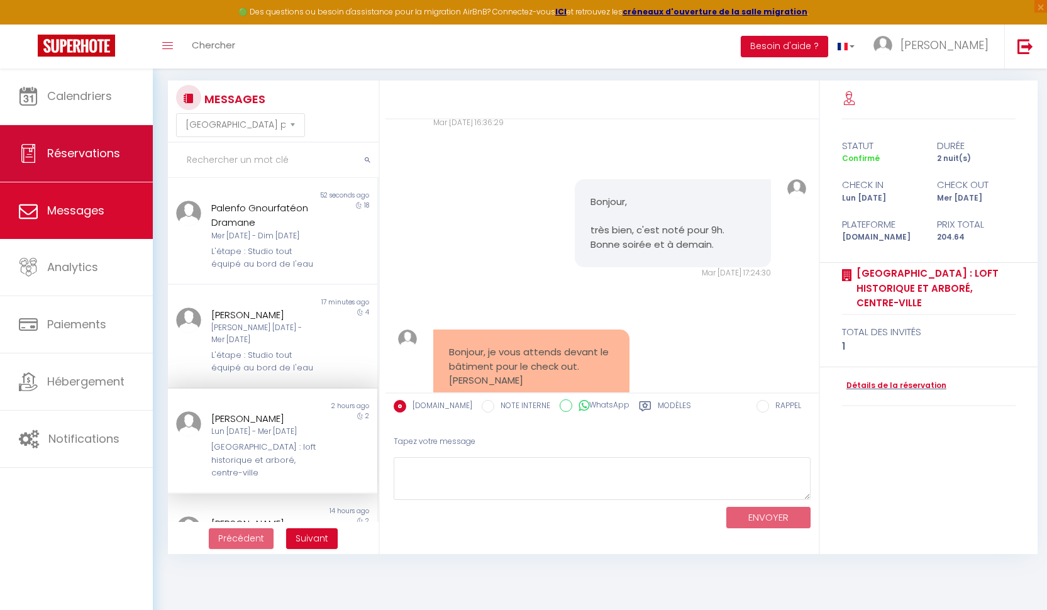
click at [79, 156] on span "Réservations" at bounding box center [83, 153] width 73 height 16
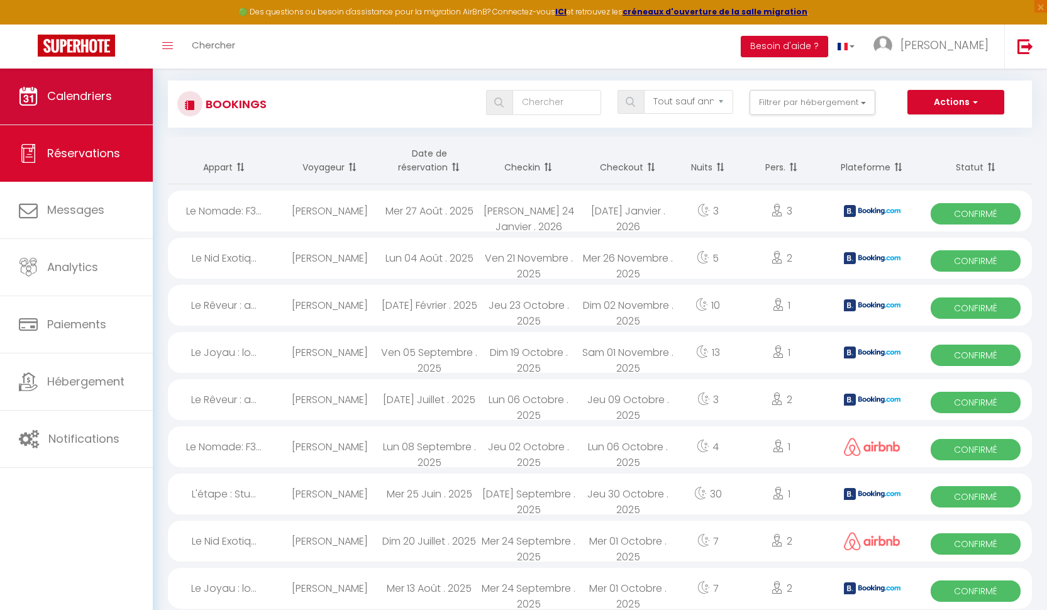
click at [90, 102] on span "Calendriers" at bounding box center [79, 96] width 65 height 16
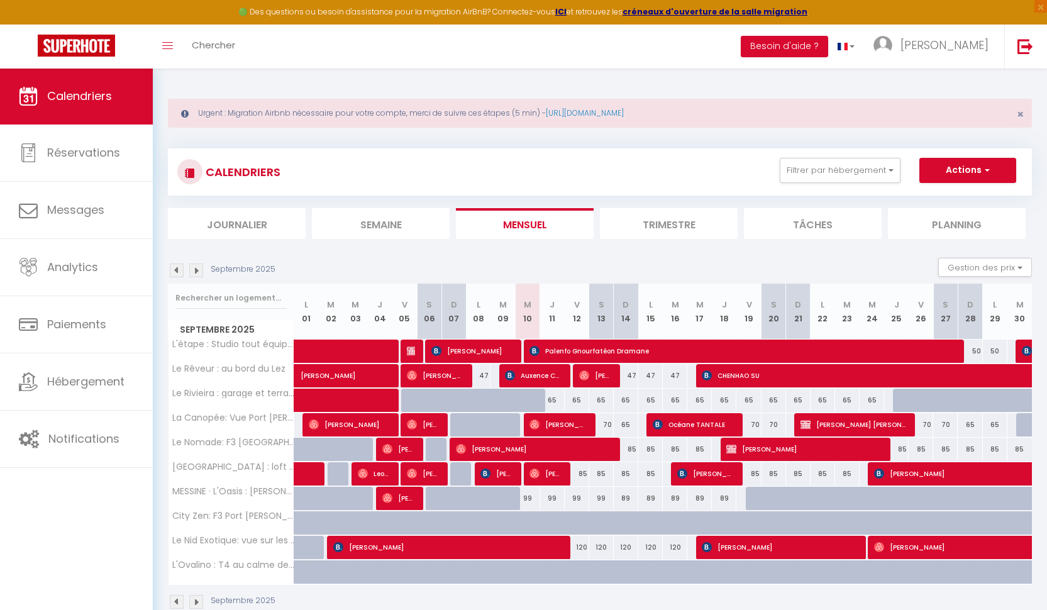
click at [500, 477] on span "[PERSON_NAME]" at bounding box center [496, 473] width 33 height 24
select select "OK"
select select "0"
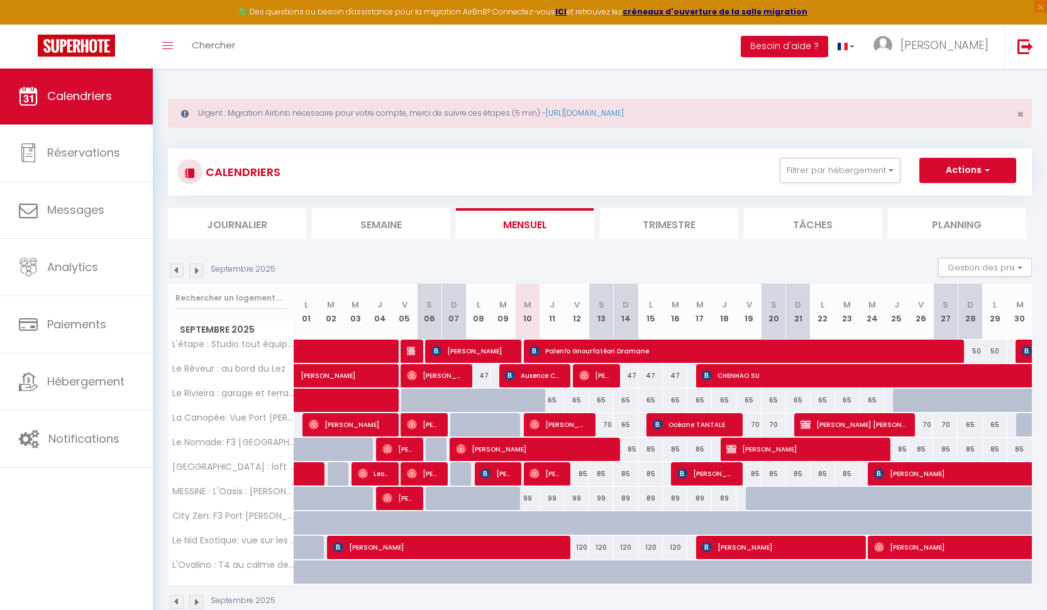
select select "1"
select select
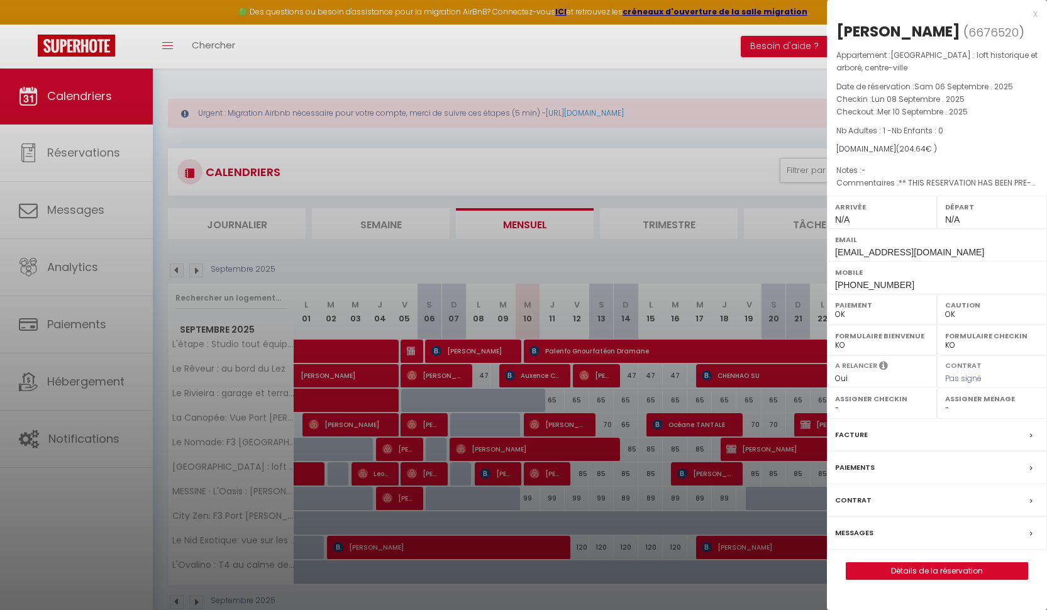
scroll to position [68, 0]
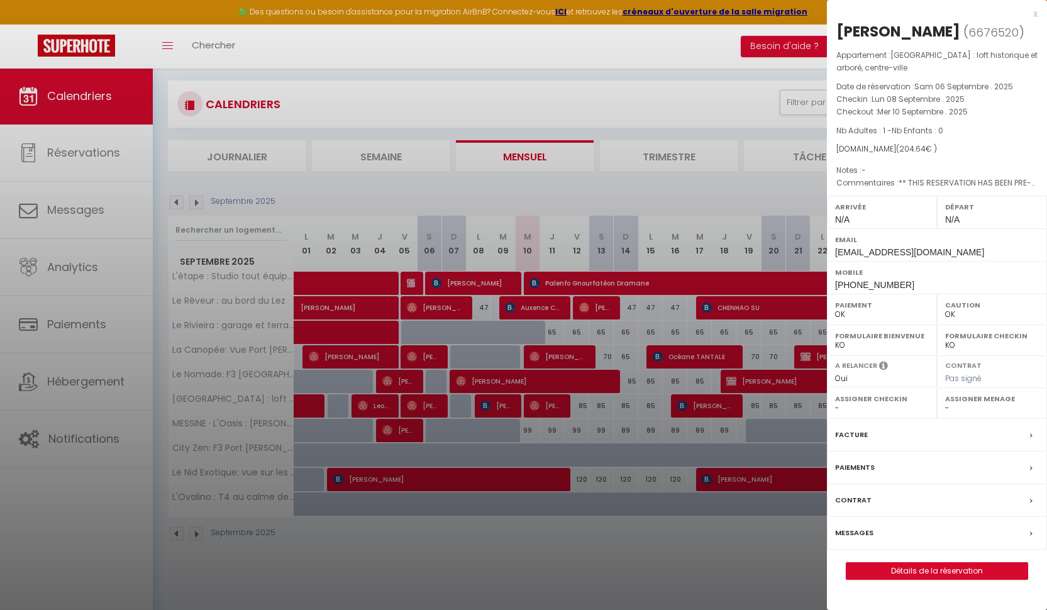
click at [937, 572] on link "Détails de la réservation" at bounding box center [936, 571] width 181 height 16
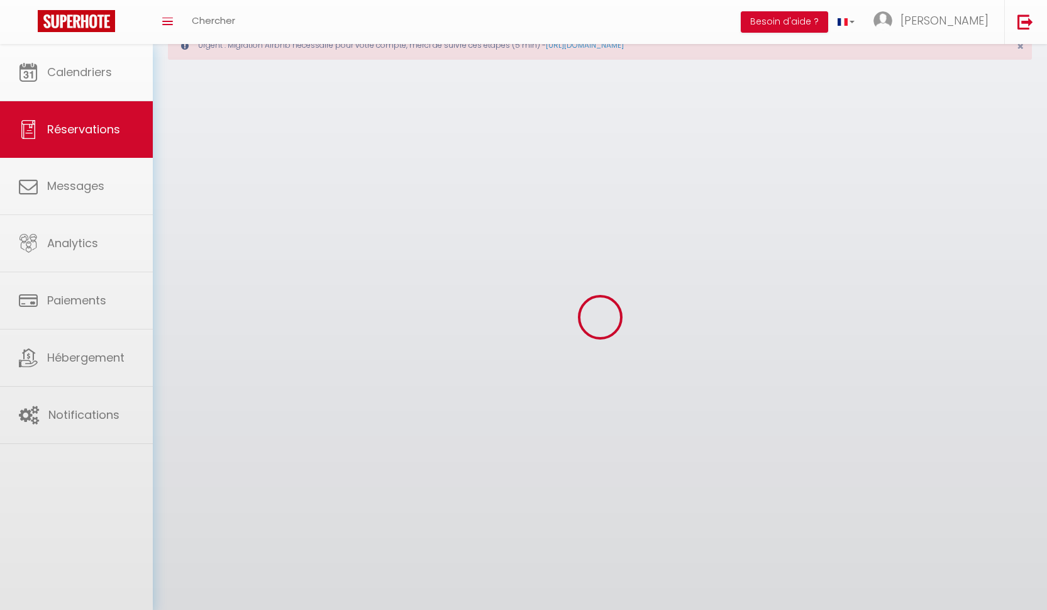
select select
select select "54"
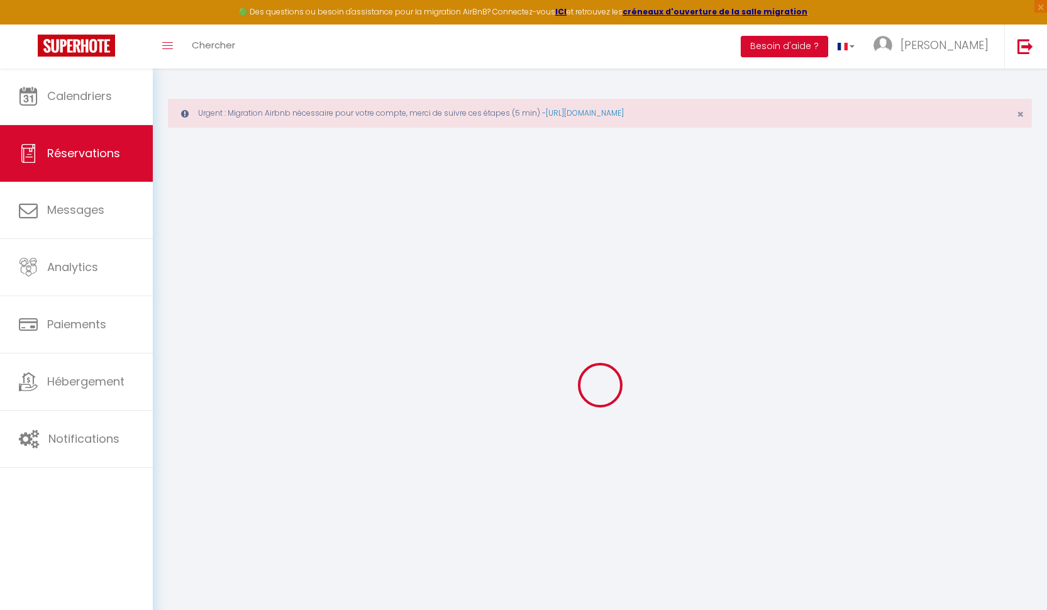
select select
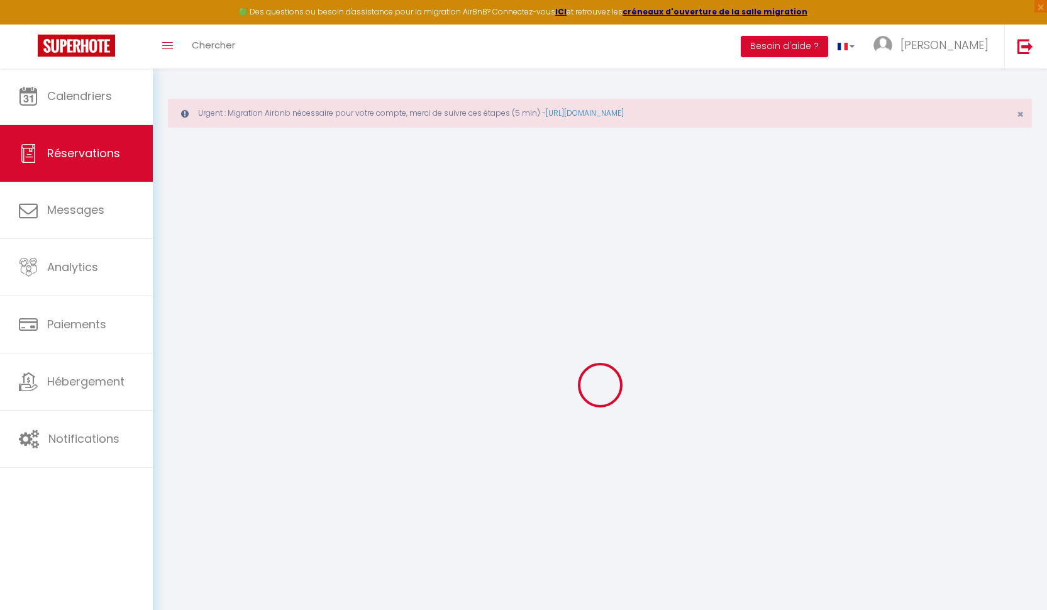
select select
checkbox input "false"
select select
type input "Quentin"
type input "CHANCE"
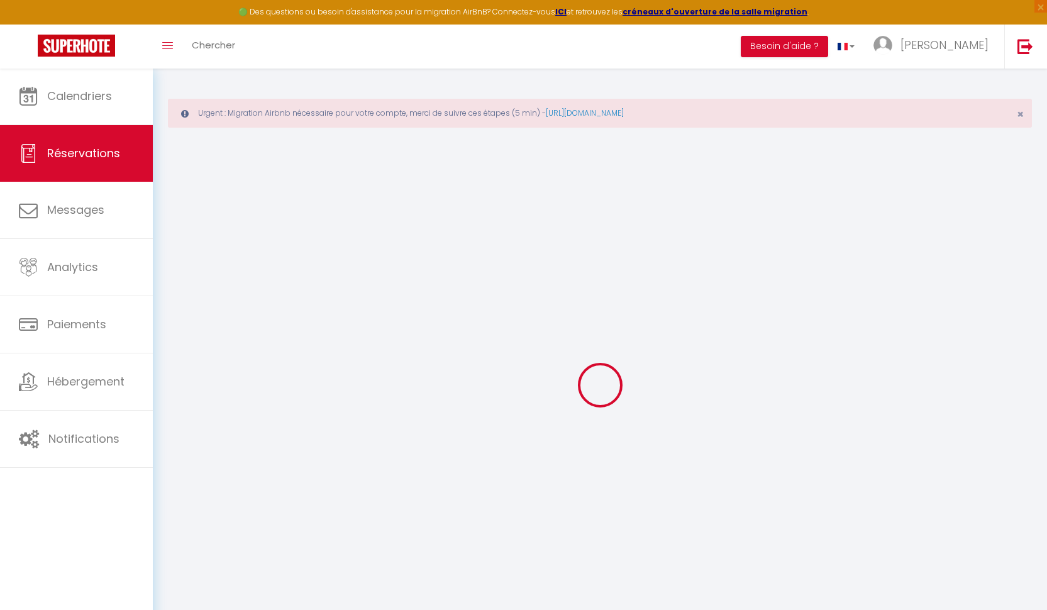
type input "qchanc.606352@guest.booking.com"
type input "+33649708084"
type input "."
select select "FR"
type input "33.46"
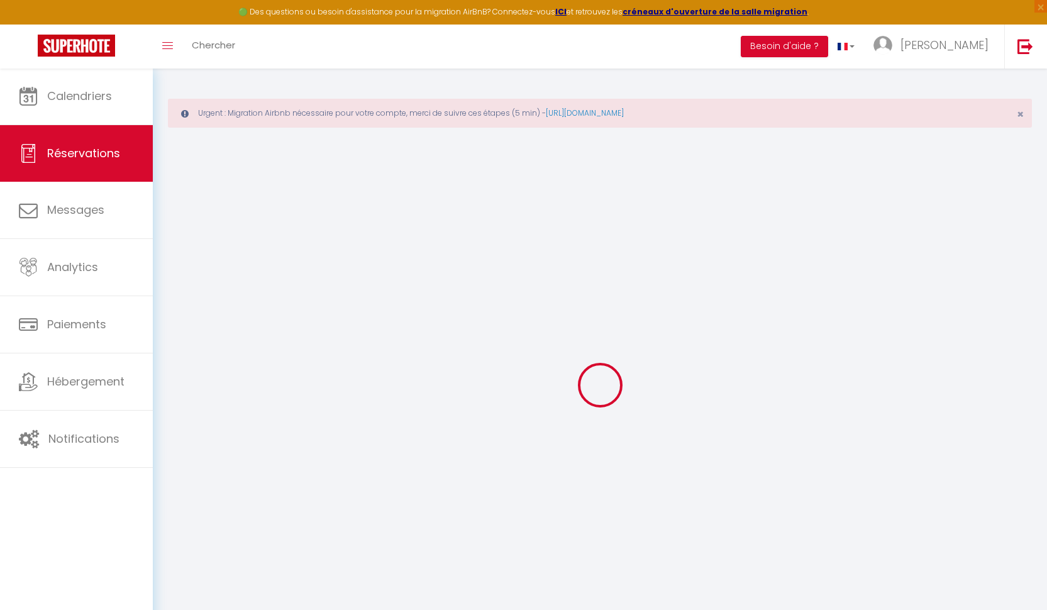
type input "2.86"
select select "30682"
select select "1"
select select
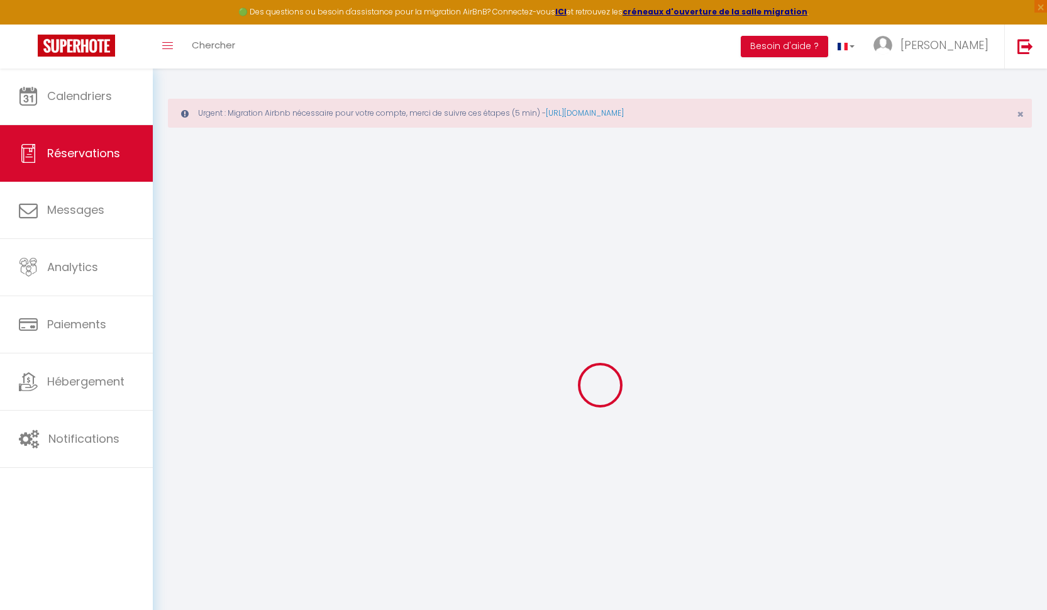
type input "1"
select select "12"
select select "15"
type input "156.8"
checkbox input "false"
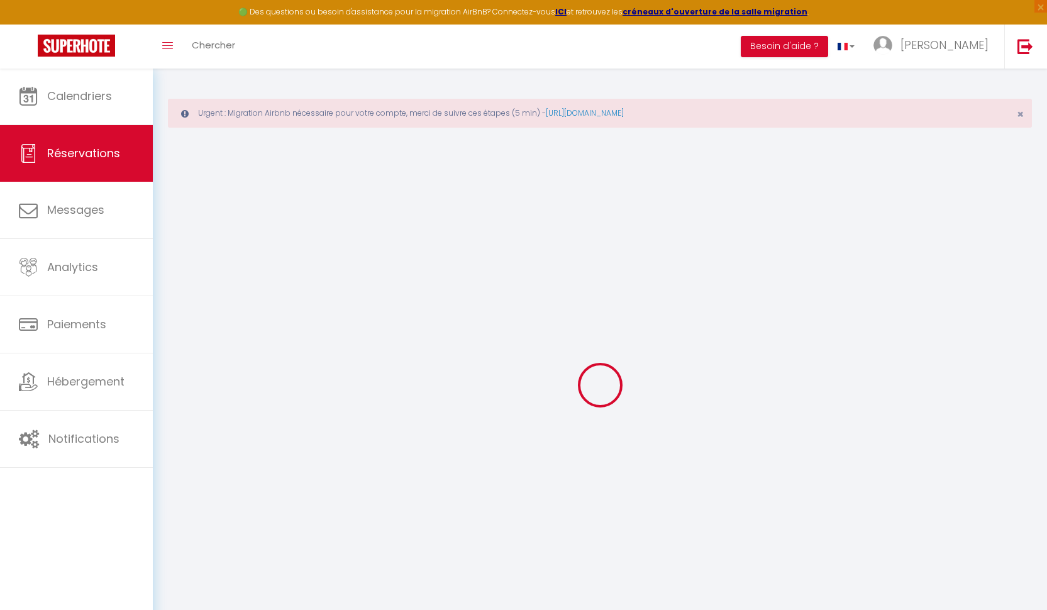
type input "0"
select select "2"
type input "0"
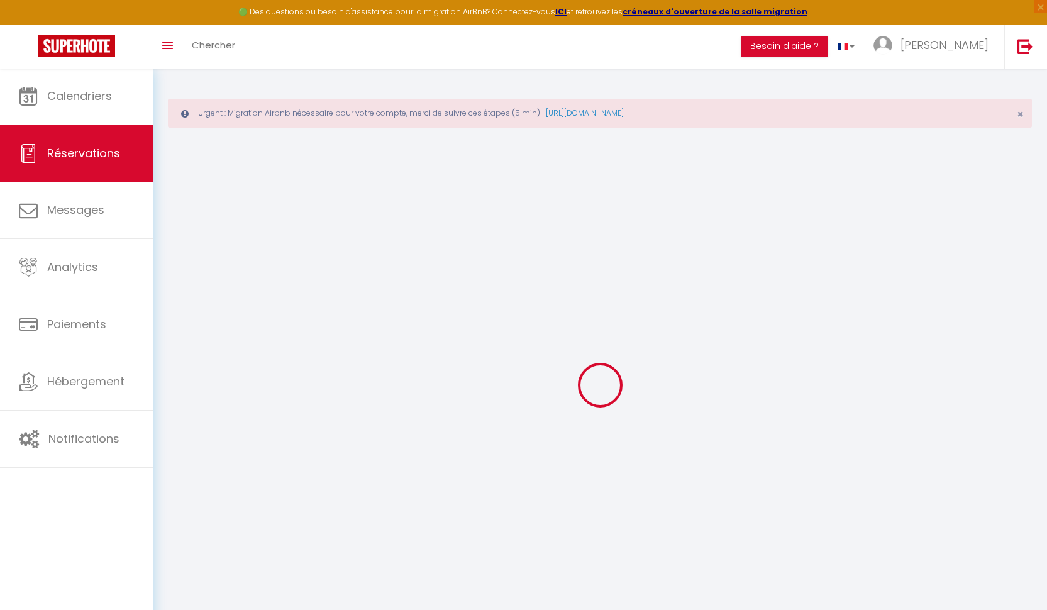
select select
checkbox input "false"
select select
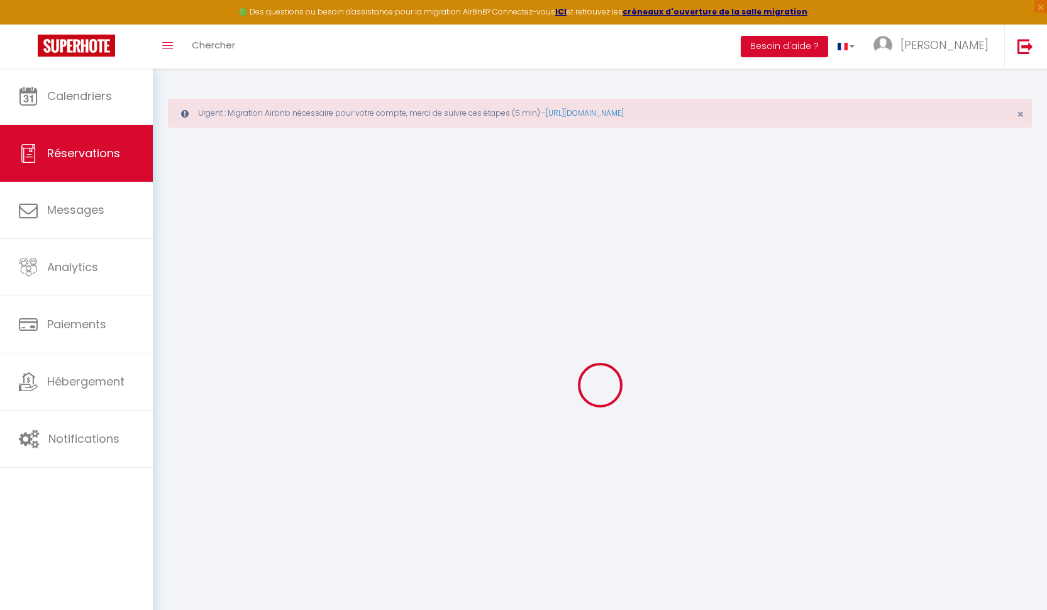
checkbox input "false"
select select
checkbox input "false"
select select
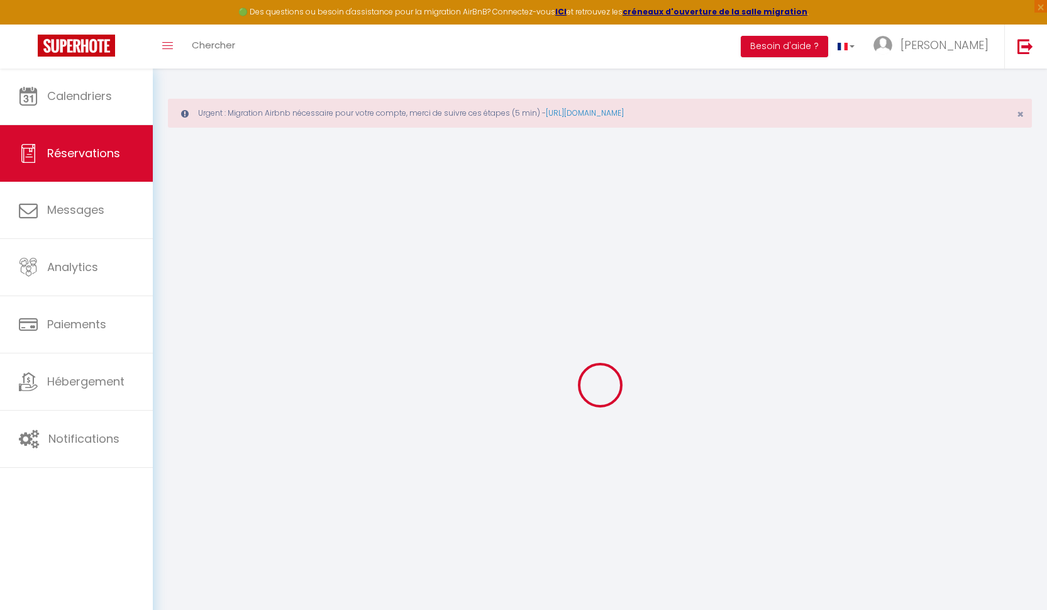
select select
checkbox input "false"
type textarea "** THIS RESERVATION HAS BEEN PRE-PAID ** BOOKING NOTE : Payment charge is EUR 2…"
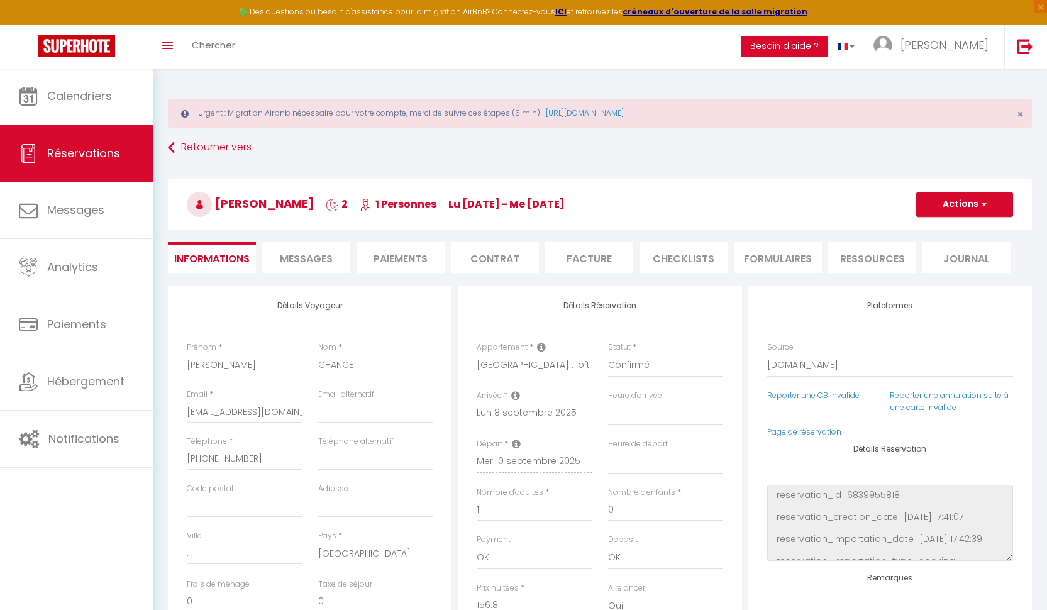
type input "40"
type input "7.84"
select select
checkbox input "false"
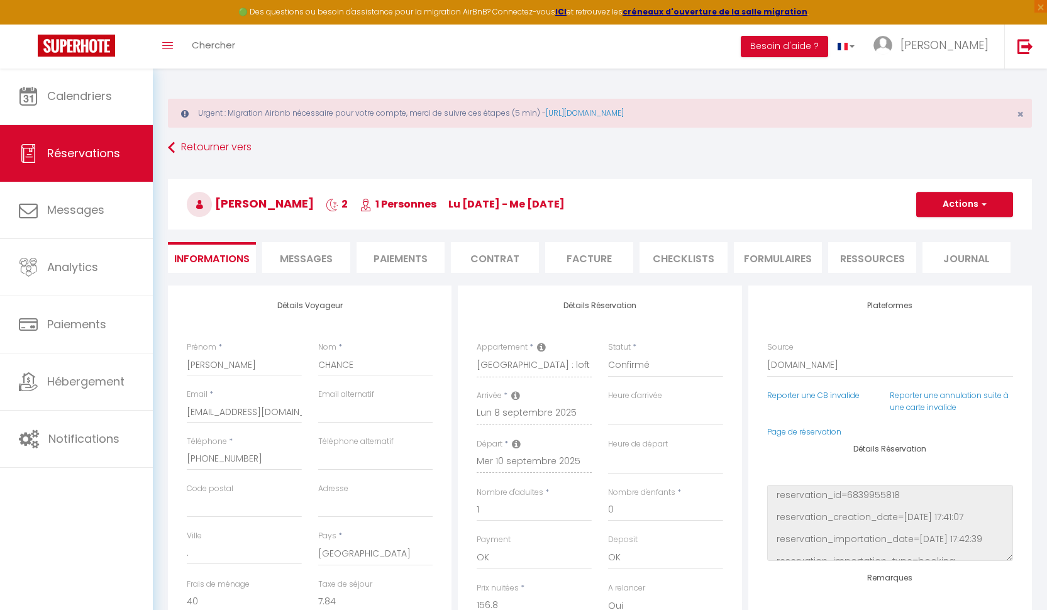
select select
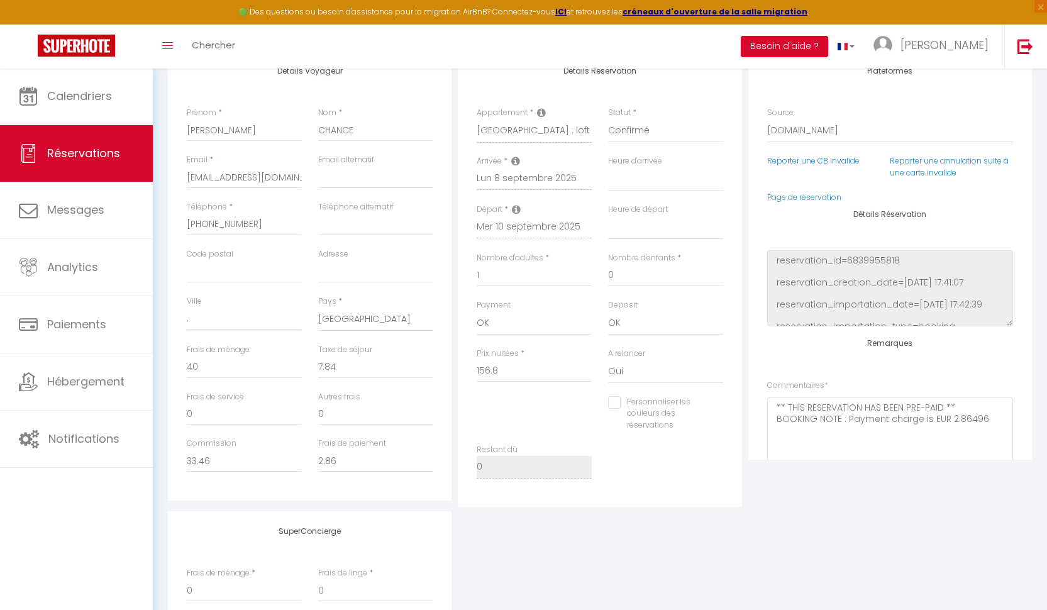
scroll to position [165, 0]
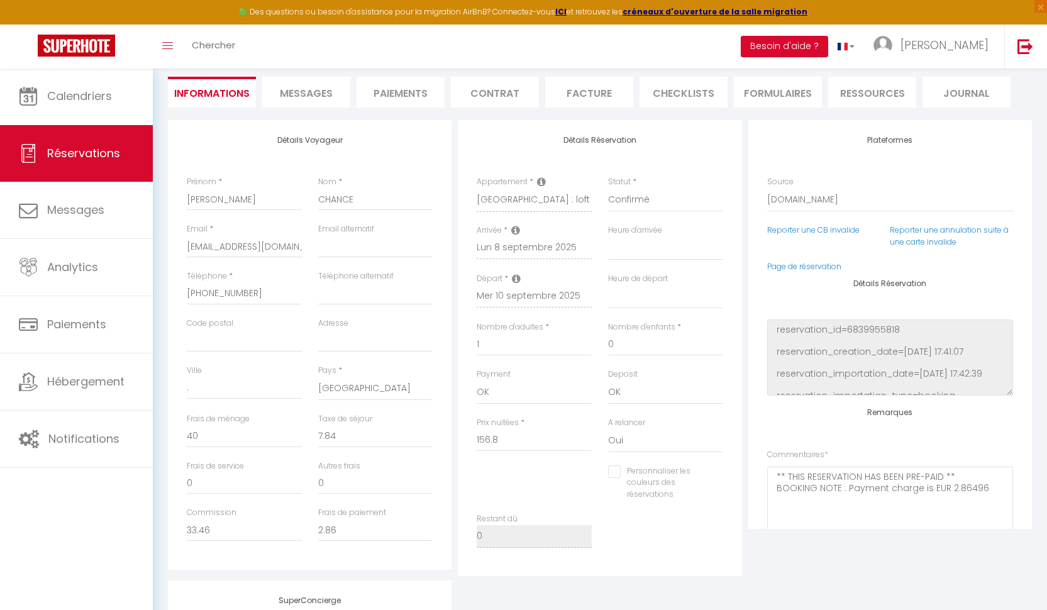
click at [309, 95] on span "Messages" at bounding box center [306, 93] width 53 height 14
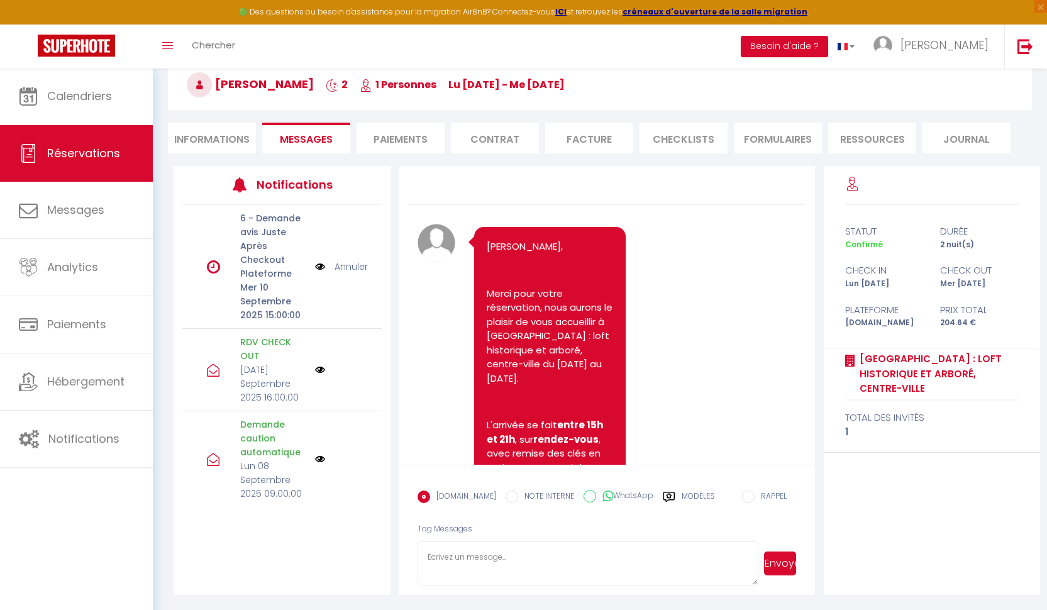
scroll to position [119, 0]
click at [385, 141] on li "Paiements" at bounding box center [400, 138] width 88 height 31
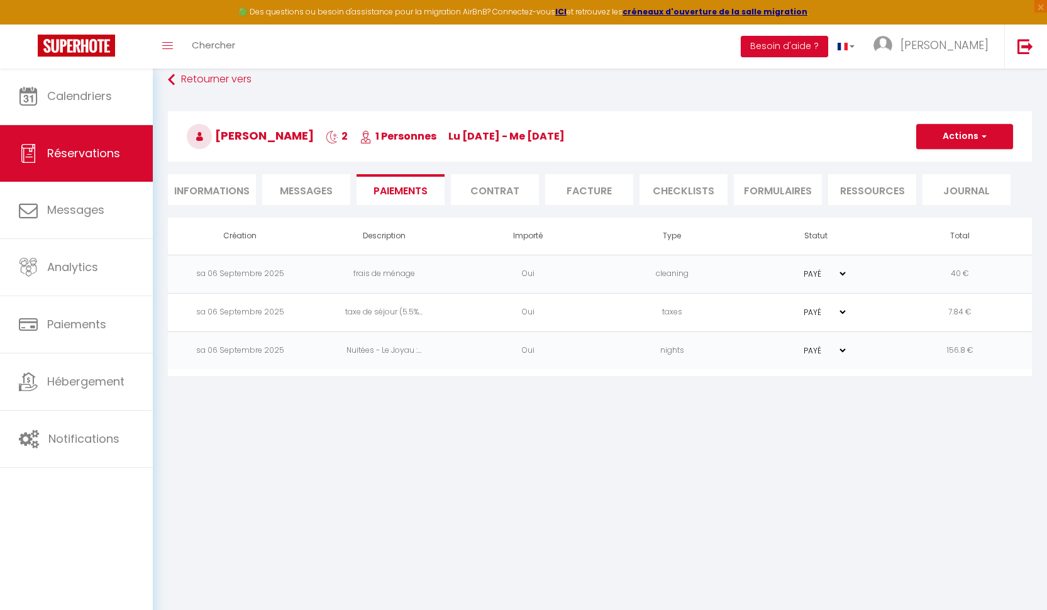
scroll to position [68, 0]
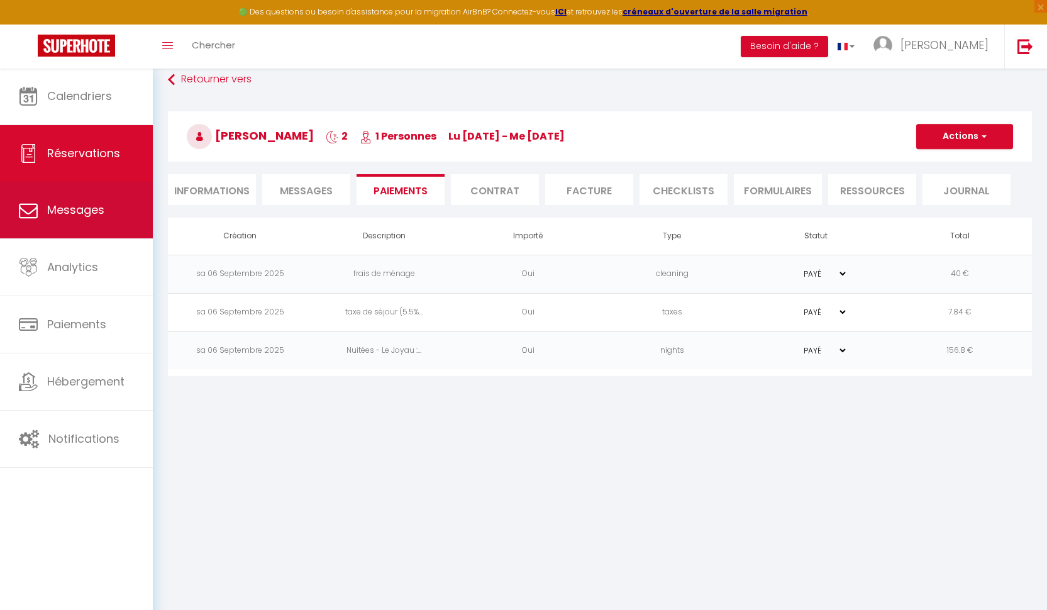
click at [42, 202] on link "Messages" at bounding box center [76, 210] width 153 height 57
select select "message"
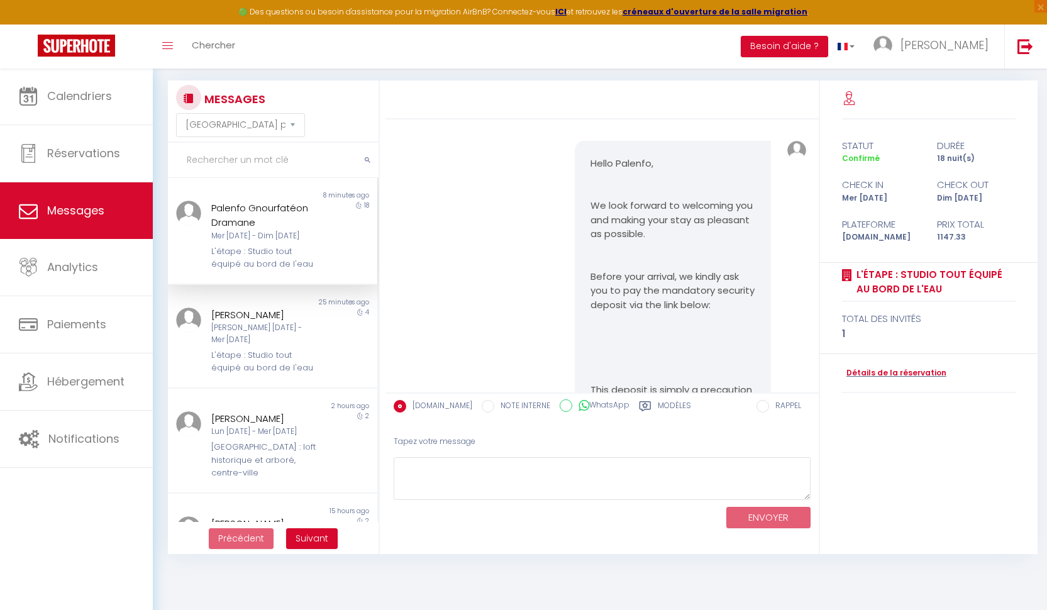
scroll to position [1023, 0]
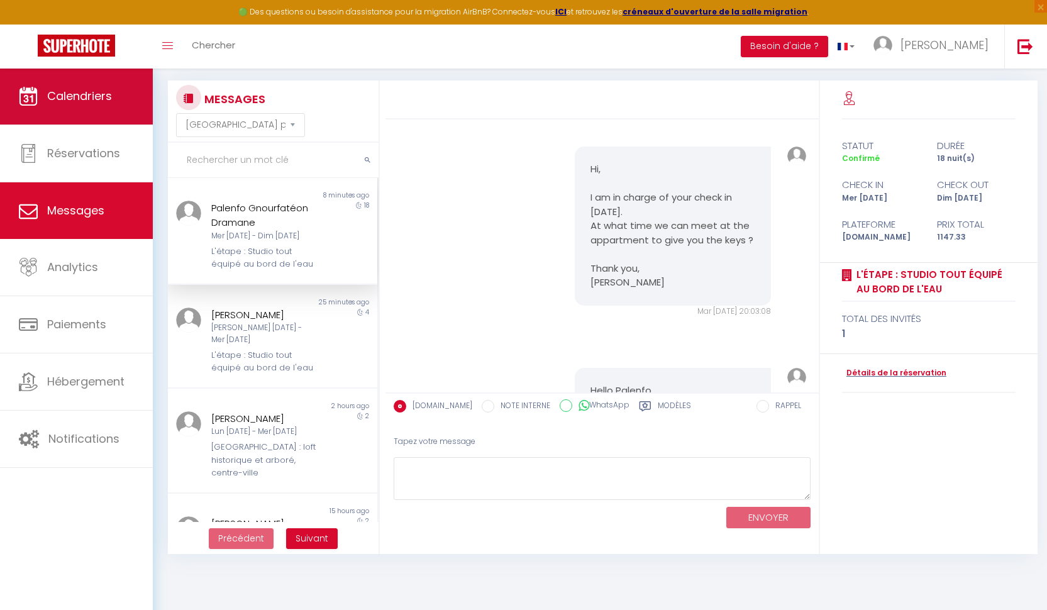
click at [73, 89] on span "Calendriers" at bounding box center [79, 96] width 65 height 16
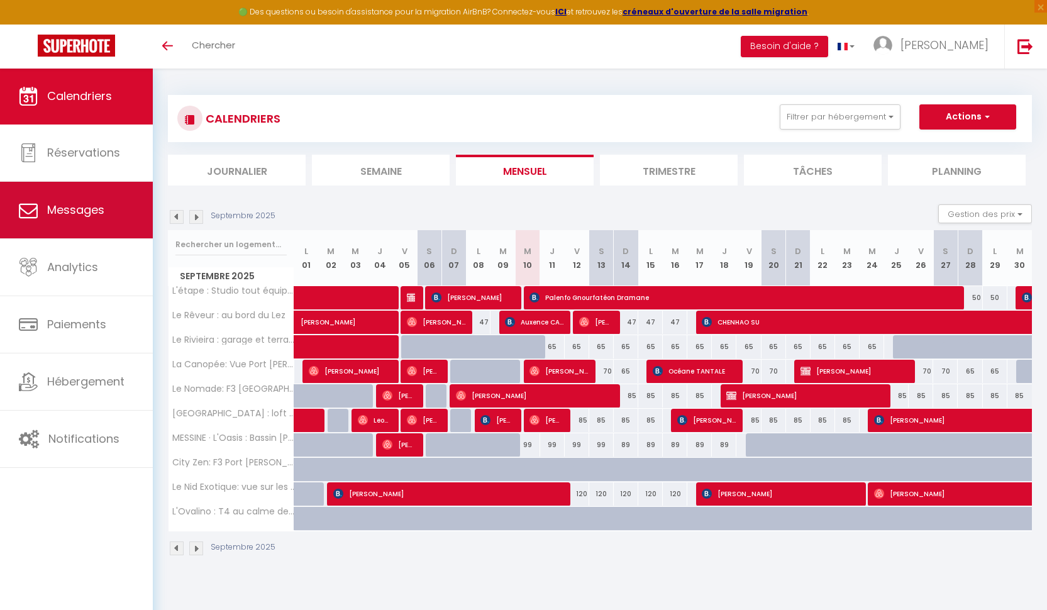
click at [104, 195] on link "Messages" at bounding box center [76, 210] width 153 height 57
select select "message"
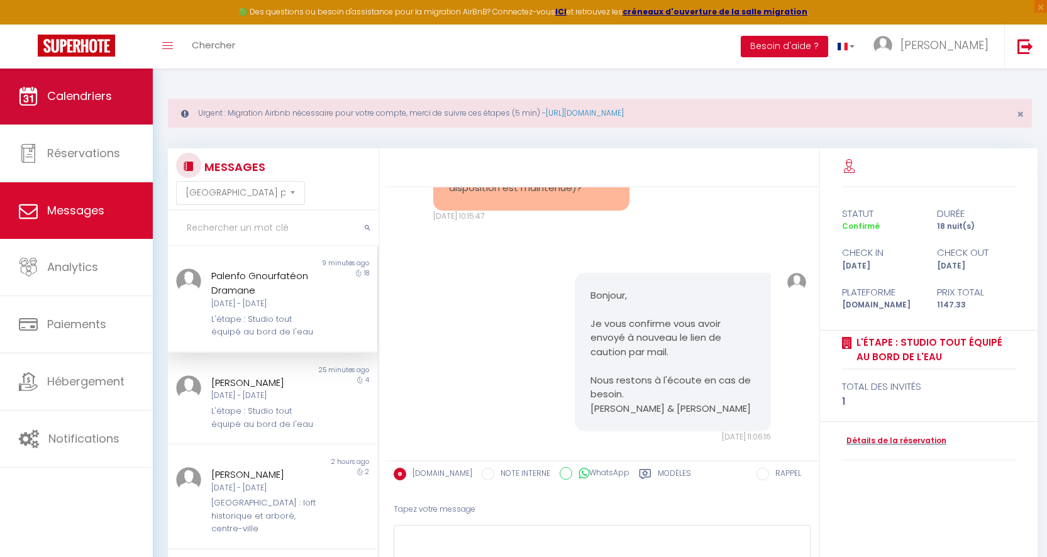
click at [94, 97] on span "Calendriers" at bounding box center [79, 96] width 65 height 16
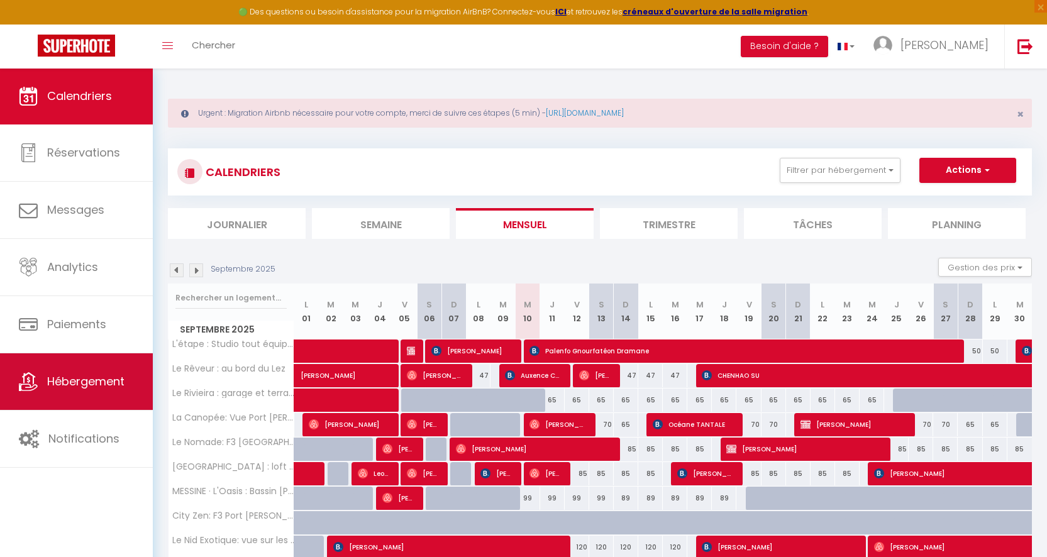
click at [63, 378] on span "Hébergement" at bounding box center [85, 381] width 77 height 16
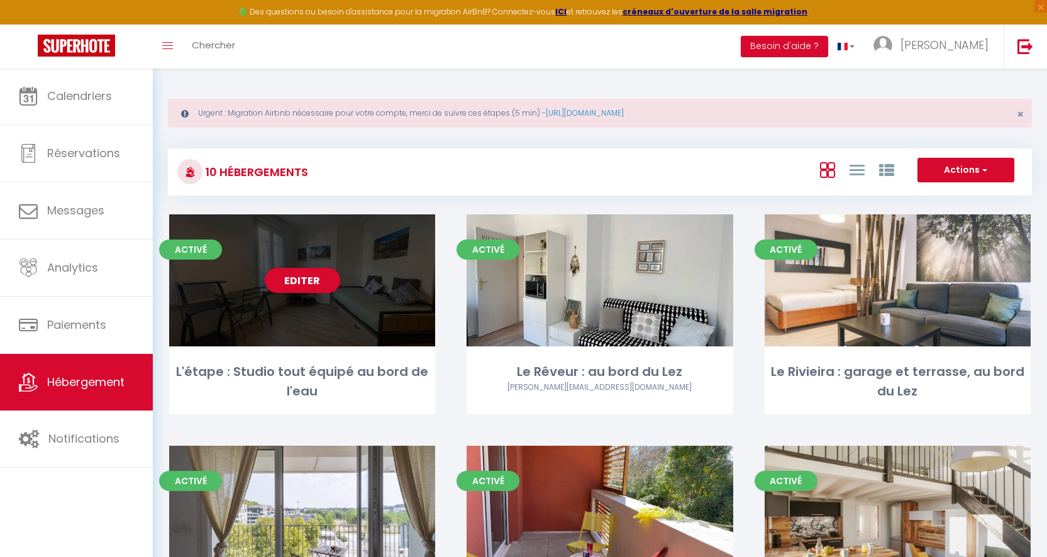
click at [309, 300] on div "Editer" at bounding box center [302, 280] width 266 height 132
select select "3"
select select "2"
select select "1"
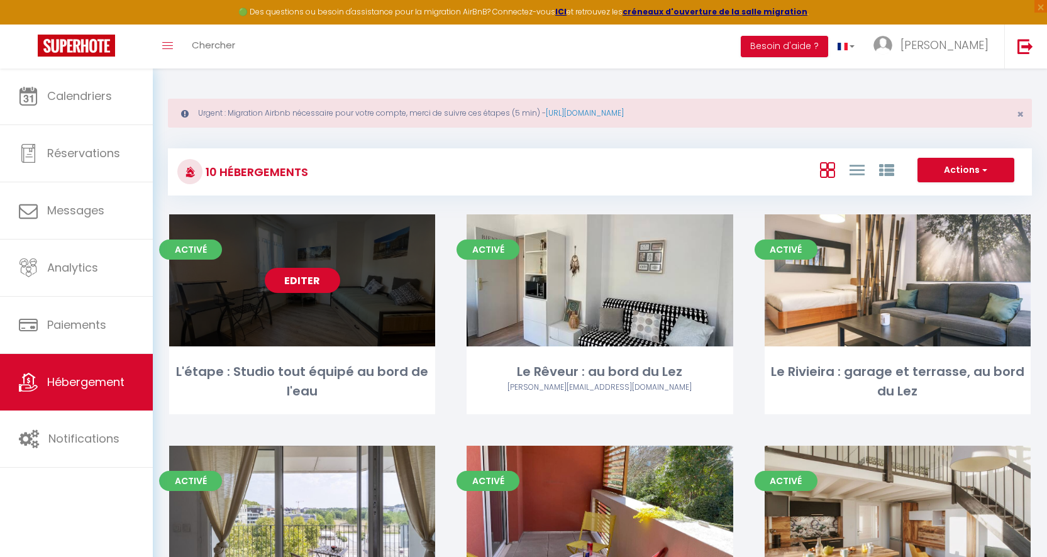
select select
select select "28"
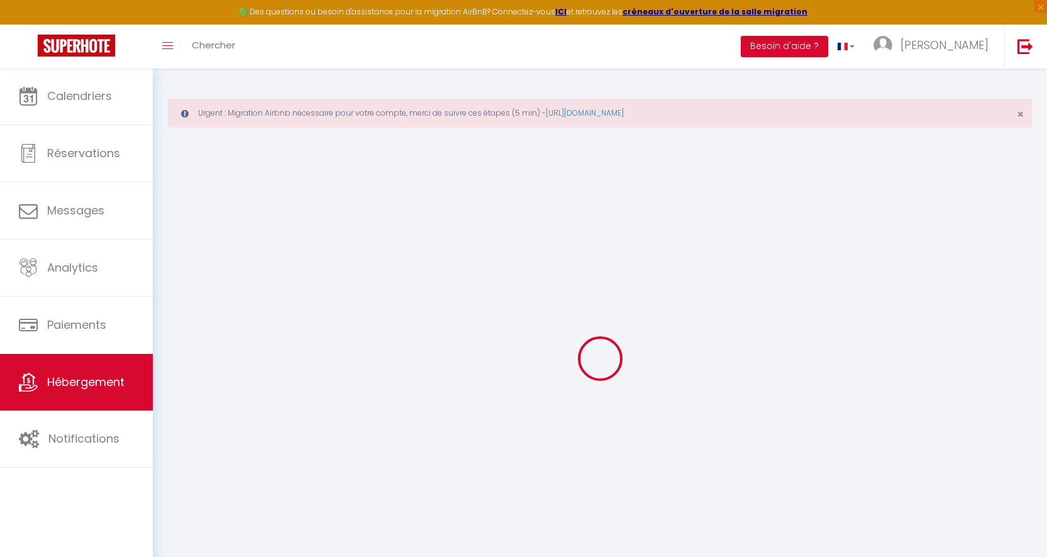
select select
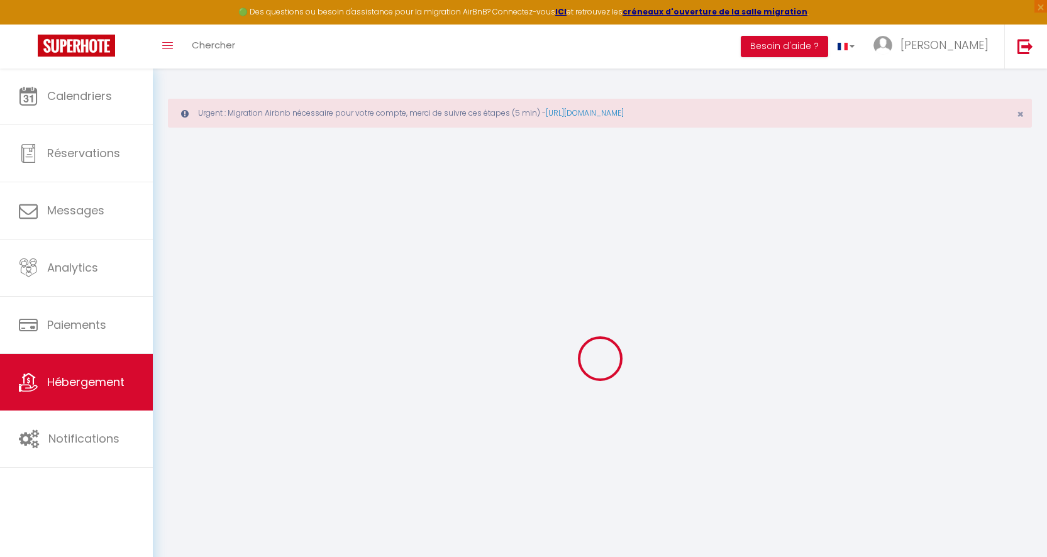
select select
checkbox input "false"
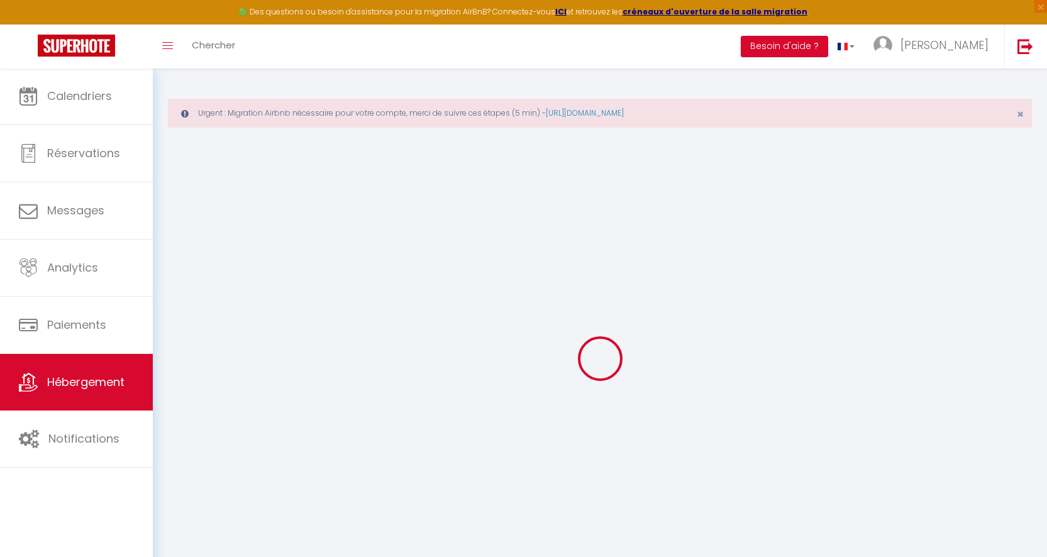
select select
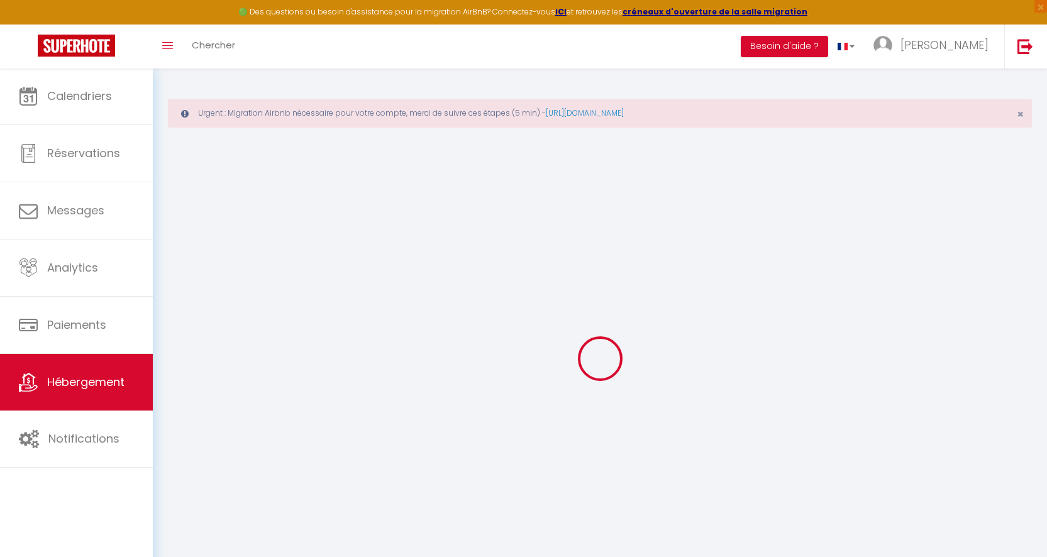
select select
checkbox input "false"
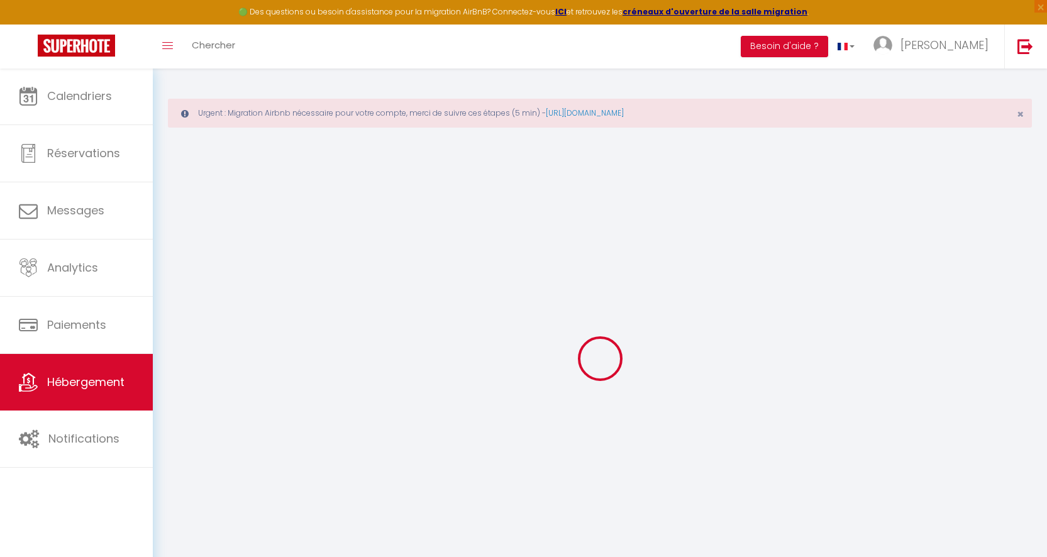
checkbox input "false"
select select
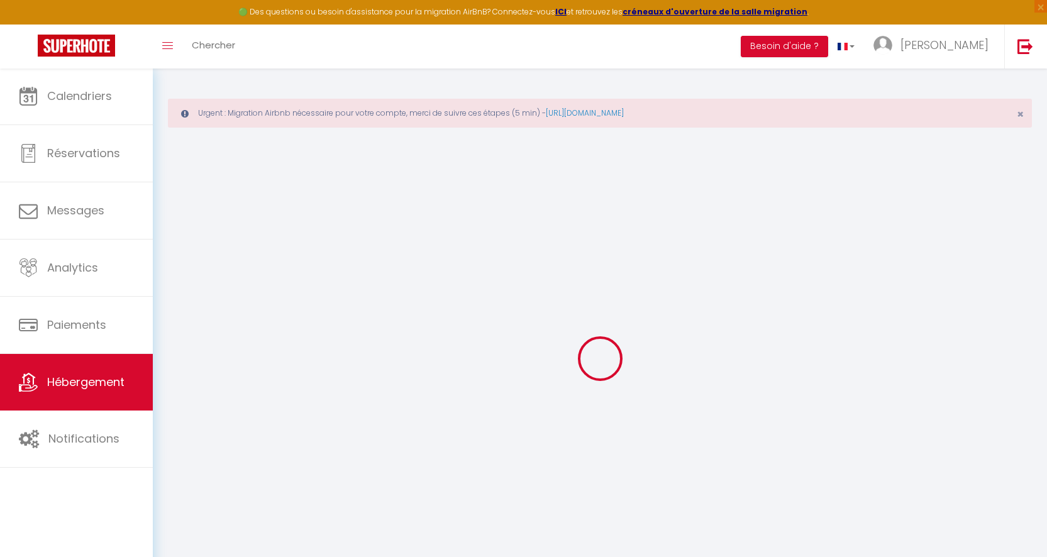
select select
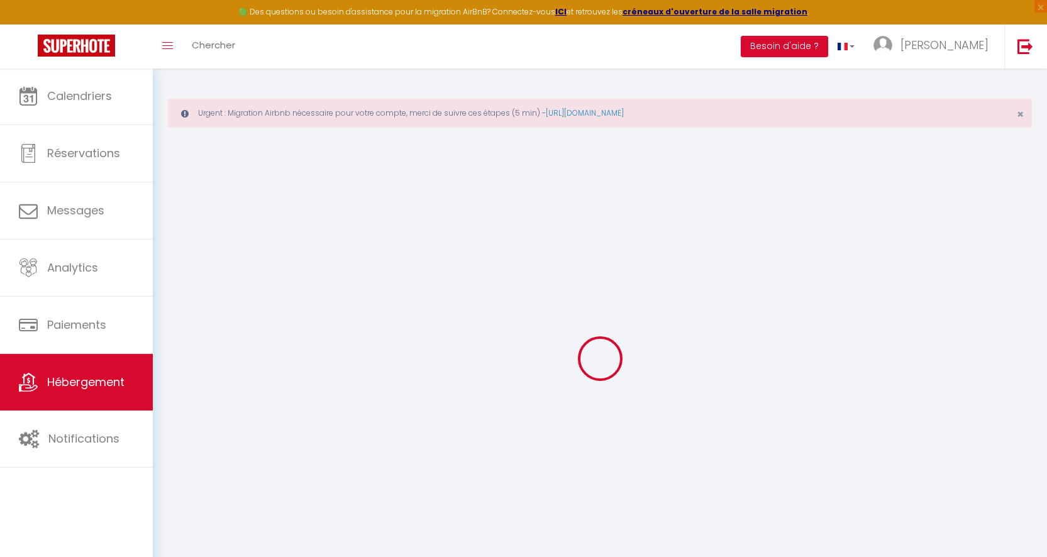
checkbox input "false"
select select
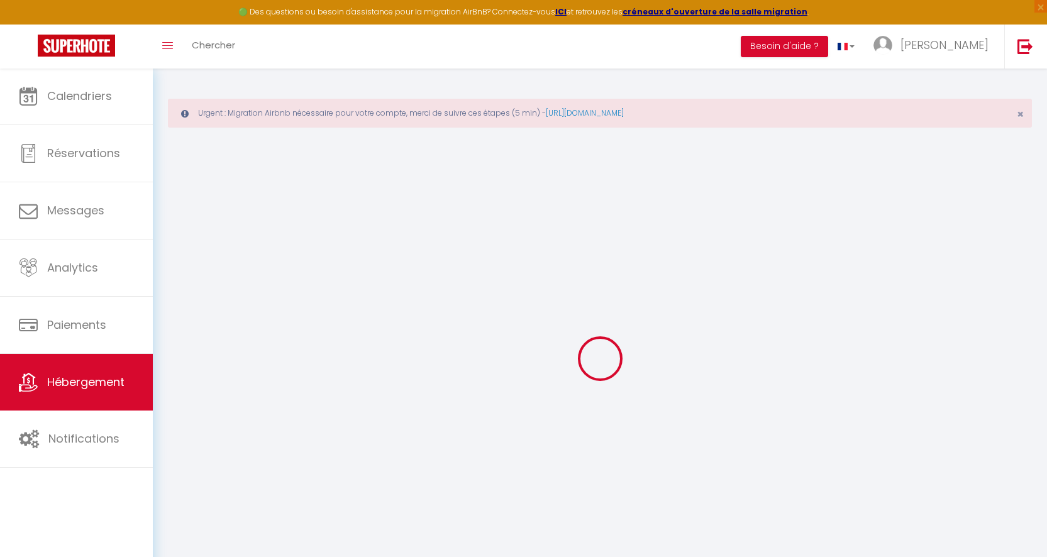
select select
type input "L'étape : Studio tout équipé au bord de l'eau"
type input "Alain"
select select "2"
select select "0"
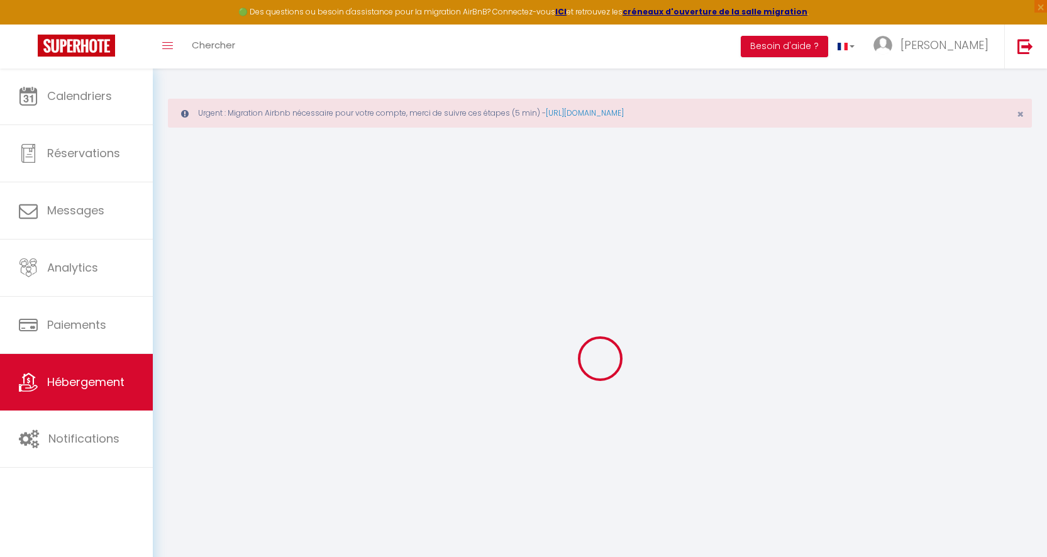
type input "40"
type input "35"
select select
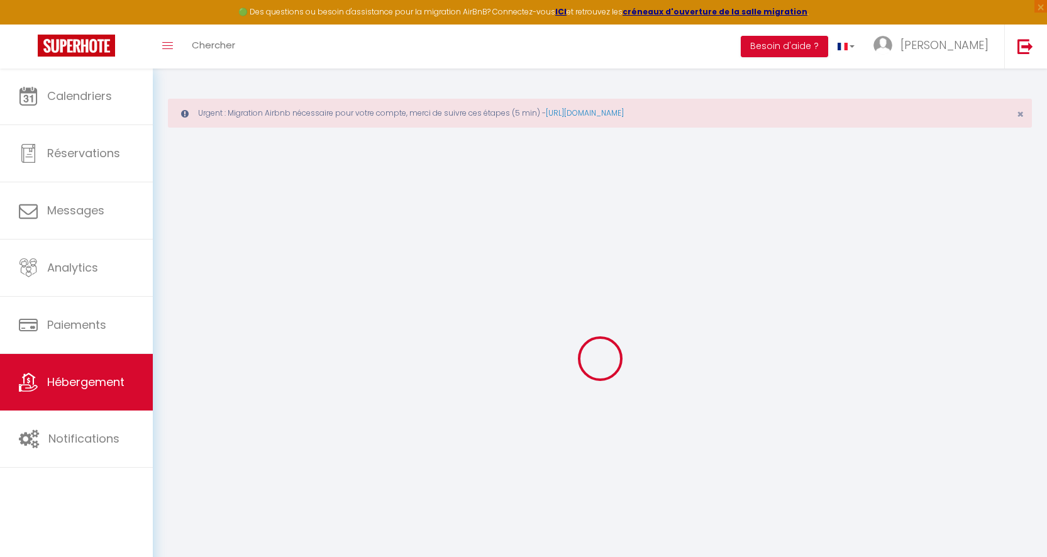
select select
type input "55 Place [PERSON_NAME] et [PERSON_NAME]"
type input "34000"
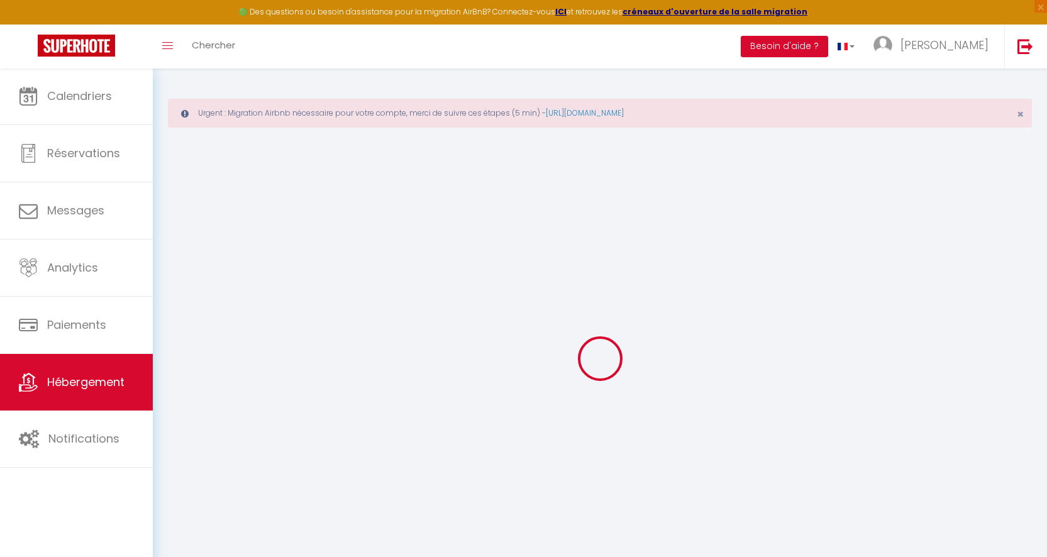
type input "[GEOGRAPHIC_DATA]"
type input "[EMAIL_ADDRESS][DOMAIN_NAME]"
select select "15892"
checkbox input "false"
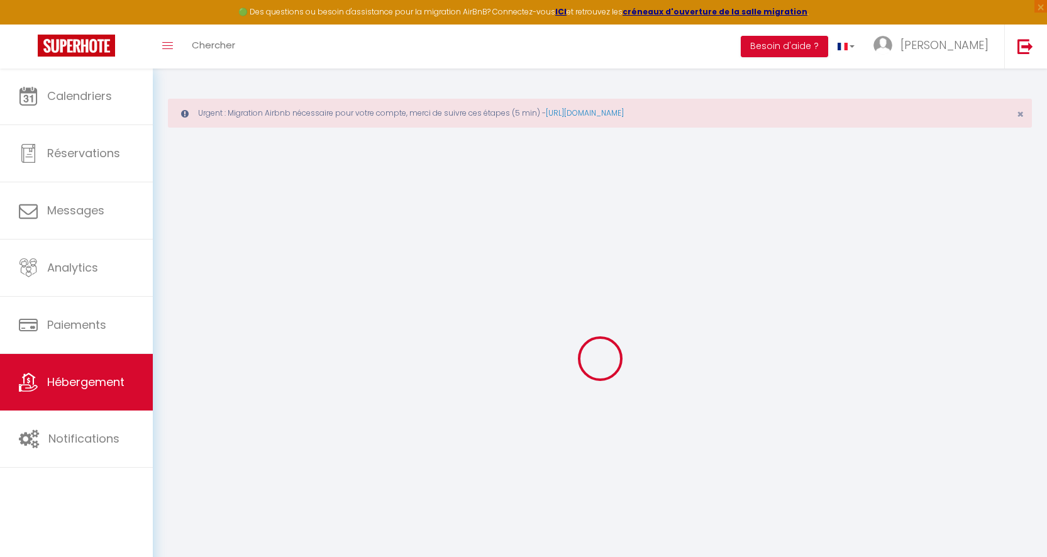
checkbox input "true"
checkbox input "false"
type input "0"
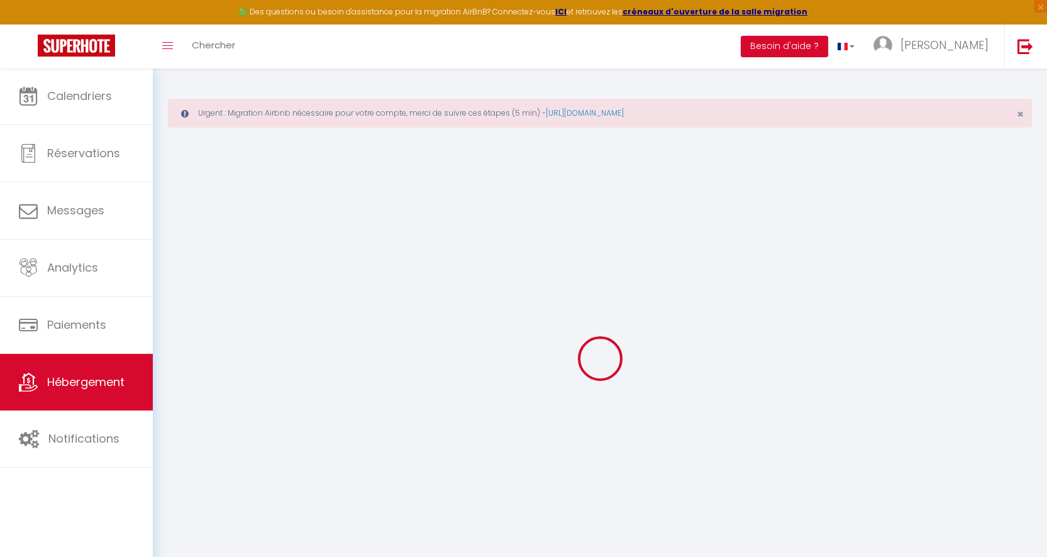
type input "0"
select select
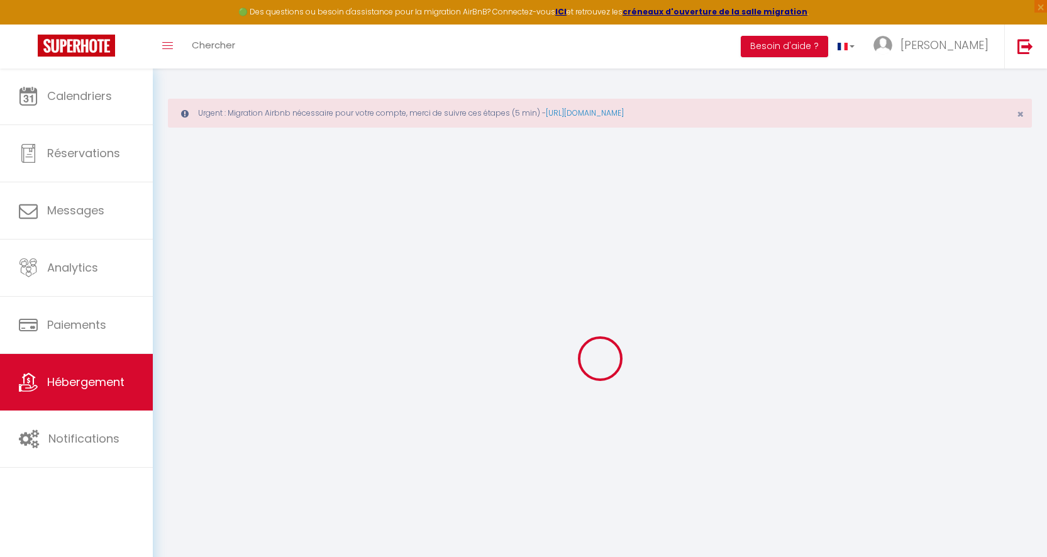
select select
checkbox input "false"
checkbox input "true"
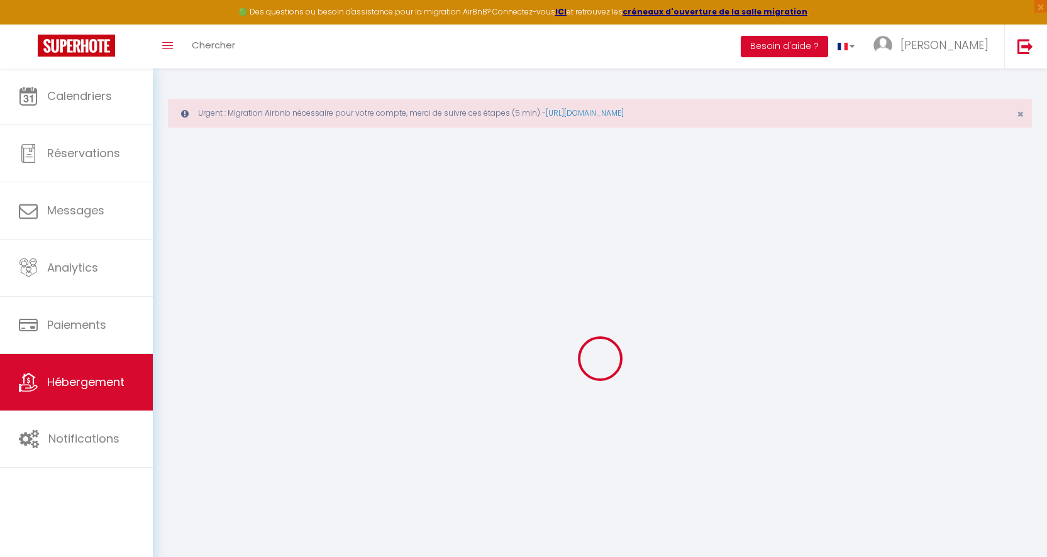
checkbox input "false"
checkbox input "true"
checkbox input "false"
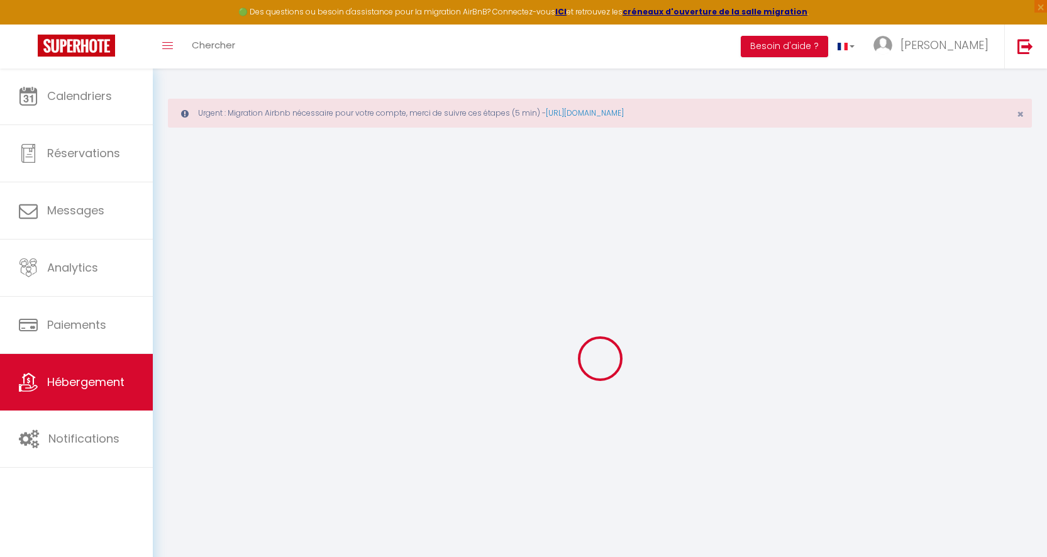
checkbox input "false"
checkbox input "true"
checkbox input "false"
select select "15:00"
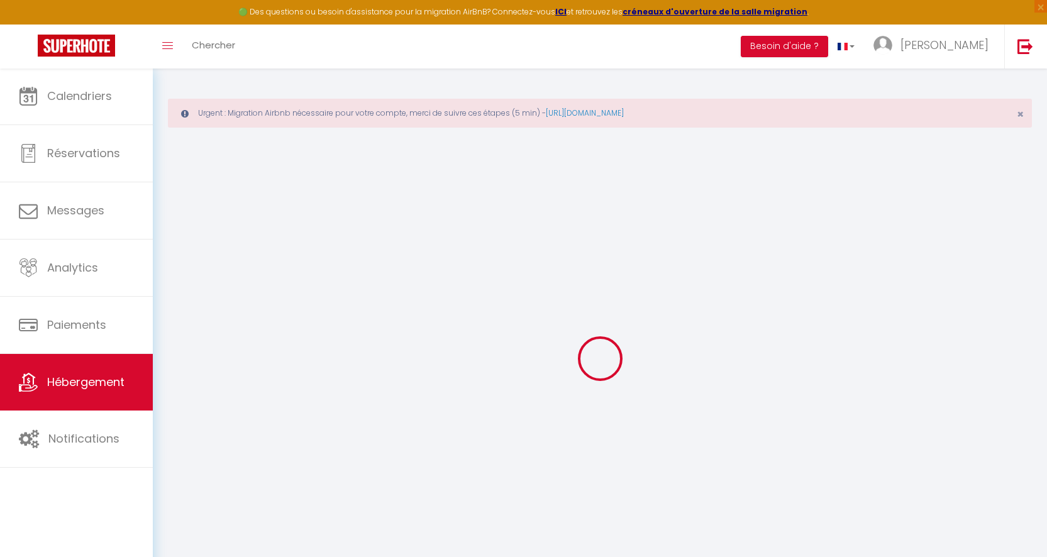
select select
select select "11:00"
select select "30"
select select "120"
select select "12:00"
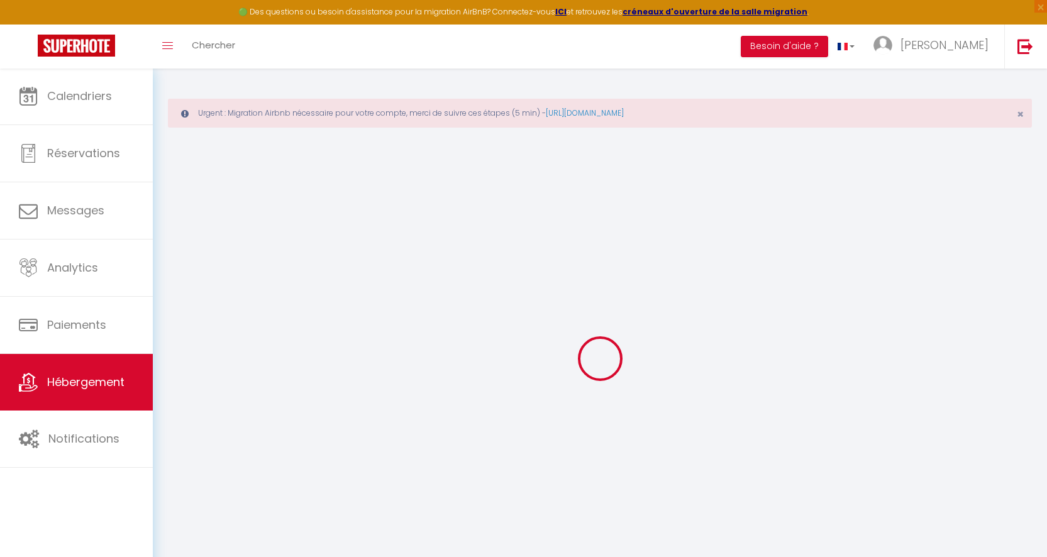
select select
checkbox input "false"
checkbox input "true"
checkbox input "false"
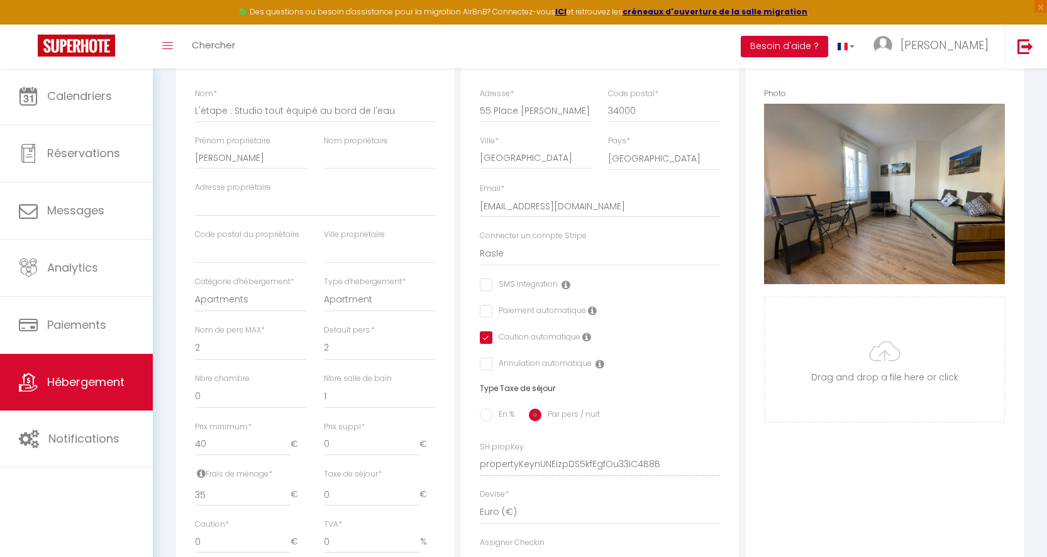
scroll to position [504, 0]
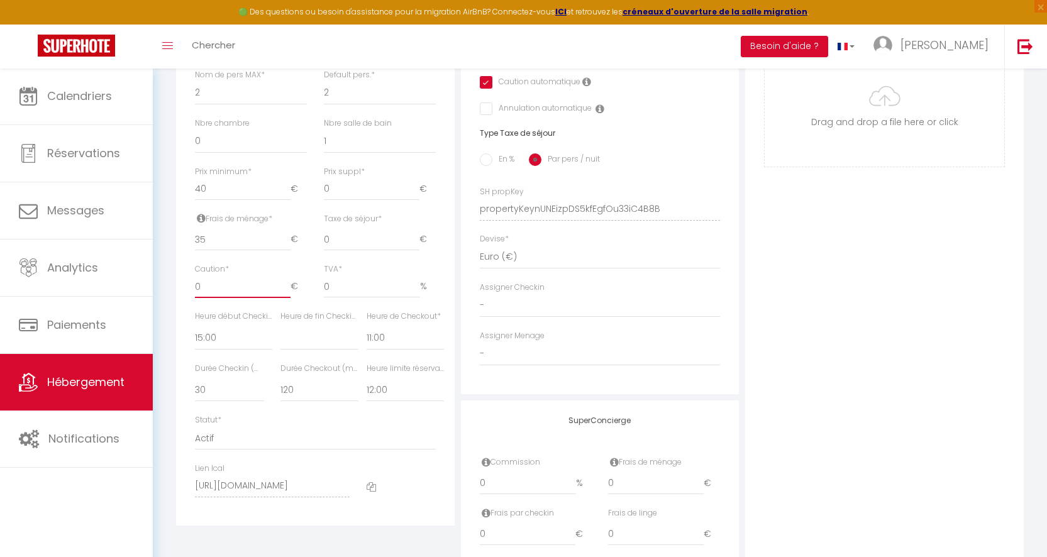
click at [222, 294] on input "0" at bounding box center [243, 286] width 96 height 23
select select
checkbox input "false"
checkbox input "true"
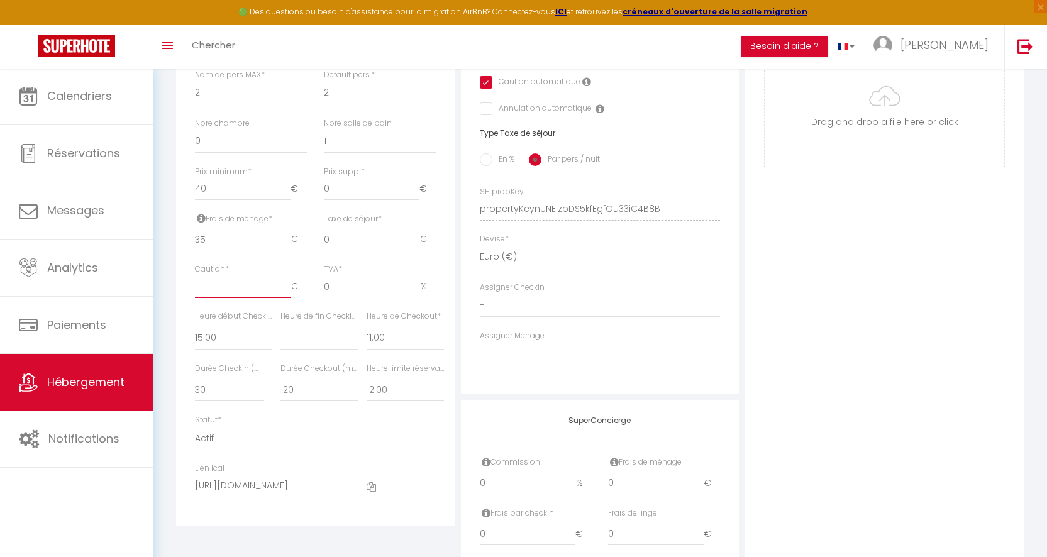
checkbox input "false"
type input "3"
select select
checkbox input "false"
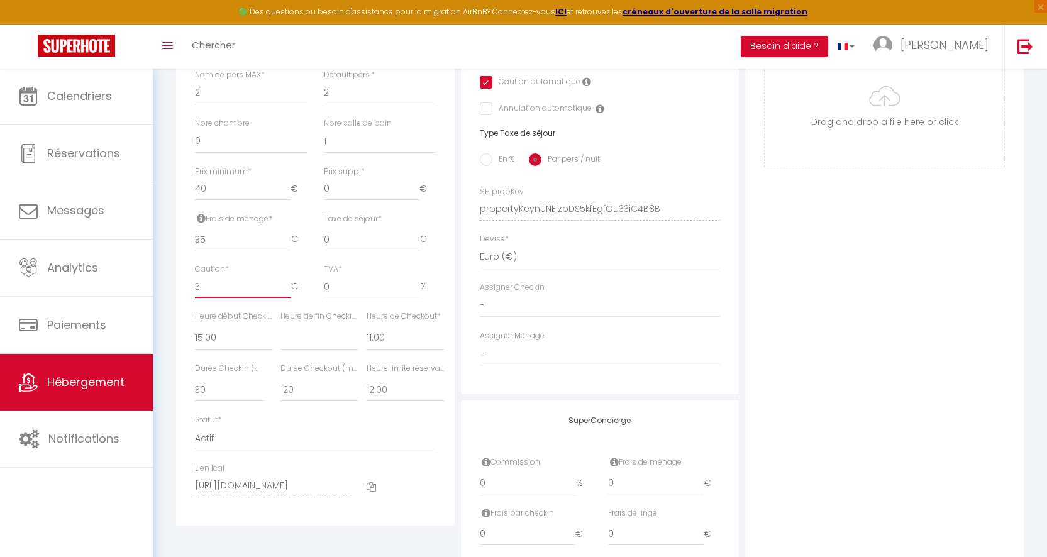
checkbox input "true"
checkbox input "false"
type input "30"
select select
checkbox input "false"
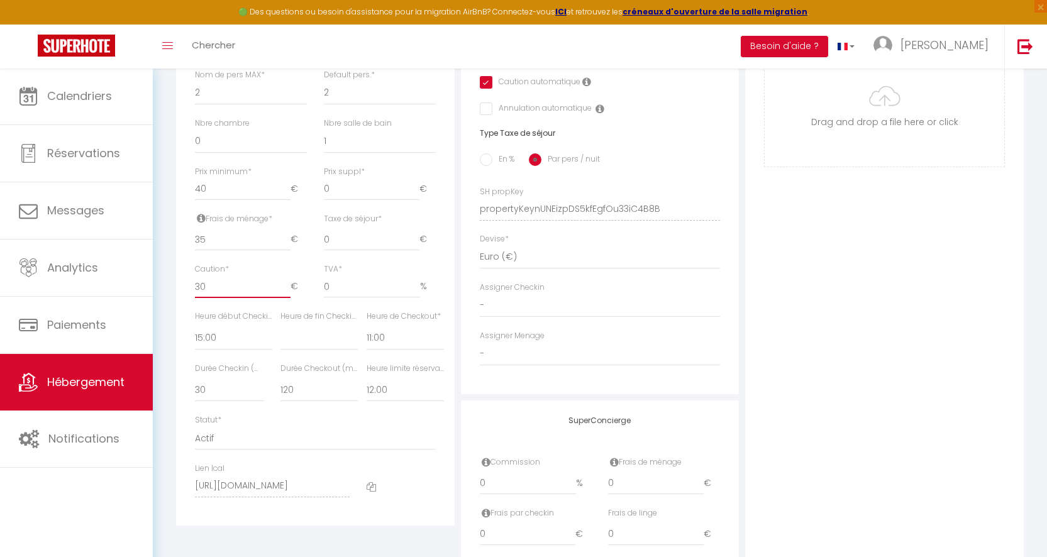
checkbox input "false"
checkbox input "true"
checkbox input "false"
type input "300"
select select
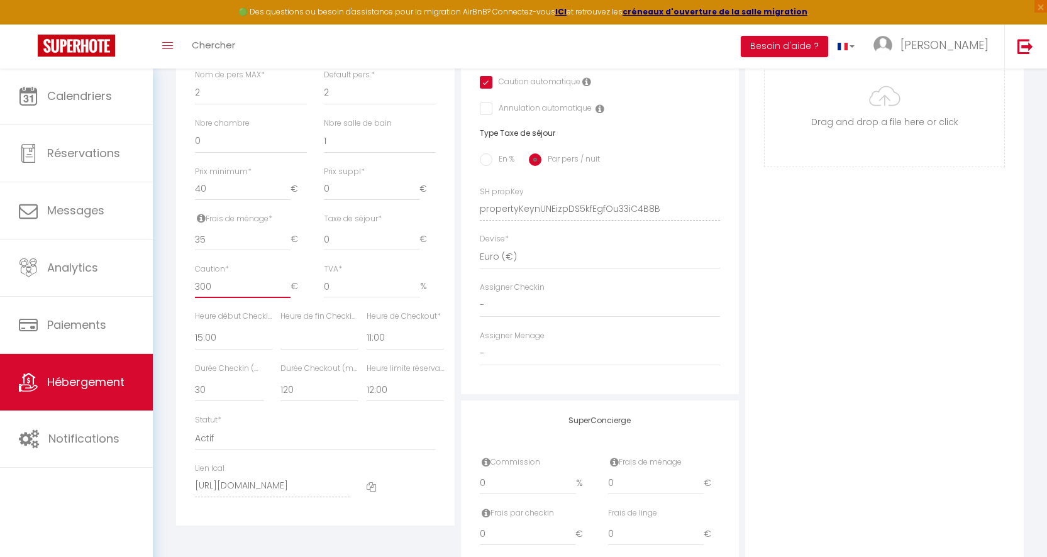
checkbox input "false"
checkbox input "true"
checkbox input "false"
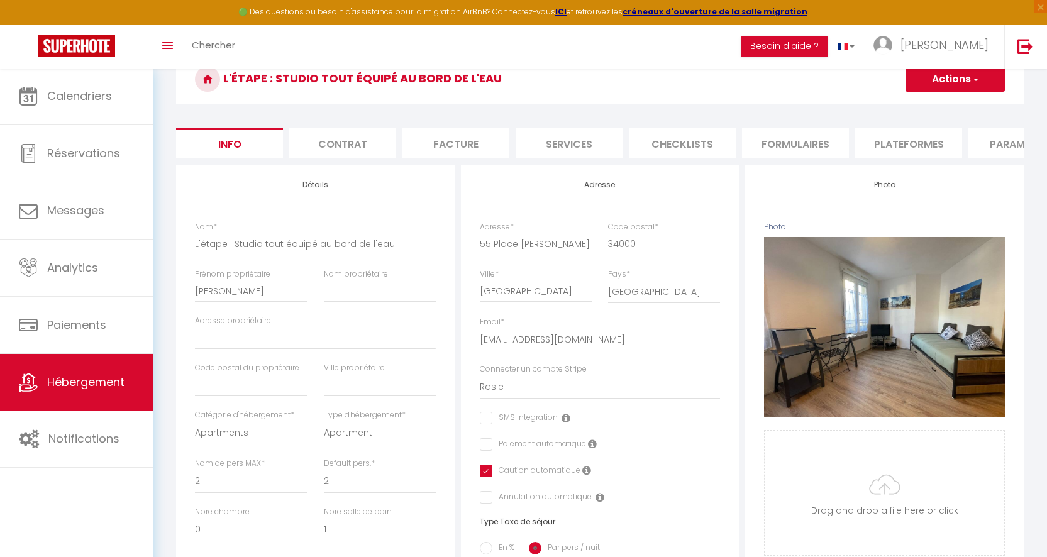
type input "300"
click at [955, 82] on button "Actions" at bounding box center [954, 79] width 99 height 25
click at [921, 109] on input "Enregistrer" at bounding box center [905, 107] width 47 height 13
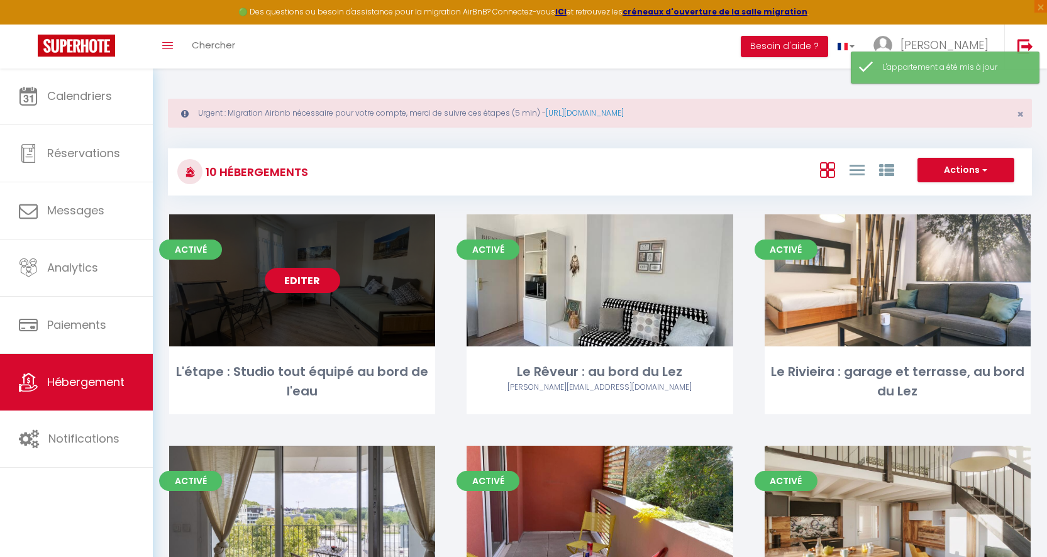
click at [304, 287] on link "Editer" at bounding box center [302, 280] width 75 height 25
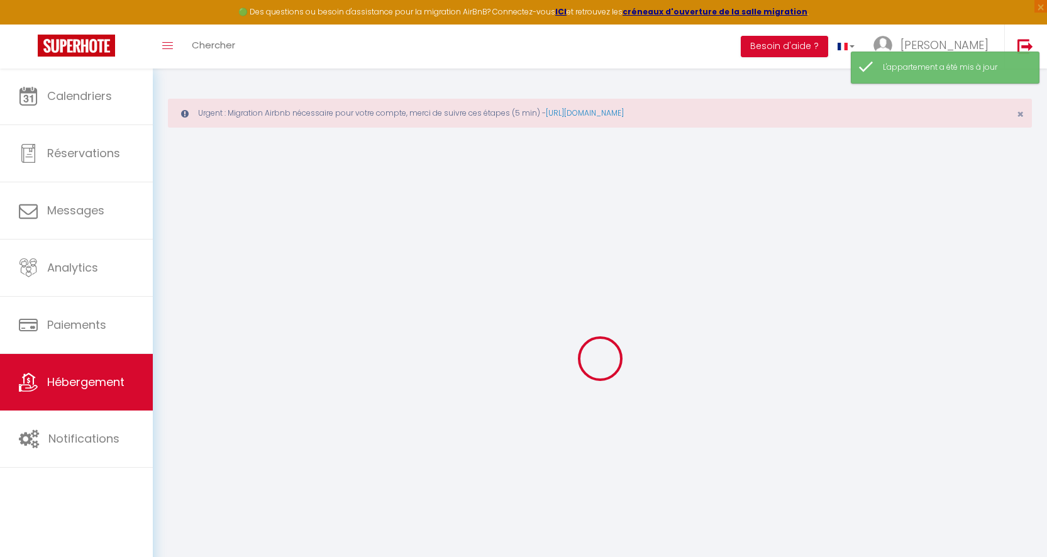
select select
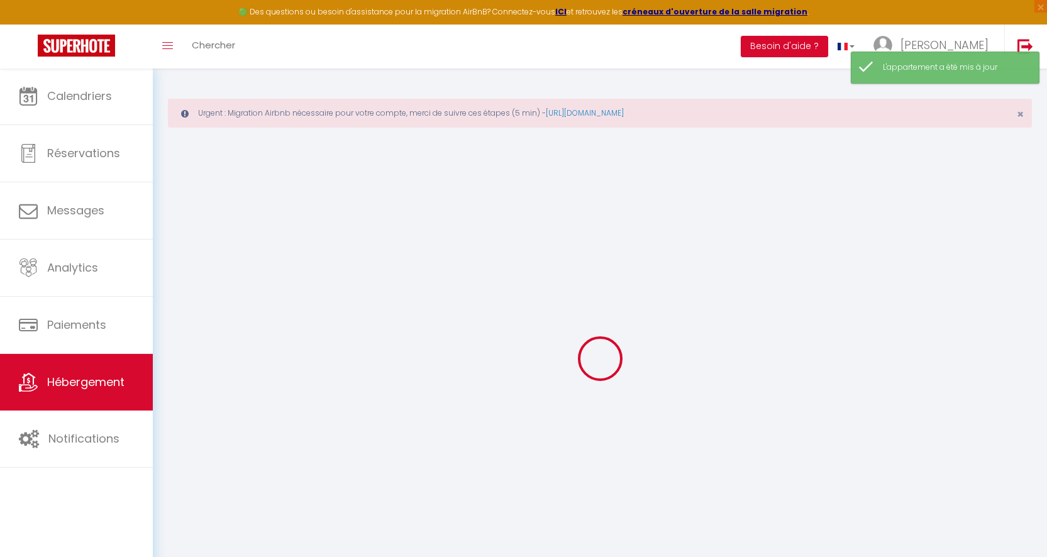
select select
checkbox input "false"
checkbox input "true"
checkbox input "false"
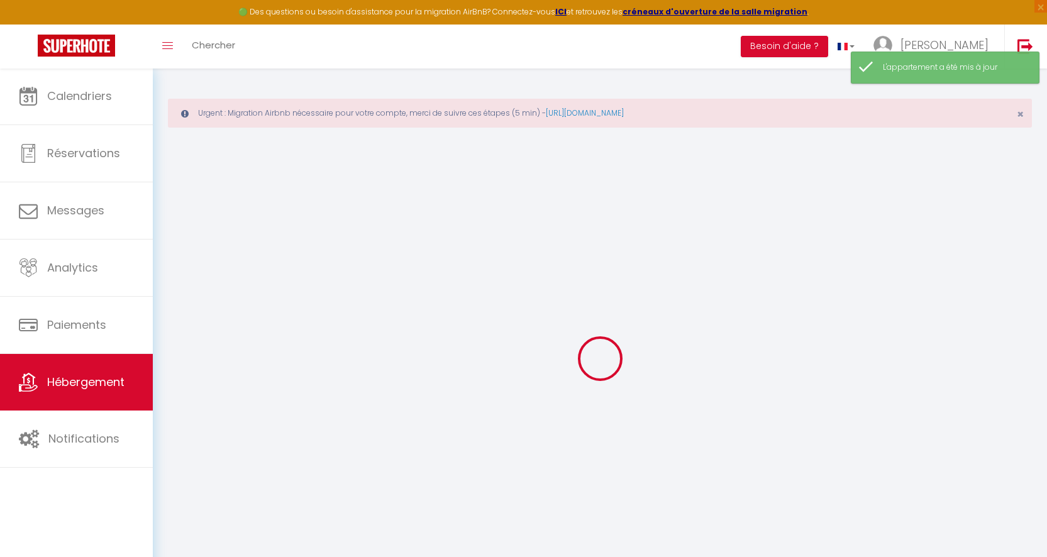
checkbox input "false"
checkbox input "true"
checkbox input "false"
select select
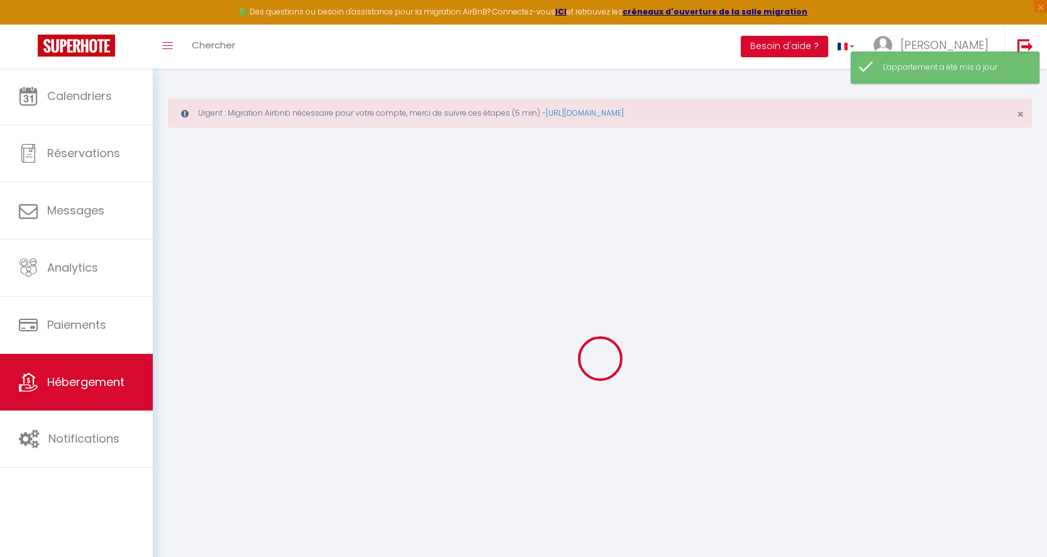
checkbox input "false"
checkbox input "true"
checkbox input "false"
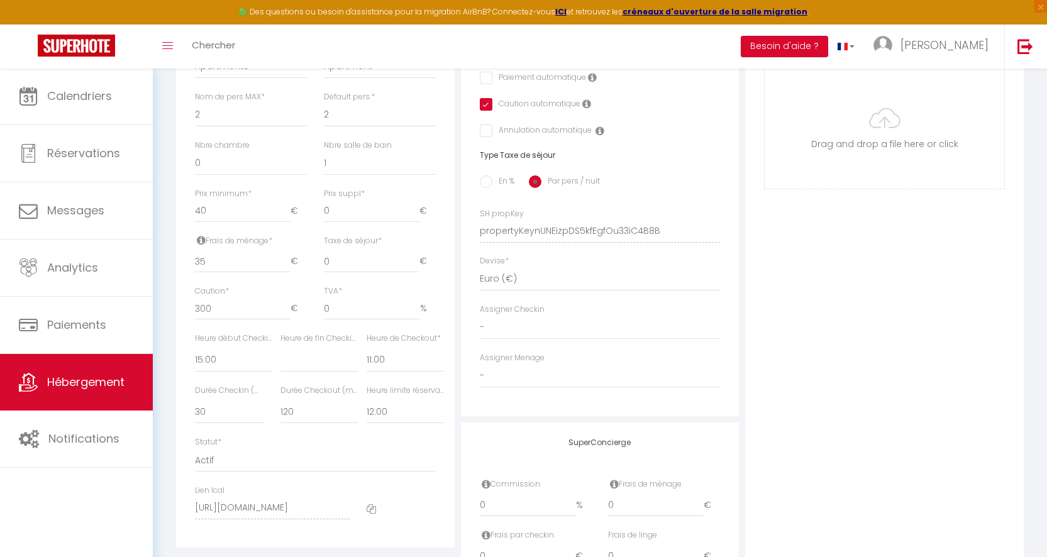
scroll to position [285, 0]
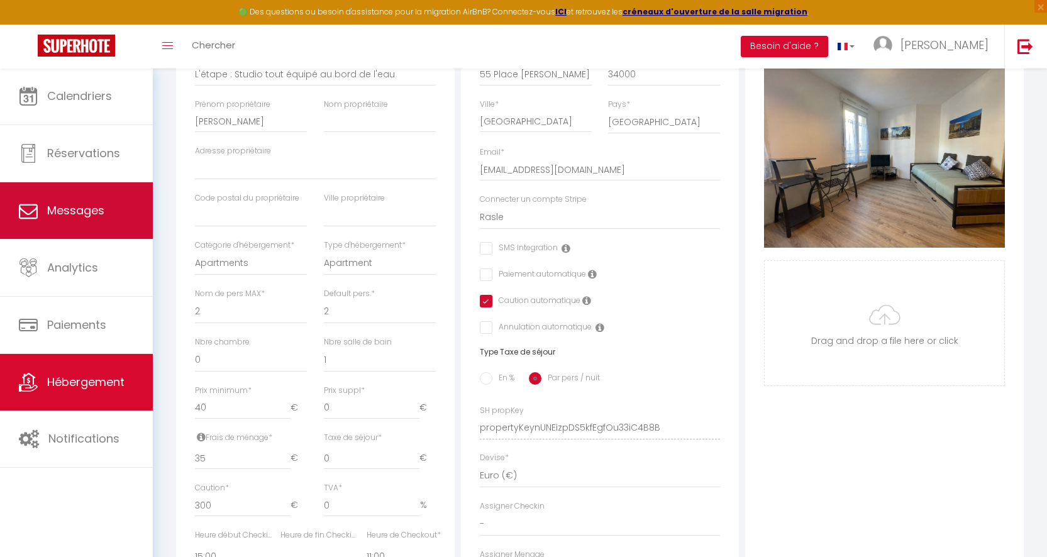
click at [96, 207] on span "Messages" at bounding box center [75, 210] width 57 height 16
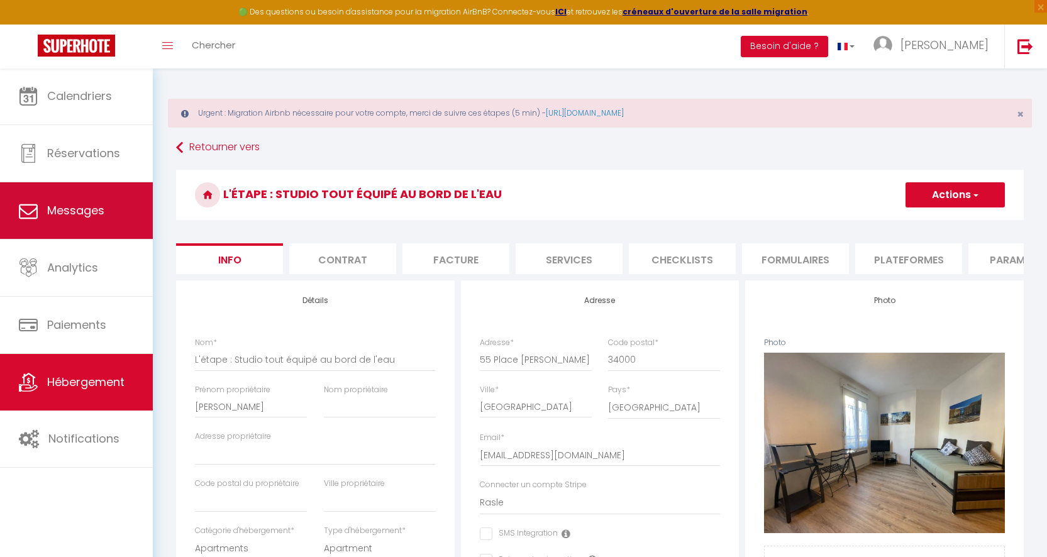
select select "message"
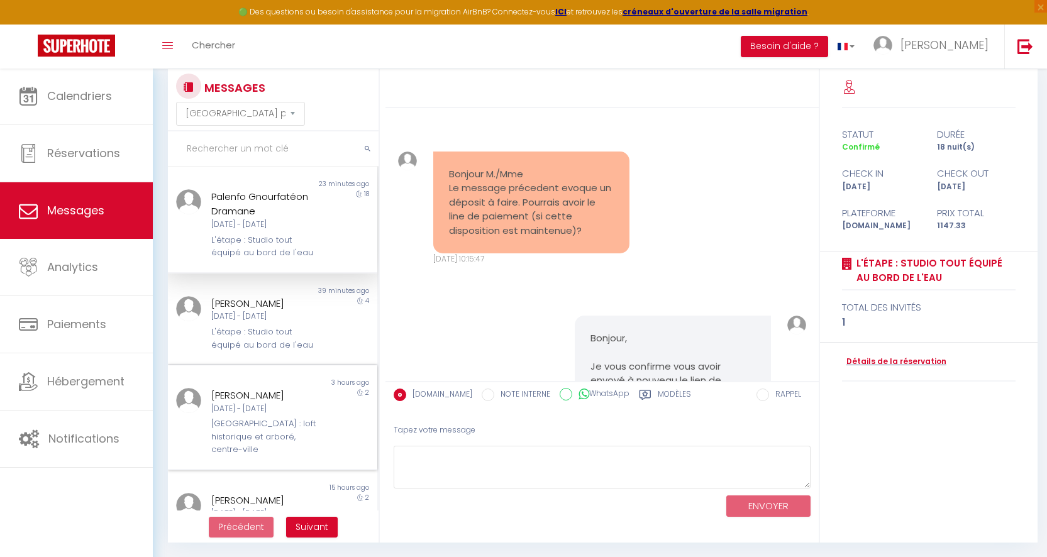
scroll to position [23, 0]
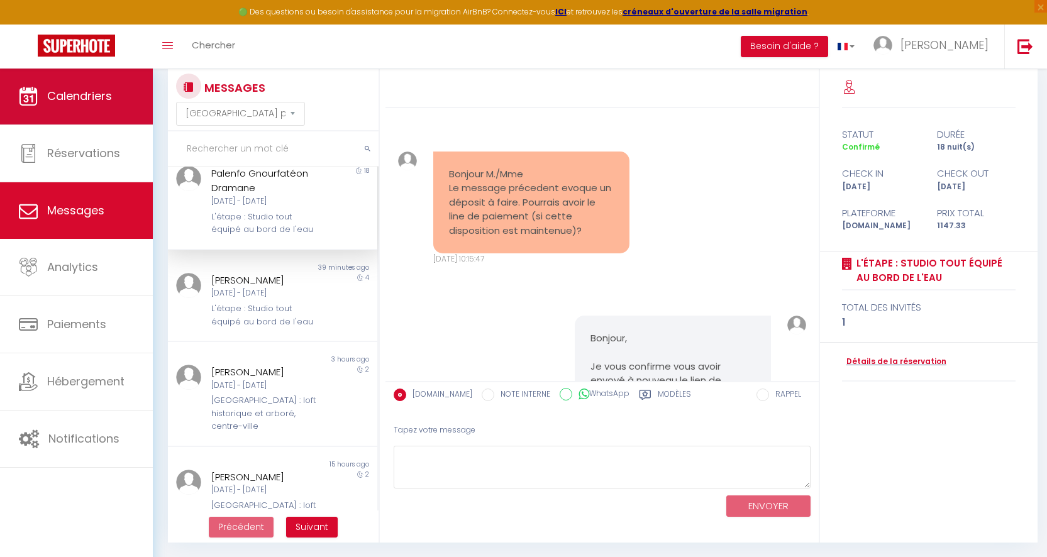
click at [52, 92] on span "Calendriers" at bounding box center [79, 96] width 65 height 16
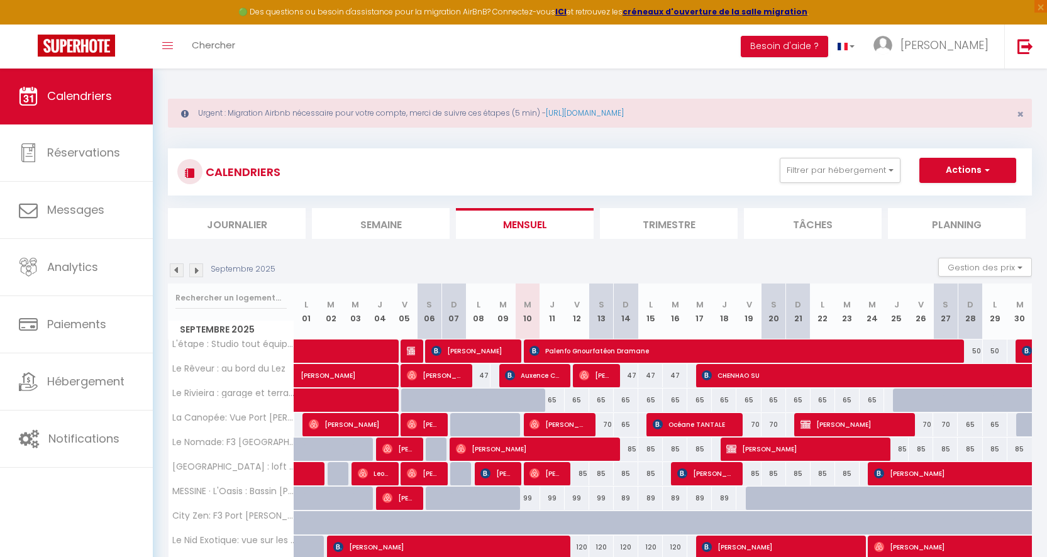
click at [583, 348] on span "Palenfo Gnourfatéon Dramane" at bounding box center [741, 351] width 425 height 24
select select "OK"
select select "KO"
select select "0"
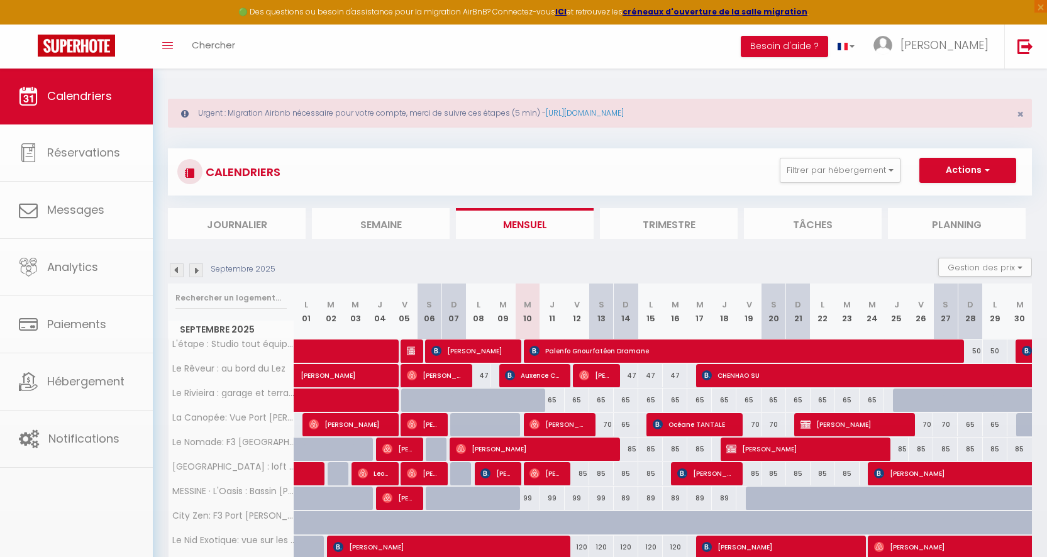
select select "1"
select select
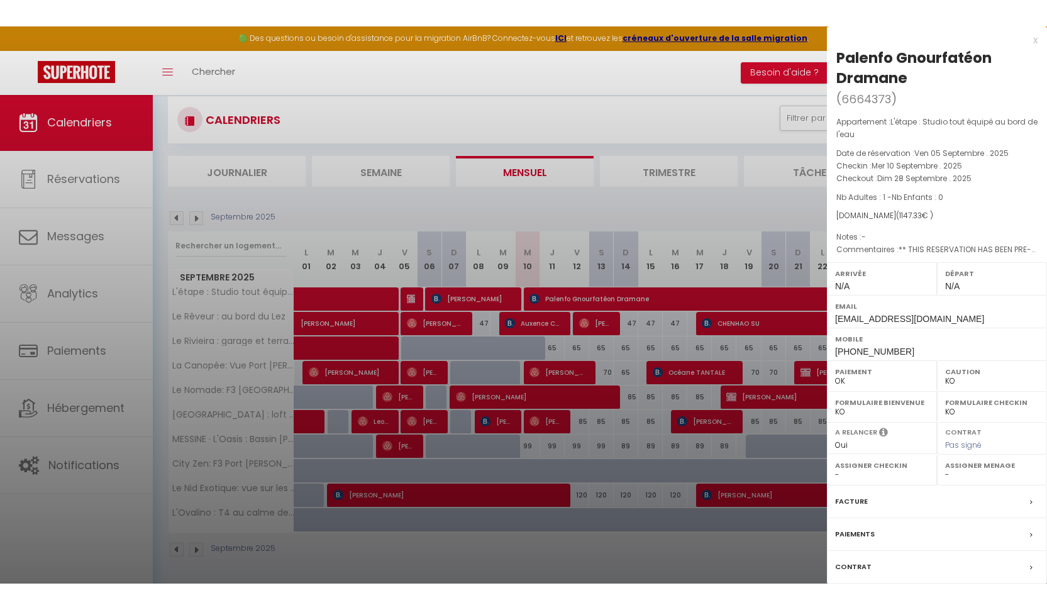
scroll to position [68, 0]
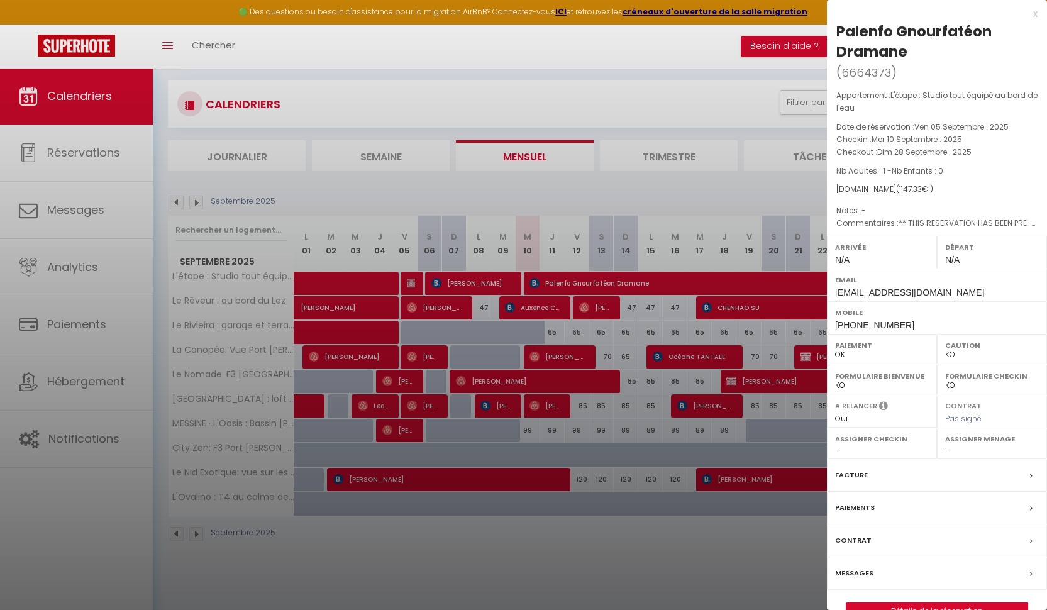
click at [978, 605] on link "Détails de la réservation" at bounding box center [936, 611] width 181 height 16
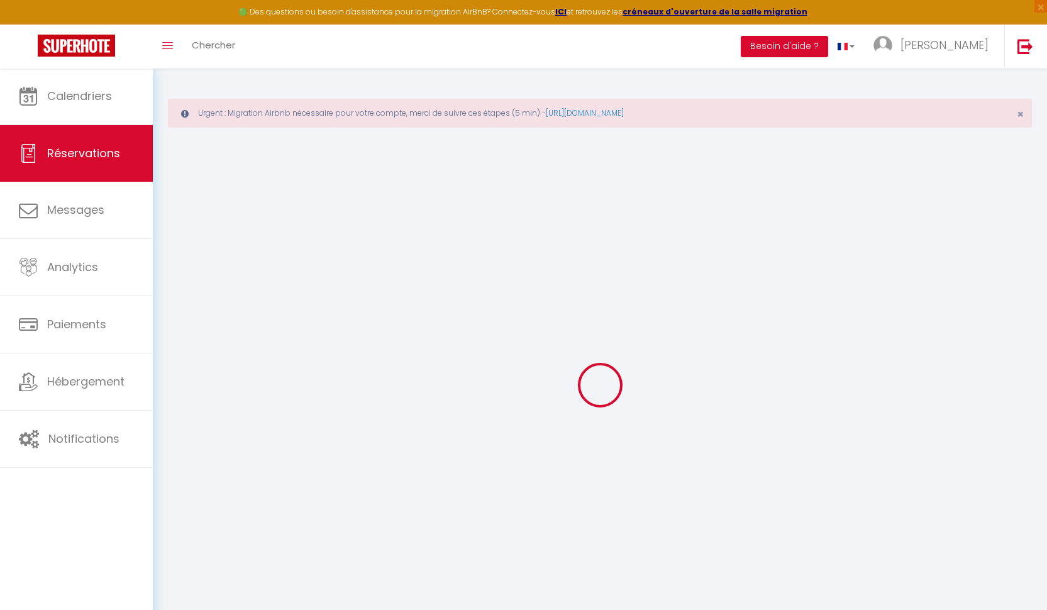
select select "0"
select select
checkbox input "false"
select select
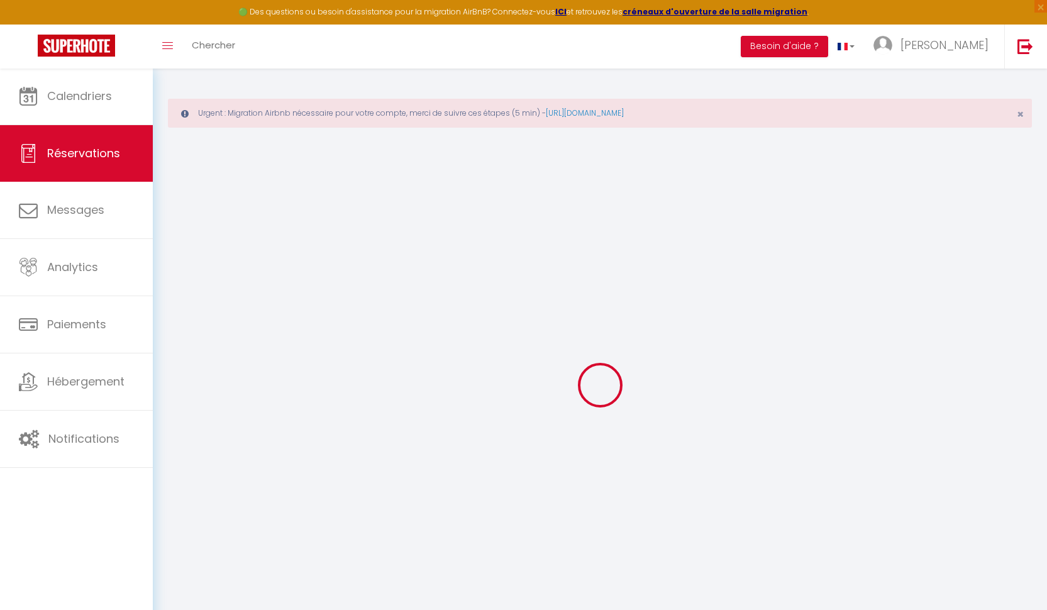
select select
checkbox input "false"
select select
checkbox input "false"
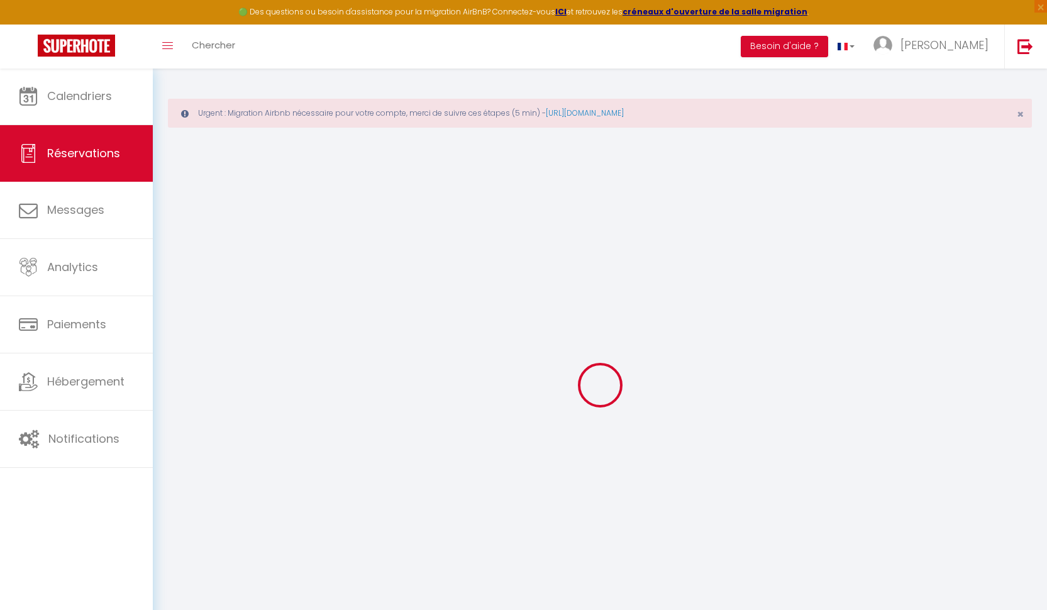
type textarea "** THIS RESERVATION HAS BEEN PRE-PAID ** BOOKING NOTE : Payment charge is EUR 1…"
type input "35"
type input "68.33"
select select
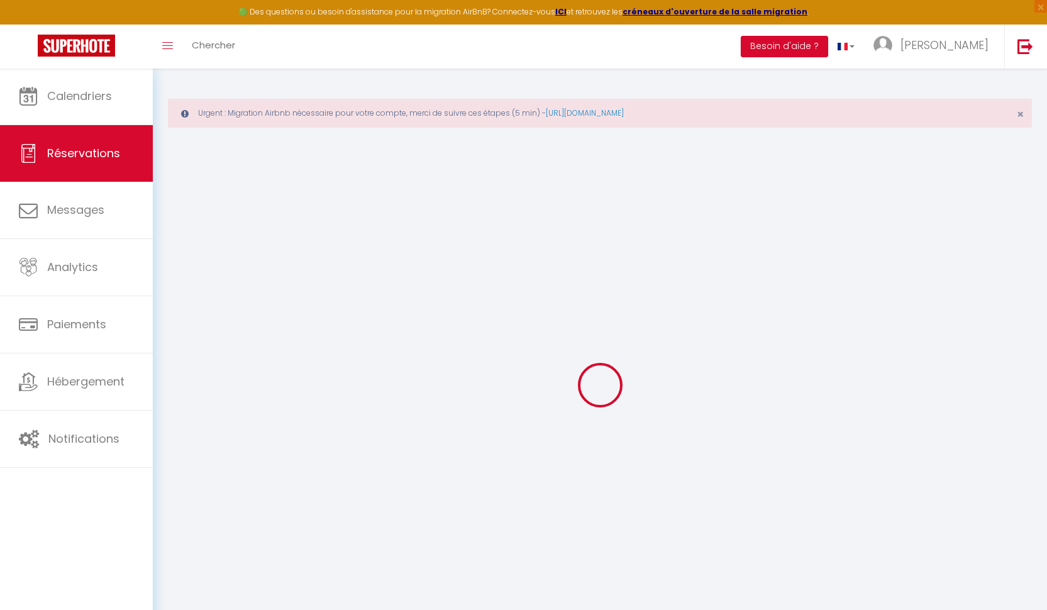
checkbox input "false"
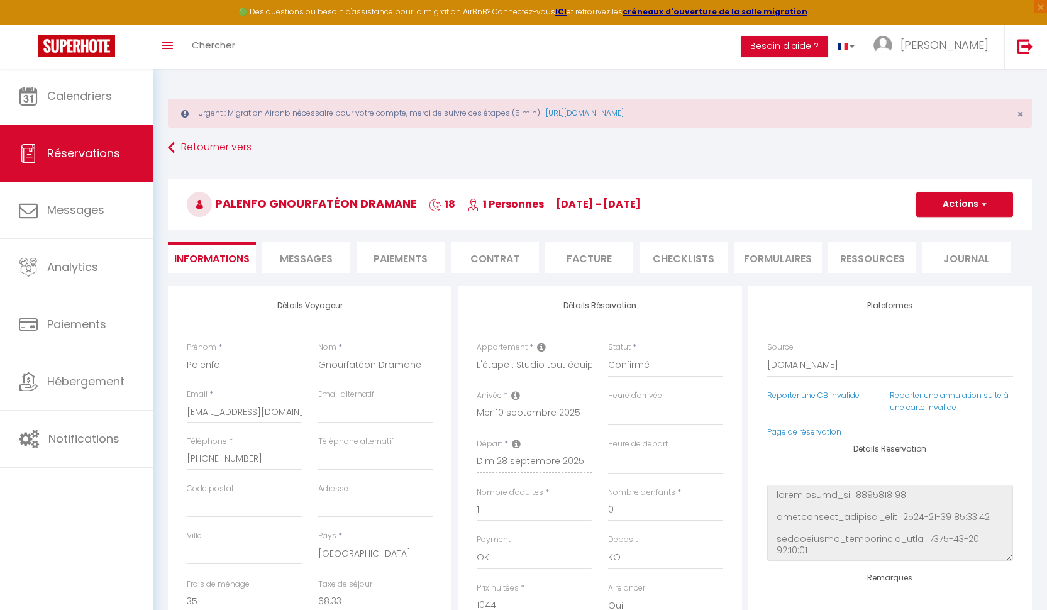
select select
checkbox input "false"
click at [402, 261] on li "Paiements" at bounding box center [400, 257] width 88 height 31
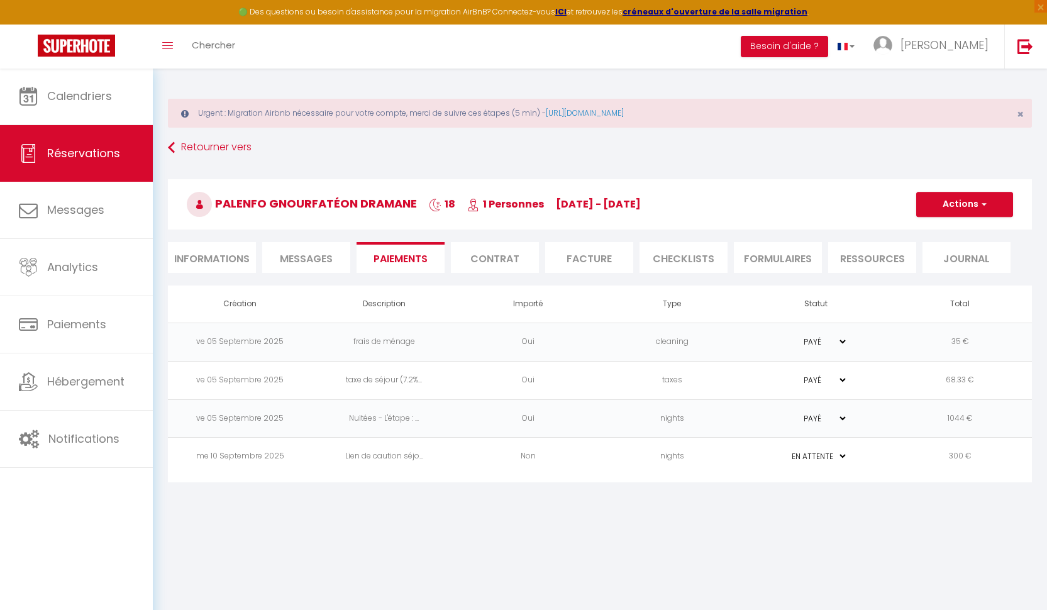
click at [980, 204] on span "button" at bounding box center [982, 204] width 8 height 11
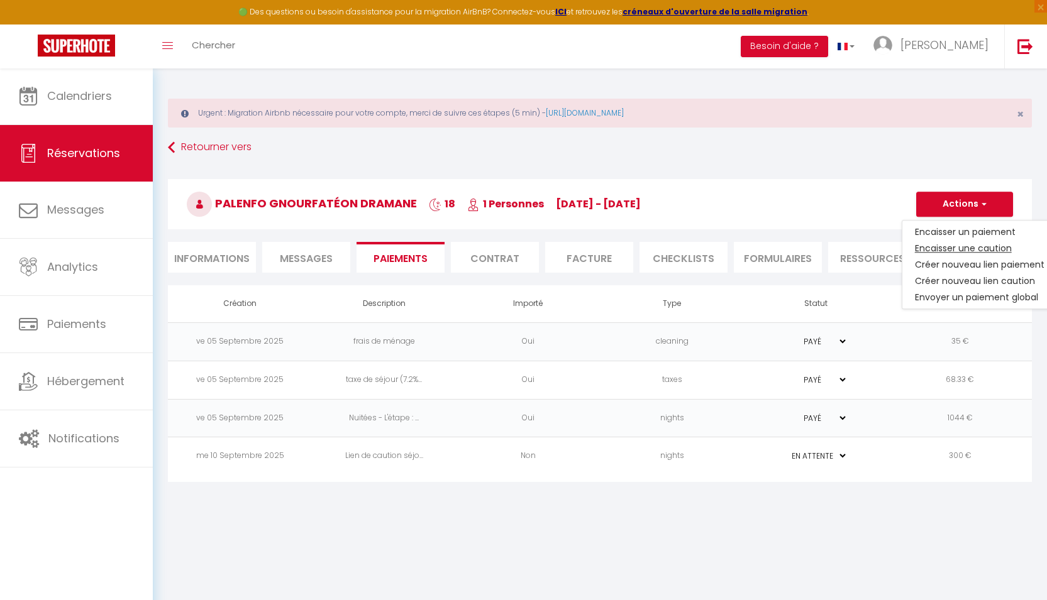
click at [959, 249] on link "Encaisser une caution" at bounding box center [979, 248] width 155 height 16
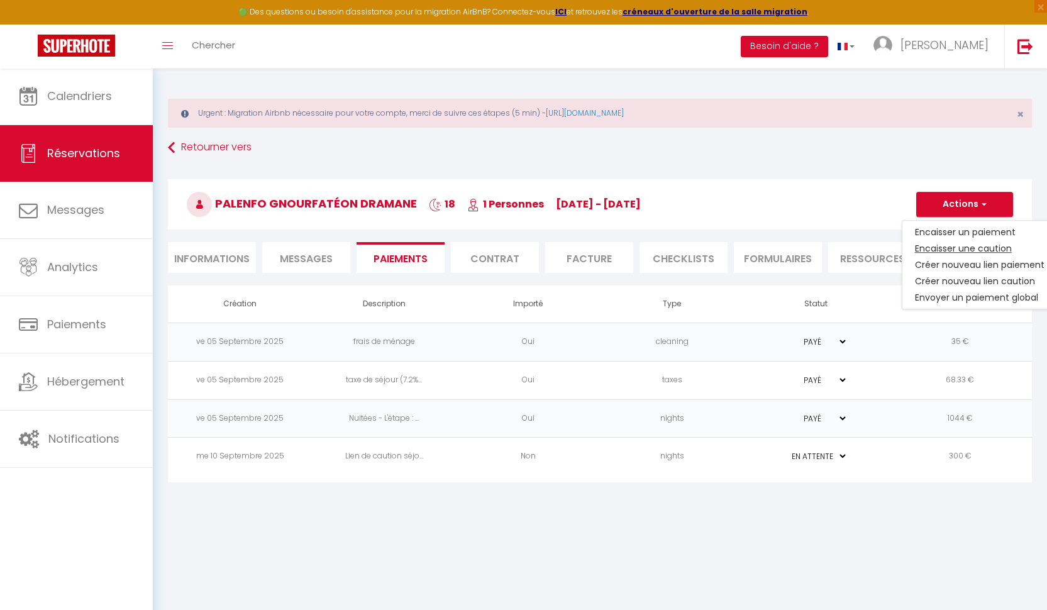
select select "nights"
type input "[EMAIL_ADDRESS][DOMAIN_NAME]"
select select "15892"
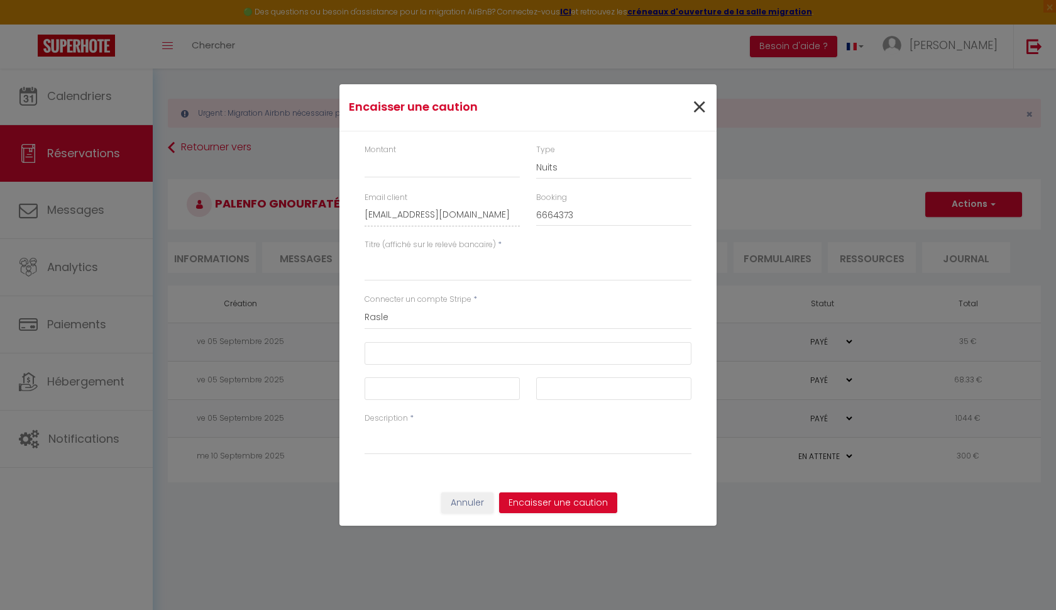
click at [700, 109] on span "×" at bounding box center [699, 108] width 16 height 38
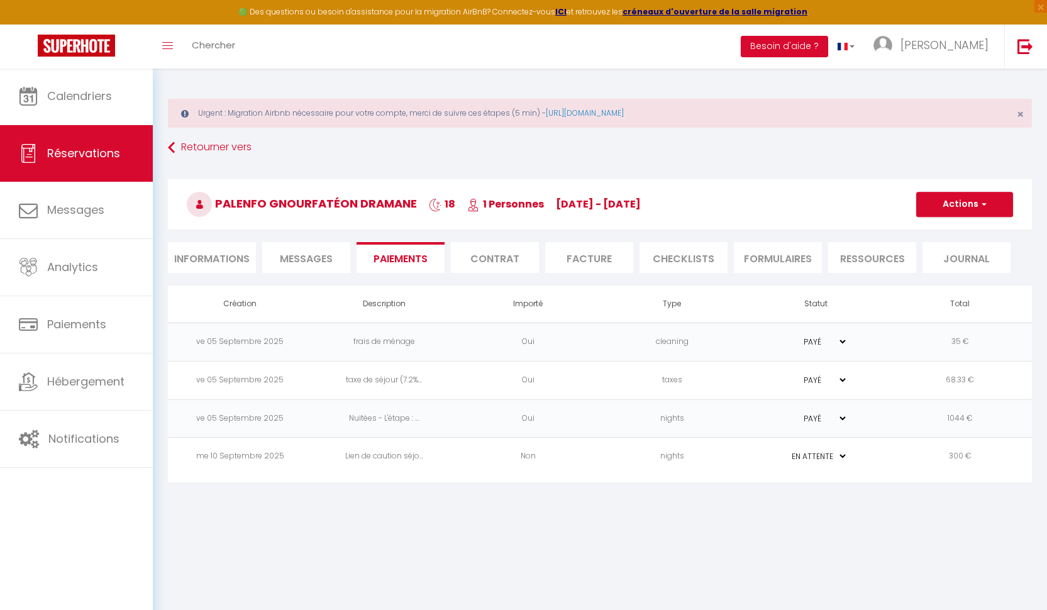
click at [926, 460] on td "300 €" at bounding box center [960, 457] width 144 height 38
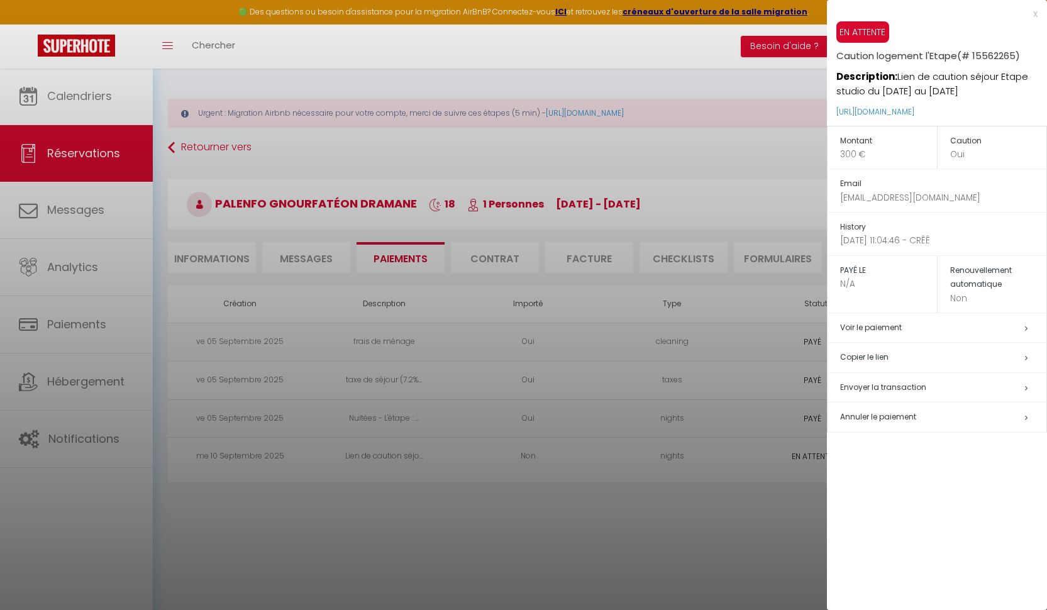
click at [938, 350] on h5 "Copier le lien" at bounding box center [943, 357] width 206 height 14
click at [78, 219] on div at bounding box center [523, 305] width 1047 height 610
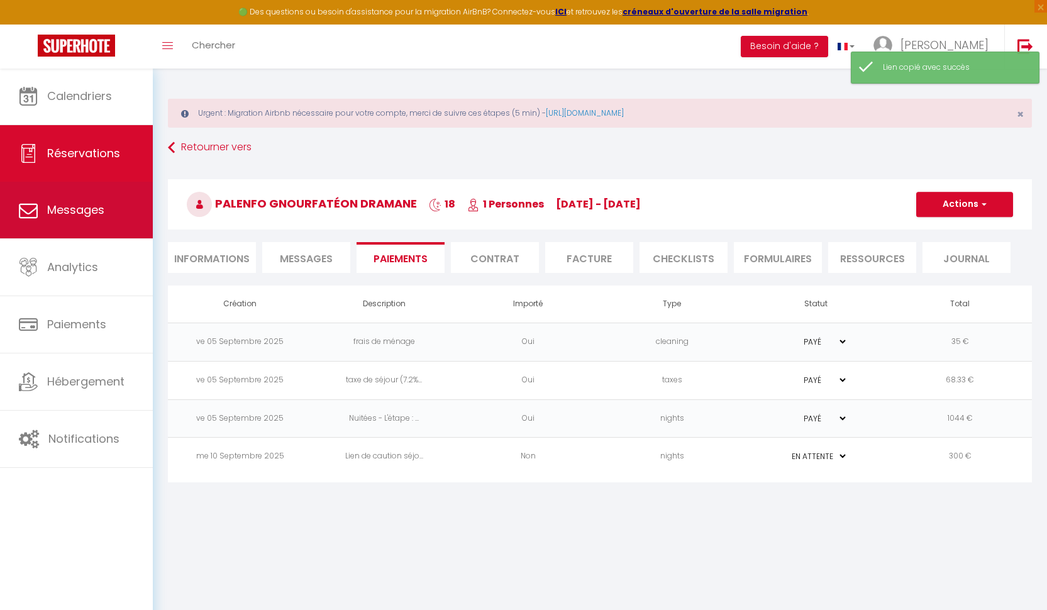
click at [75, 210] on span "Messages" at bounding box center [75, 210] width 57 height 16
select select "message"
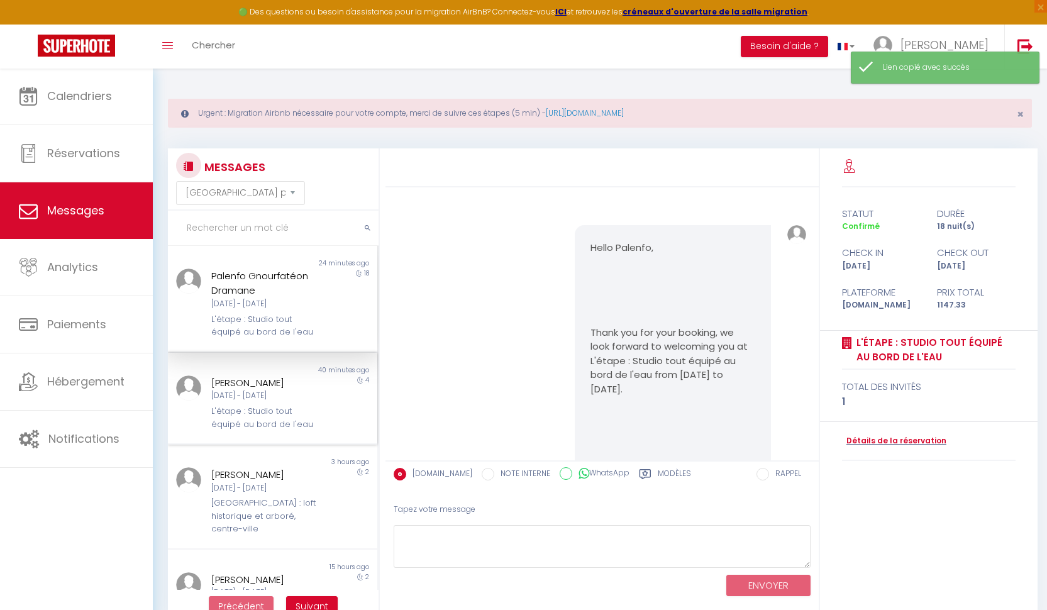
scroll to position [2409, 0]
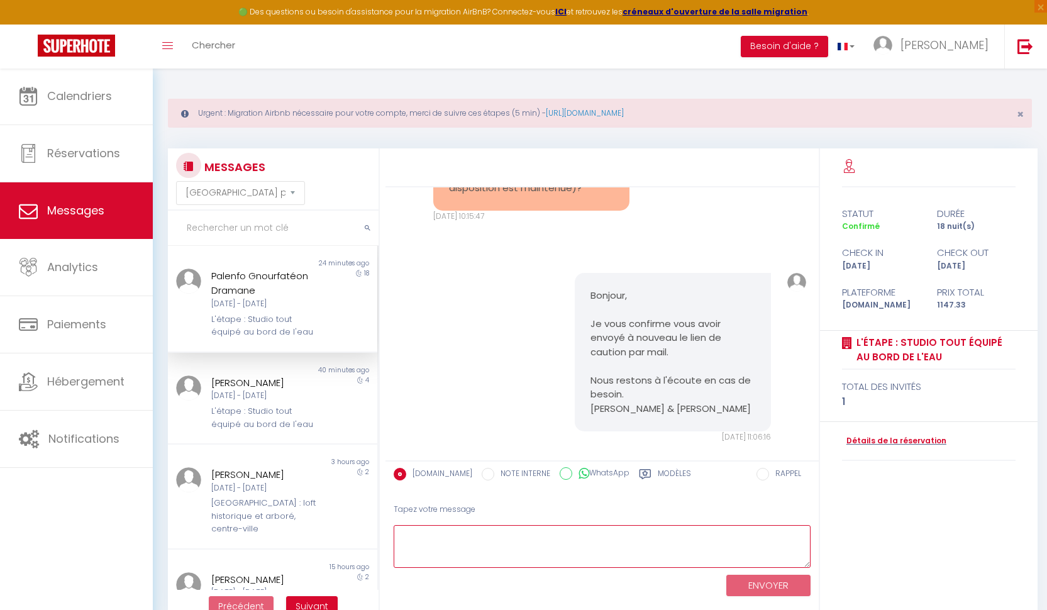
click at [536, 549] on textarea at bounding box center [602, 546] width 417 height 43
paste textarea "https://superhote.com/applink/p/b5SpFyW8"
type textarea "https://superhote.com/applink/p/b5SpFyW8"
click at [773, 587] on button "ENVOYER" at bounding box center [768, 586] width 84 height 22
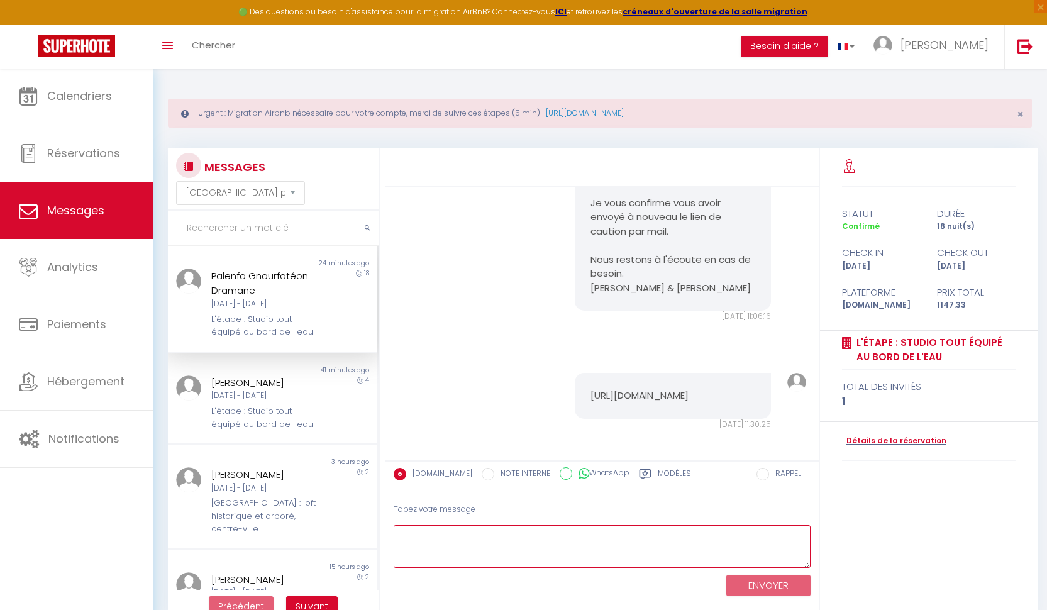
click at [533, 548] on textarea at bounding box center [602, 546] width 417 height 43
click at [522, 536] on textarea "voici le lien de paiement fr" at bounding box center [602, 546] width 417 height 43
click at [523, 534] on textarea "voici le lien de paiement fr" at bounding box center [602, 546] width 417 height 43
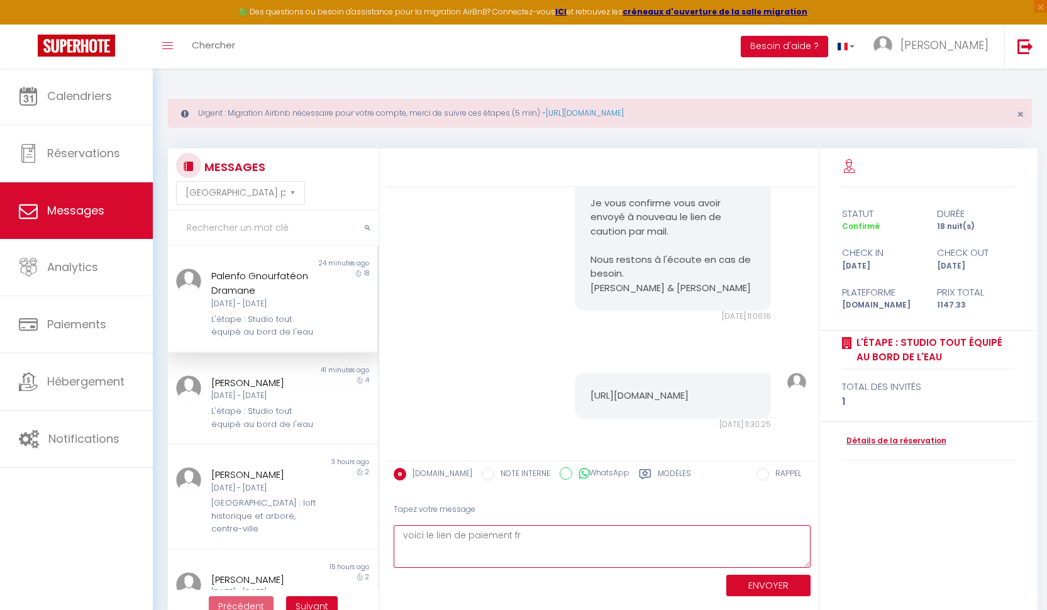
click at [529, 533] on textarea "voici le lien de paiement fr" at bounding box center [602, 546] width 417 height 43
click at [514, 544] on textarea "Voici le lien de paiement" at bounding box center [602, 546] width 417 height 43
click at [405, 546] on textarea "Voici le lien de paiement de la caution d'un montant de 300€. il semblerait que…" at bounding box center [602, 546] width 417 height 43
click at [601, 547] on textarea "Voici le lien de paiement de la caution d'un montant de 300€. Il semblerait que…" at bounding box center [602, 546] width 417 height 43
type textarea "Voici le lien de paiement de la caution d'un montant de 300€. Il semblerait que…"
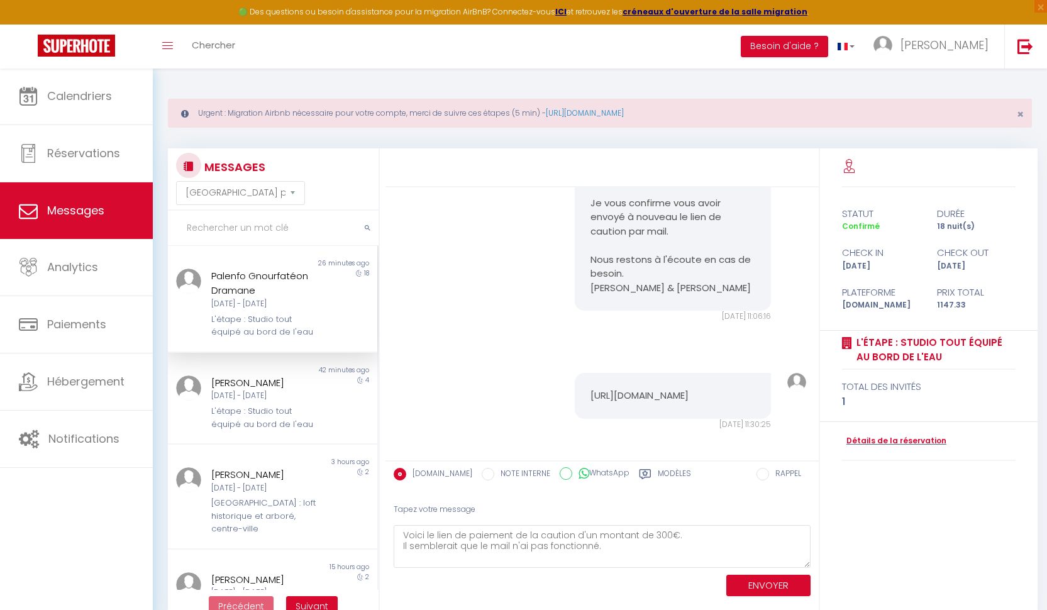
click at [747, 587] on button "ENVOYER" at bounding box center [768, 586] width 84 height 22
